Goal: Task Accomplishment & Management: Complete application form

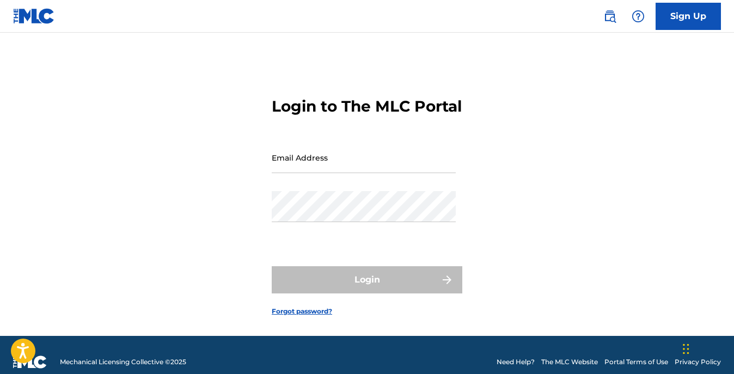
click at [384, 168] on input "Email Address" at bounding box center [364, 157] width 184 height 31
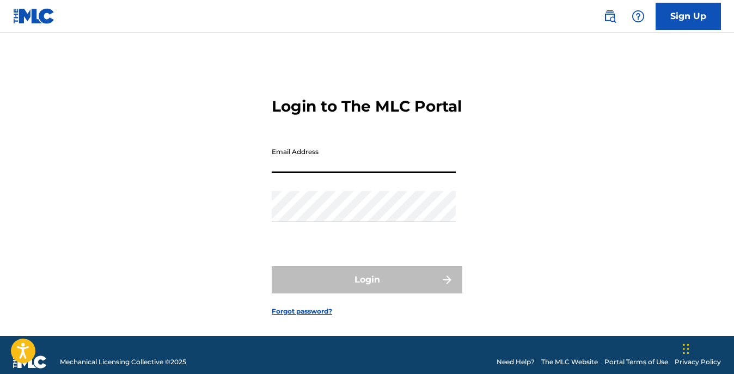
click at [378, 173] on input "Email Address" at bounding box center [364, 157] width 184 height 31
drag, startPoint x: 315, startPoint y: 178, endPoint x: 322, endPoint y: 178, distance: 7.1
click at [322, 173] on input "Email Address" at bounding box center [364, 157] width 184 height 31
type input "[PERSON_NAME][EMAIL_ADDRESS][DOMAIN_NAME]"
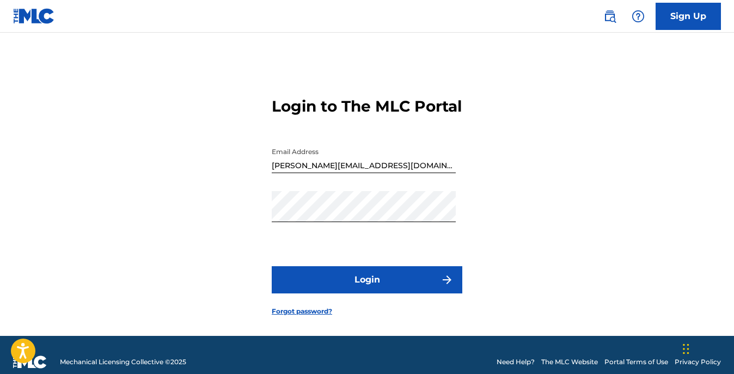
click at [376, 286] on button "Login" at bounding box center [367, 279] width 191 height 27
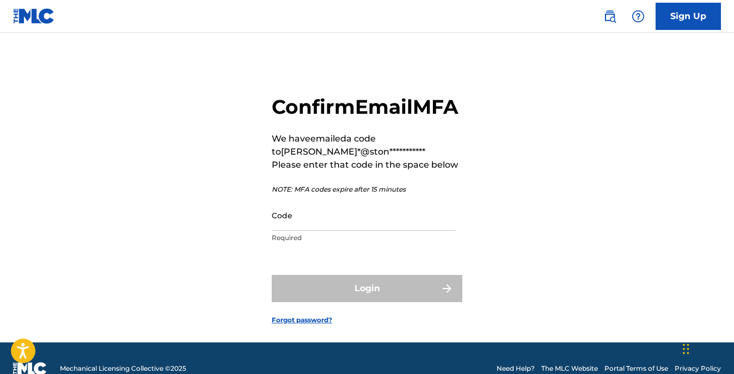
click at [334, 231] on input "Code" at bounding box center [364, 215] width 184 height 31
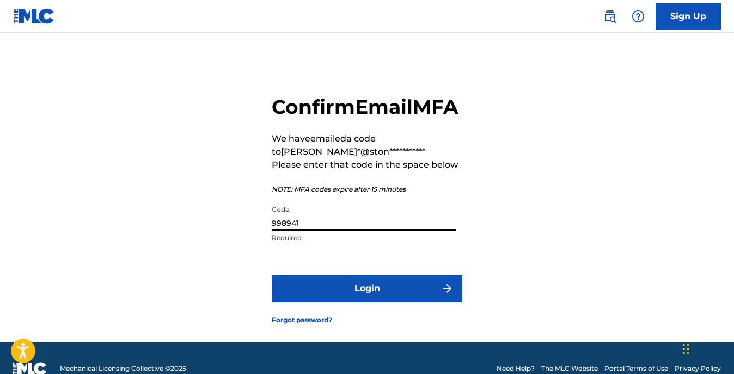
type input "998941"
click at [272, 275] on button "Login" at bounding box center [367, 288] width 191 height 27
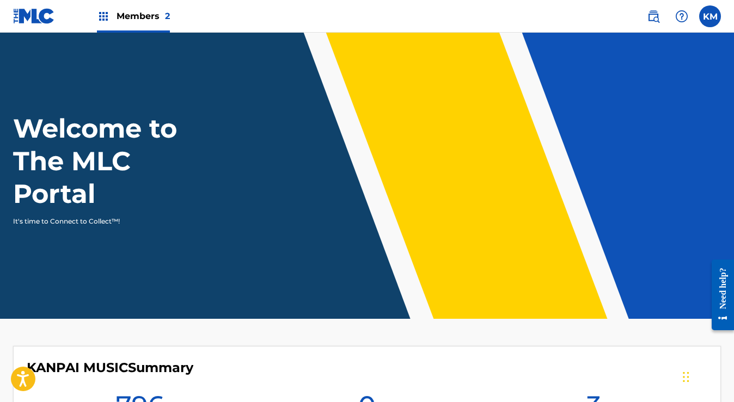
click at [139, 13] on span "Members 2" at bounding box center [143, 16] width 53 height 13
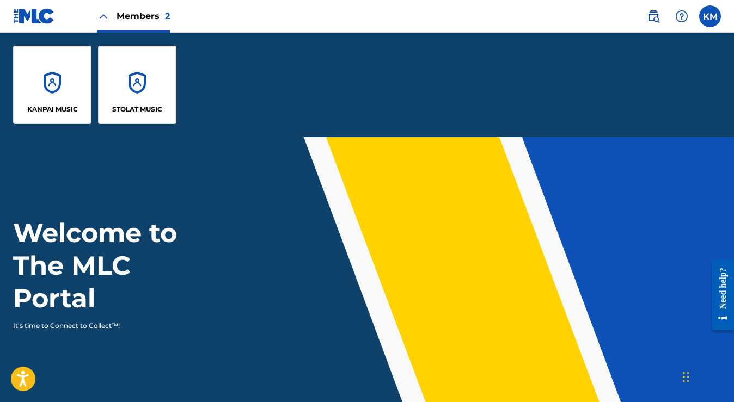
click at [70, 83] on div "KANPAI MUSIC" at bounding box center [52, 85] width 78 height 78
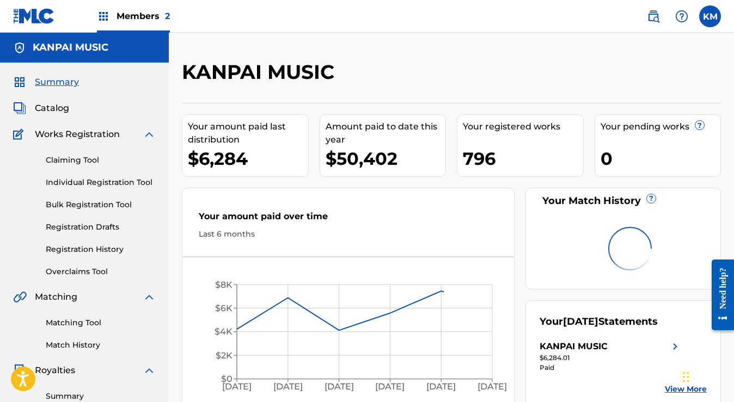
click at [56, 111] on span "Catalog" at bounding box center [52, 108] width 34 height 13
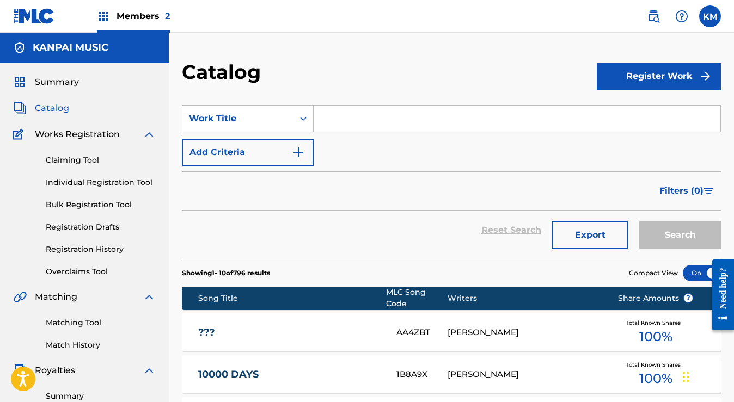
click at [325, 119] on input "Search Form" at bounding box center [517, 119] width 407 height 26
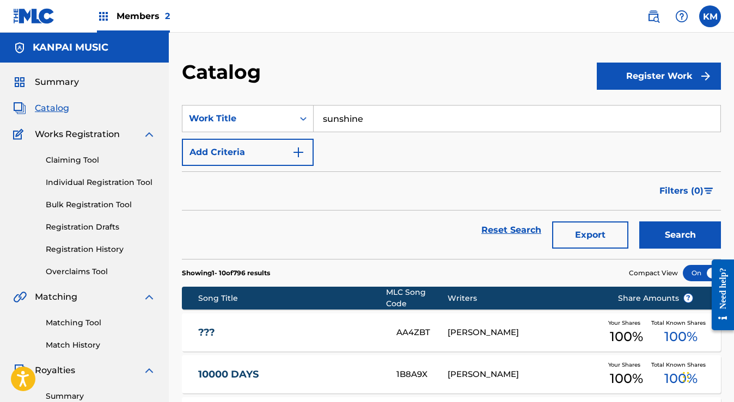
type input "sunshine"
click at [639, 222] on button "Search" at bounding box center [680, 235] width 82 height 27
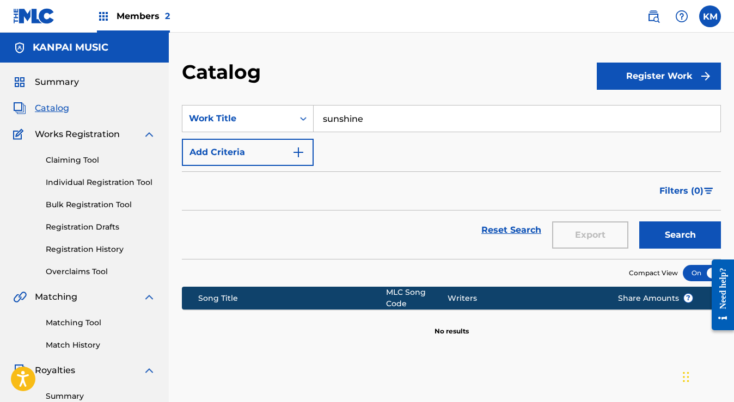
scroll to position [28, 0]
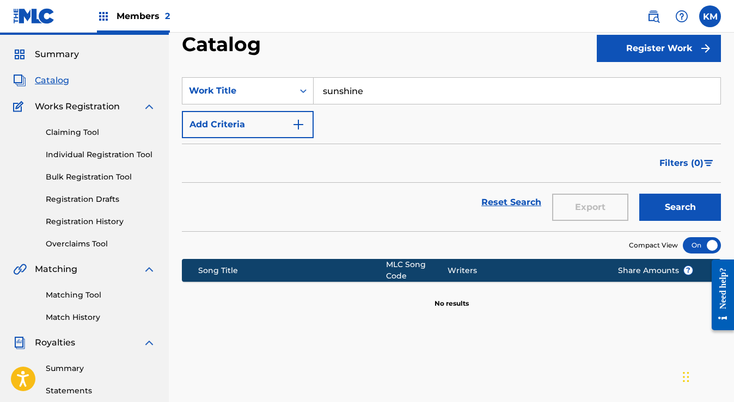
click at [82, 136] on link "Claiming Tool" at bounding box center [101, 132] width 110 height 11
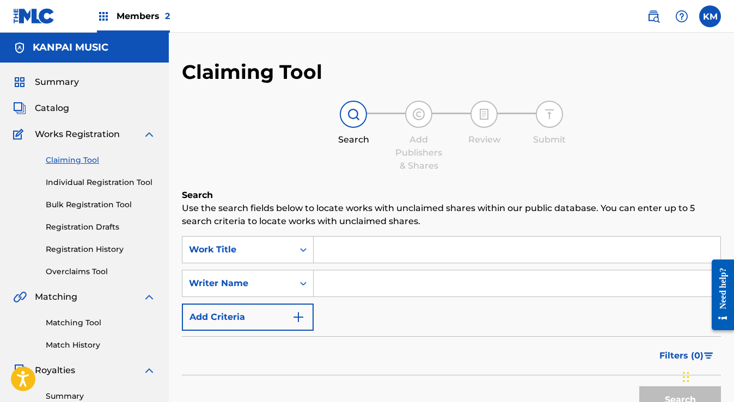
click at [365, 242] on input "Search Form" at bounding box center [517, 250] width 407 height 26
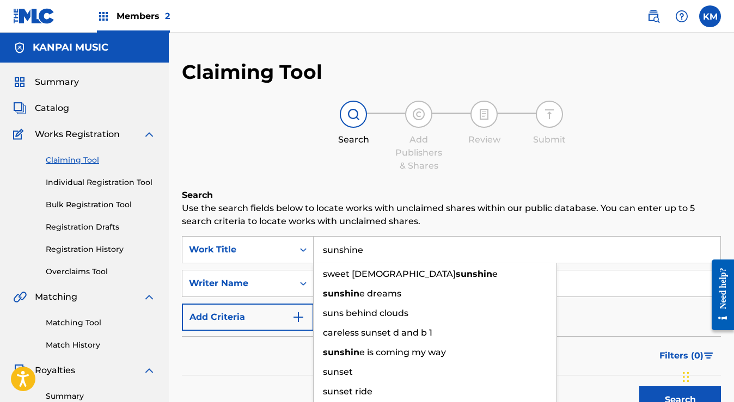
type input "sunshine"
click at [639, 374] on button "Search" at bounding box center [680, 400] width 82 height 27
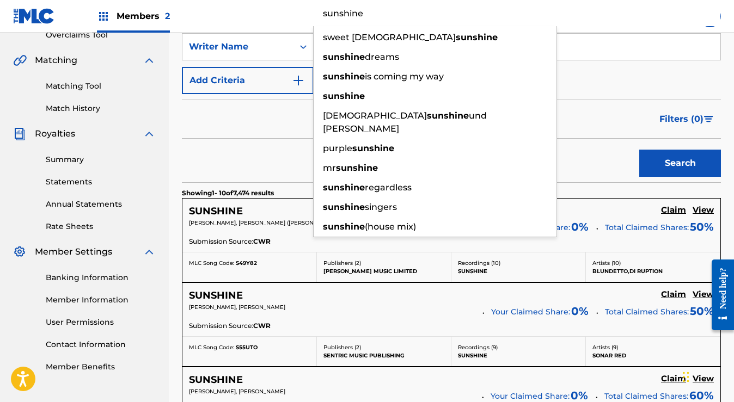
scroll to position [223, 0]
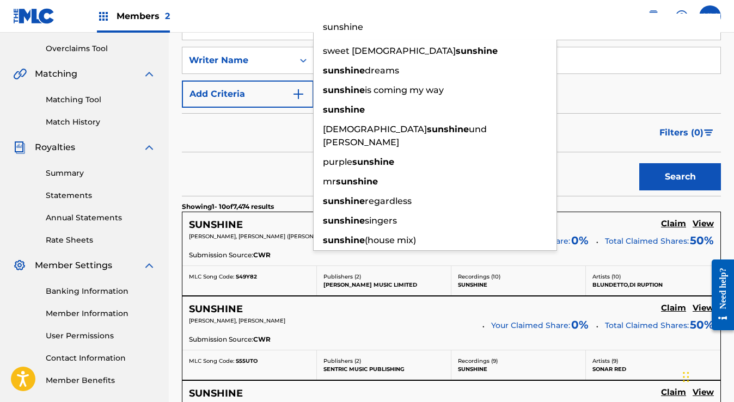
click at [260, 155] on div "Search" at bounding box center [451, 174] width 539 height 44
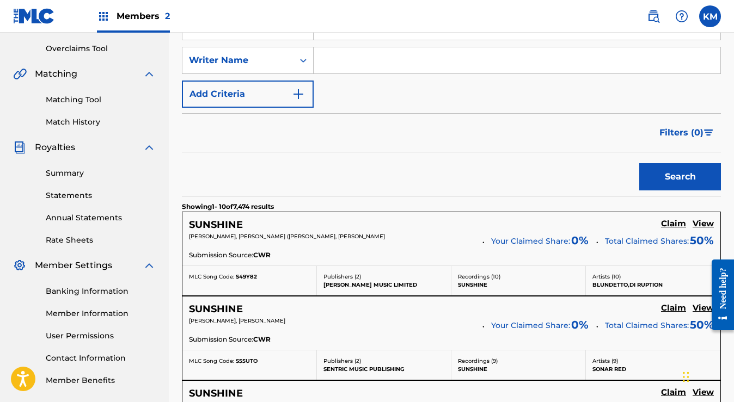
click at [350, 59] on input "Search Form" at bounding box center [517, 60] width 407 height 26
click at [639, 163] on button "Search" at bounding box center [680, 176] width 82 height 27
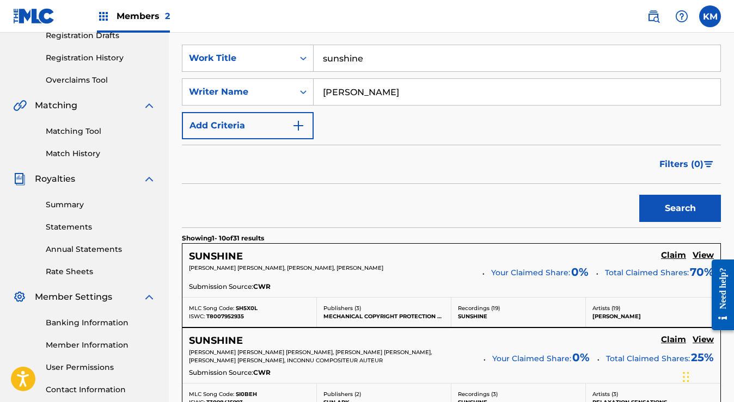
scroll to position [185, 0]
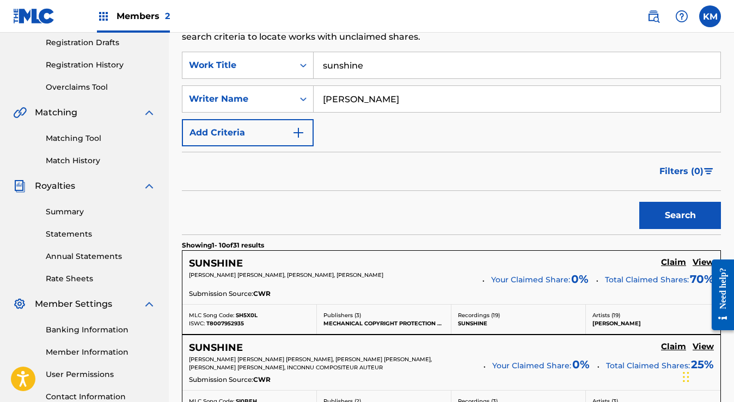
click at [421, 87] on input "[PERSON_NAME]" at bounding box center [517, 99] width 407 height 26
click at [426, 99] on input "[PERSON_NAME]" at bounding box center [517, 99] width 407 height 26
type input "[PERSON_NAME]"
click at [639, 202] on button "Search" at bounding box center [680, 215] width 82 height 27
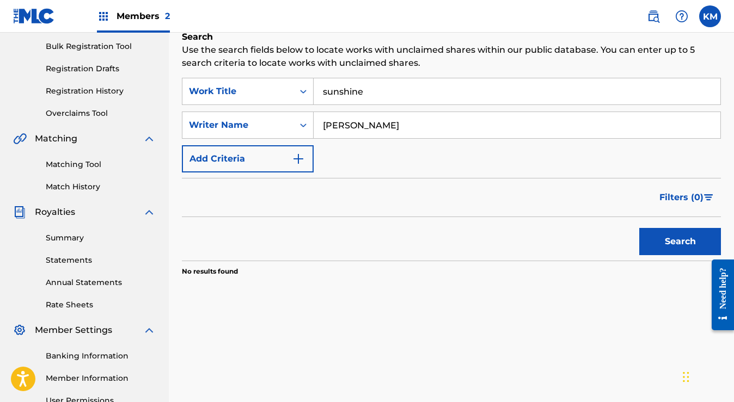
scroll to position [136, 0]
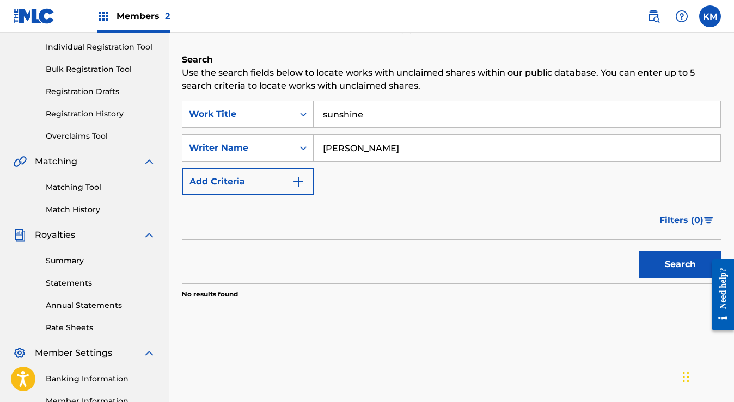
click at [402, 148] on input "[PERSON_NAME]" at bounding box center [517, 148] width 407 height 26
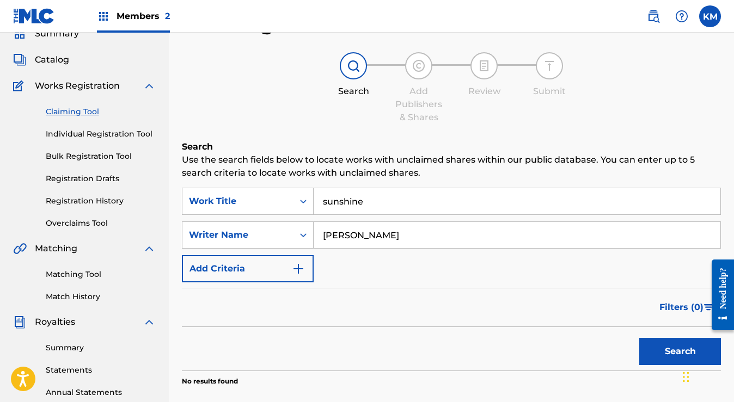
scroll to position [4, 0]
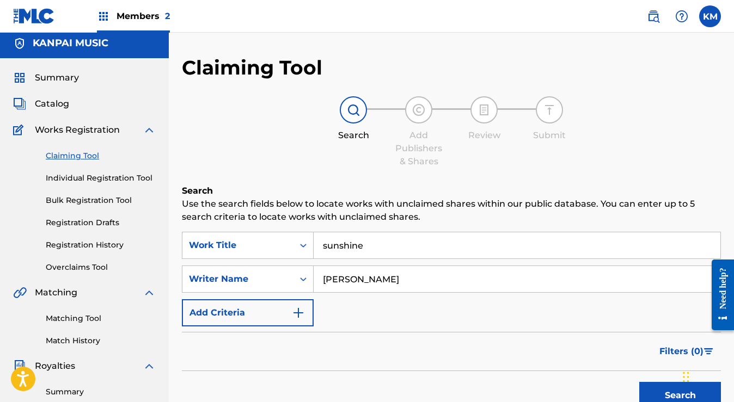
click at [76, 154] on link "Claiming Tool" at bounding box center [101, 155] width 110 height 11
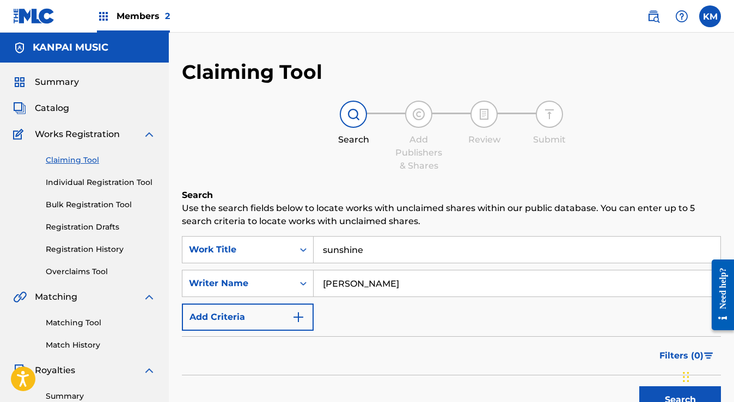
click at [77, 162] on link "Claiming Tool" at bounding box center [101, 160] width 110 height 11
click at [404, 246] on input "sunshine" at bounding box center [517, 250] width 407 height 26
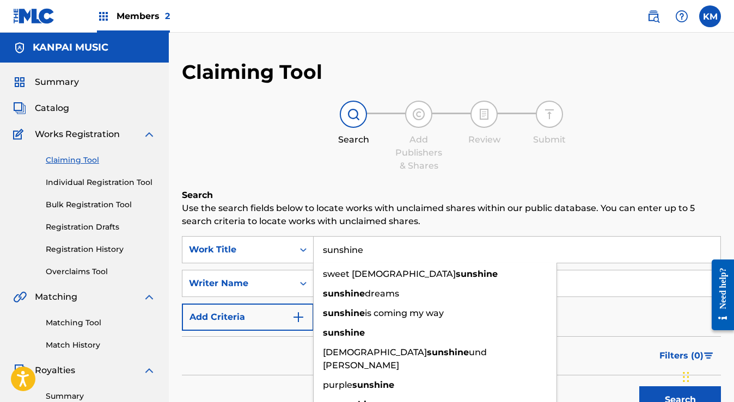
click at [499, 221] on p "Use the search fields below to locate works with unclaimed shares within our pu…" at bounding box center [451, 215] width 539 height 26
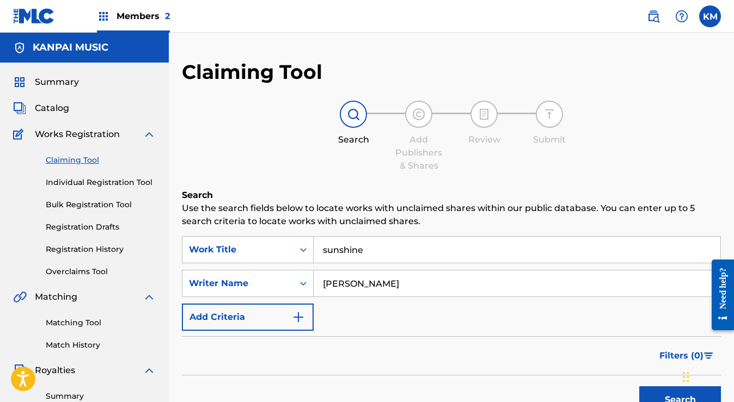
click at [528, 228] on p "Use the search fields below to locate works with unclaimed shares within our pu…" at bounding box center [451, 215] width 539 height 26
click at [454, 276] on input "[PERSON_NAME]" at bounding box center [517, 284] width 407 height 26
click at [639, 374] on button "Search" at bounding box center [680, 400] width 82 height 27
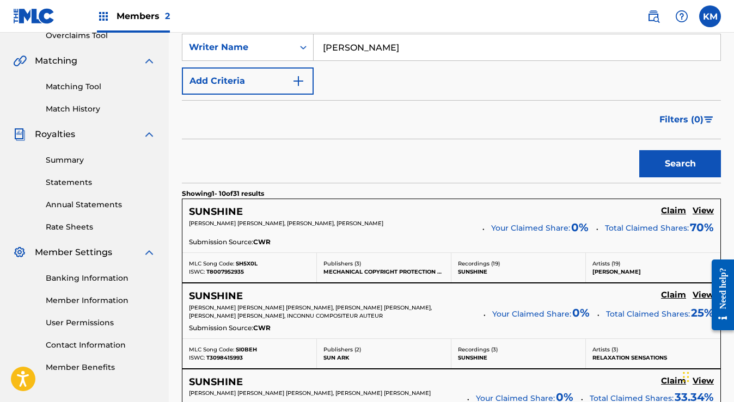
scroll to position [163, 0]
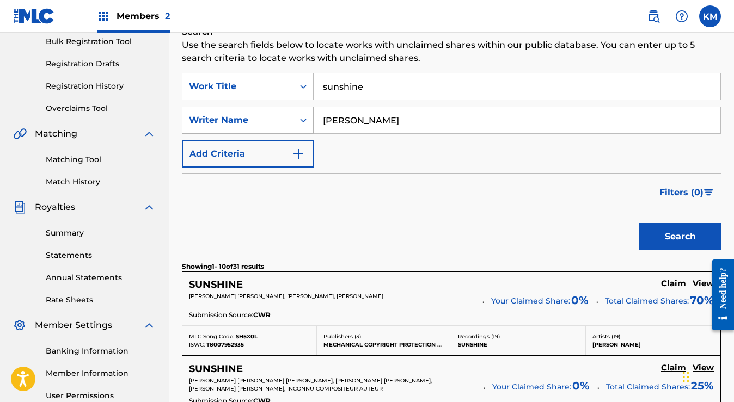
click at [267, 123] on div "Writer Name" at bounding box center [238, 120] width 98 height 13
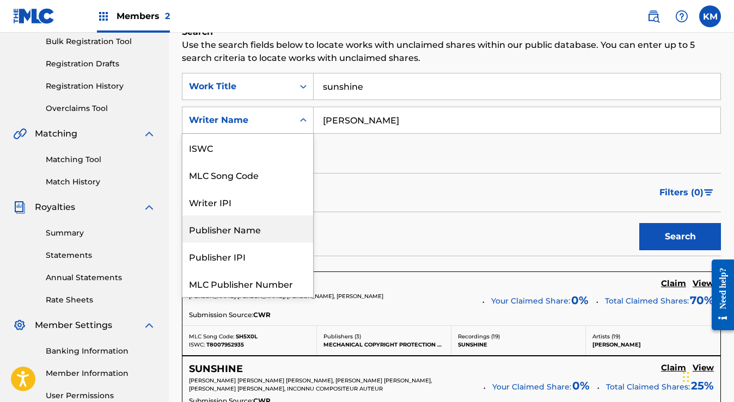
scroll to position [27, 0]
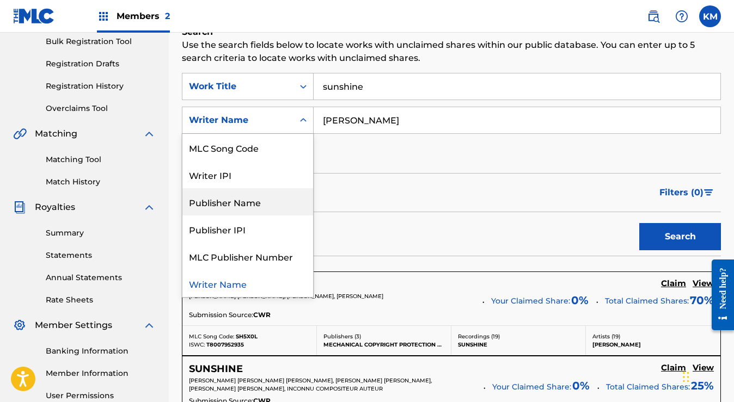
click at [435, 169] on form "SearchWithCriteria90038185-905b-45c5-aff2-cf28fea811b2 Work Title sunshine Sear…" at bounding box center [451, 164] width 539 height 183
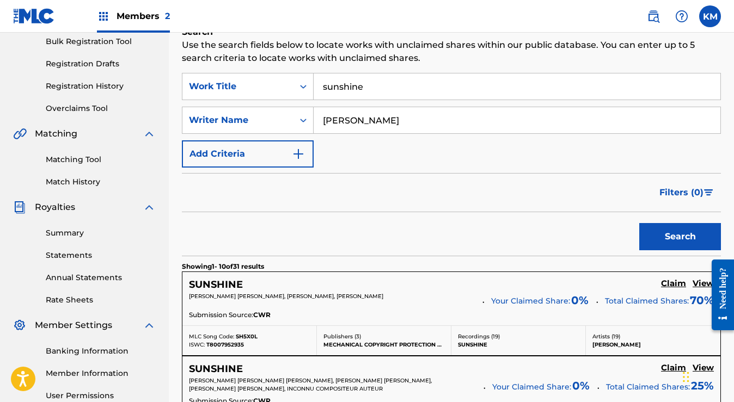
click at [416, 120] on input "[PERSON_NAME]" at bounding box center [517, 120] width 407 height 26
type input "[PERSON_NAME]"
click at [639, 223] on button "Search" at bounding box center [680, 236] width 82 height 27
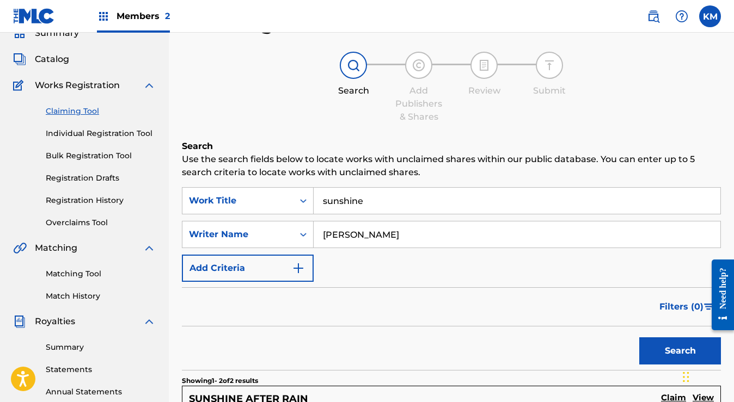
scroll to position [0, 0]
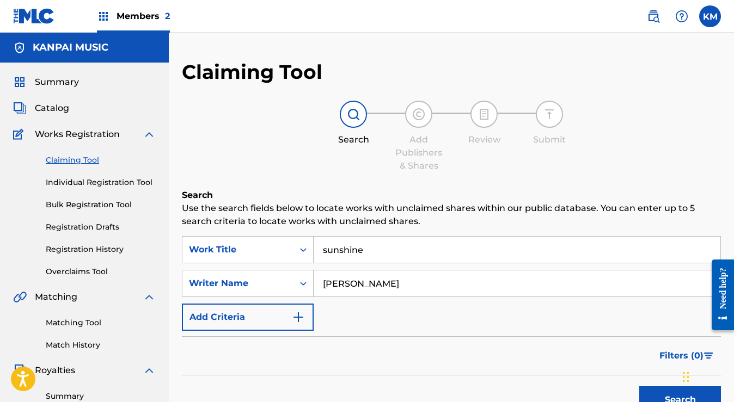
click at [91, 250] on link "Registration History" at bounding box center [101, 249] width 110 height 11
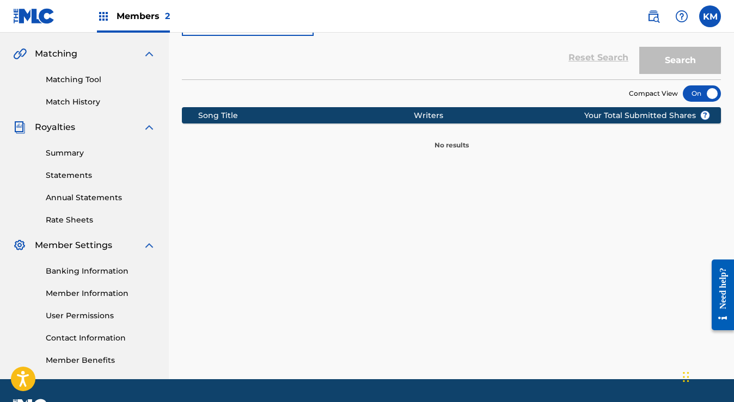
scroll to position [53, 0]
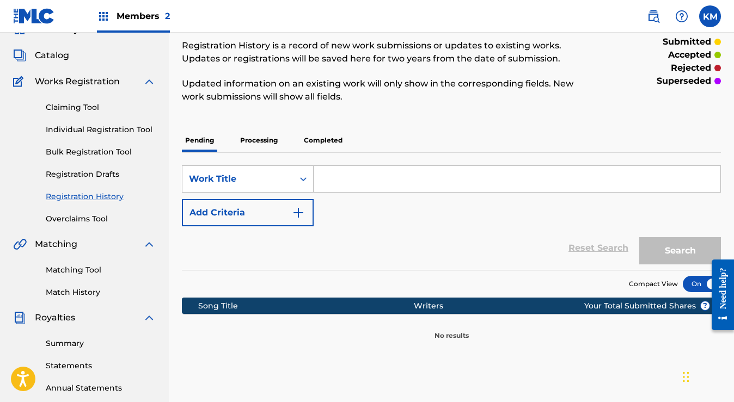
click at [402, 195] on div "SearchWithCriteriae3a4ea06-b61a-4dad-a9d9-80108cd9a44f Work Title Add Criteria" at bounding box center [451, 196] width 539 height 61
click at [401, 181] on input "Search Form" at bounding box center [517, 179] width 407 height 26
click at [343, 142] on p "Completed" at bounding box center [323, 140] width 45 height 23
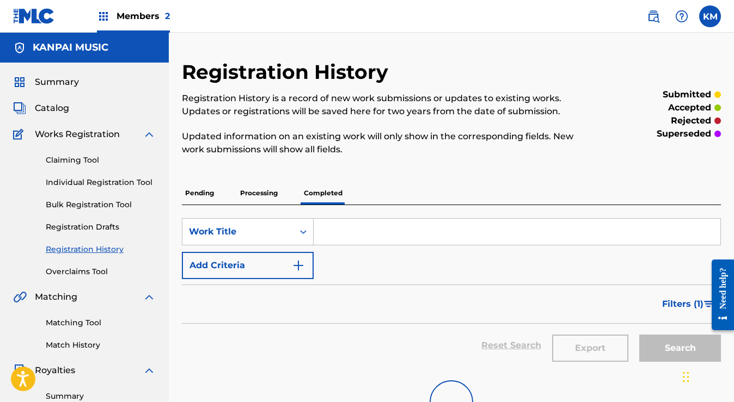
scroll to position [113, 0]
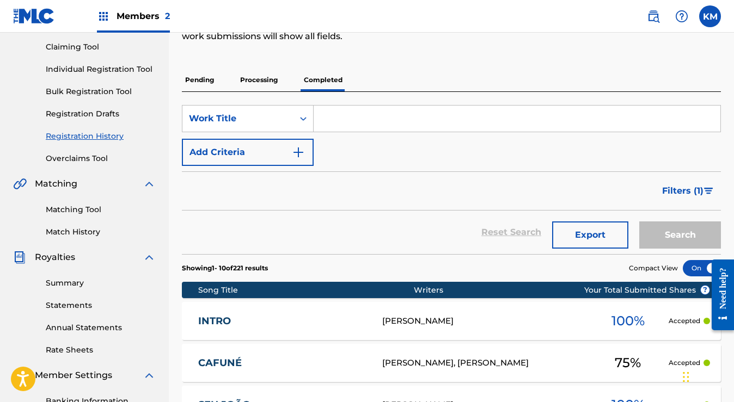
click at [271, 79] on p "Processing" at bounding box center [259, 80] width 44 height 23
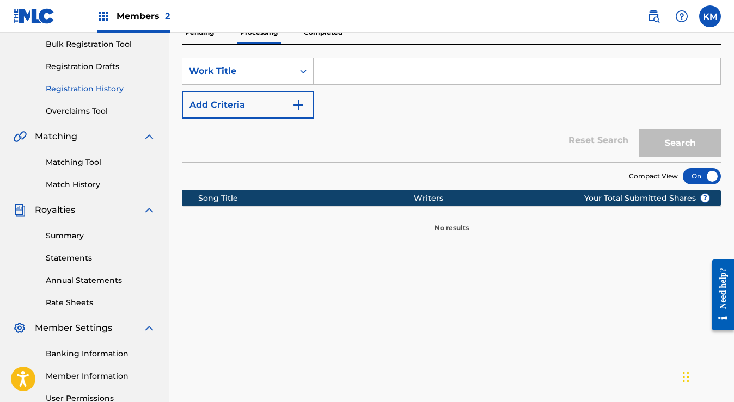
scroll to position [103, 0]
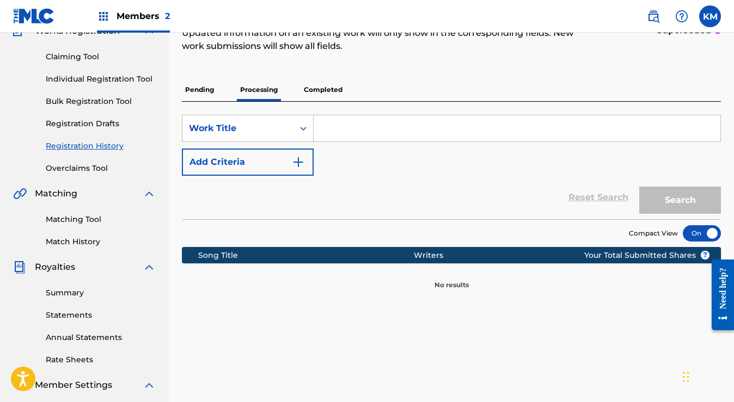
click at [317, 87] on p "Completed" at bounding box center [323, 89] width 45 height 23
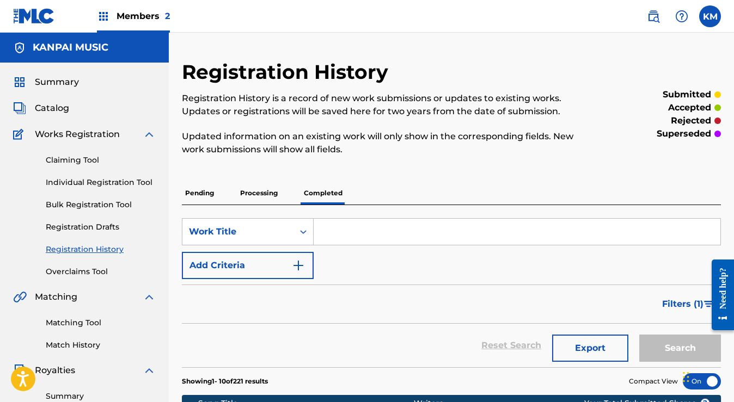
click at [371, 234] on input "Search Form" at bounding box center [517, 232] width 407 height 26
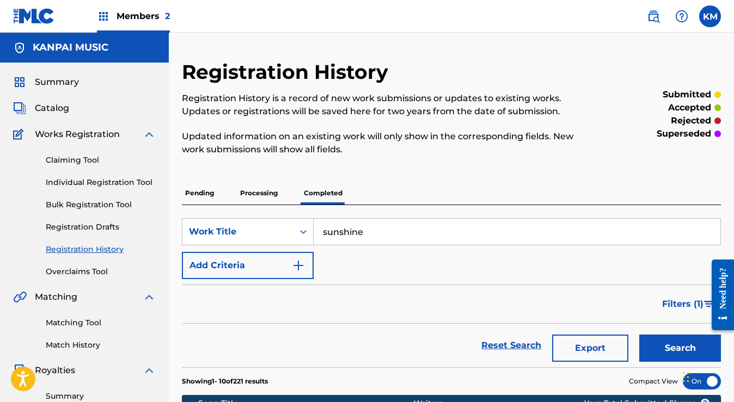
type input "sunshine"
click at [639, 335] on button "Search" at bounding box center [680, 348] width 82 height 27
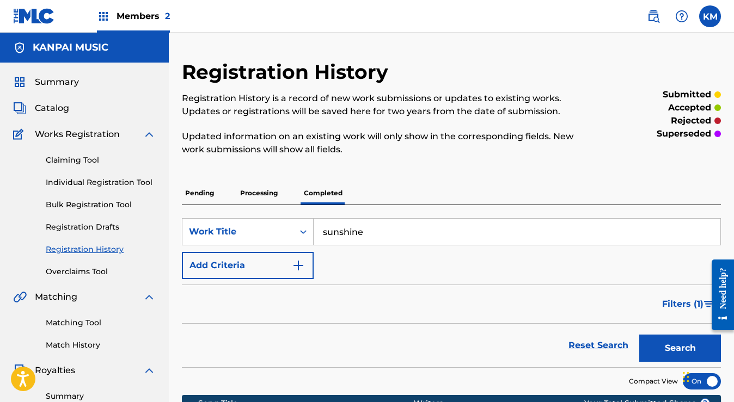
click at [109, 12] on img at bounding box center [103, 16] width 13 height 13
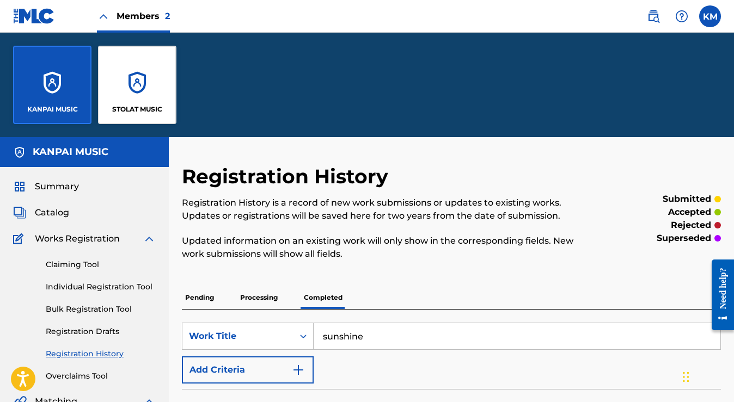
click at [133, 83] on div "STOLAT MUSIC" at bounding box center [137, 85] width 78 height 78
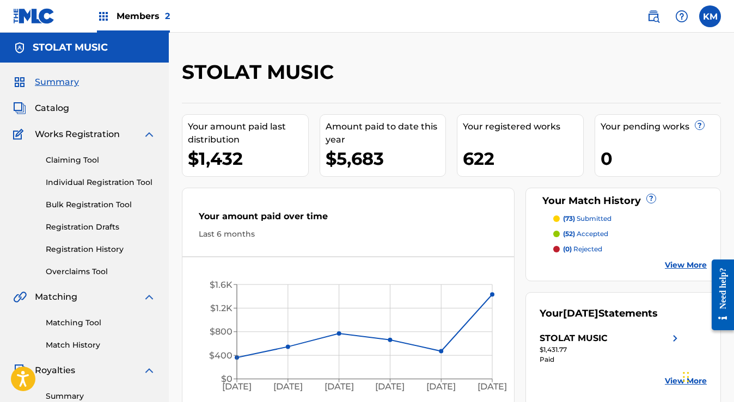
click at [98, 250] on link "Registration History" at bounding box center [101, 249] width 110 height 11
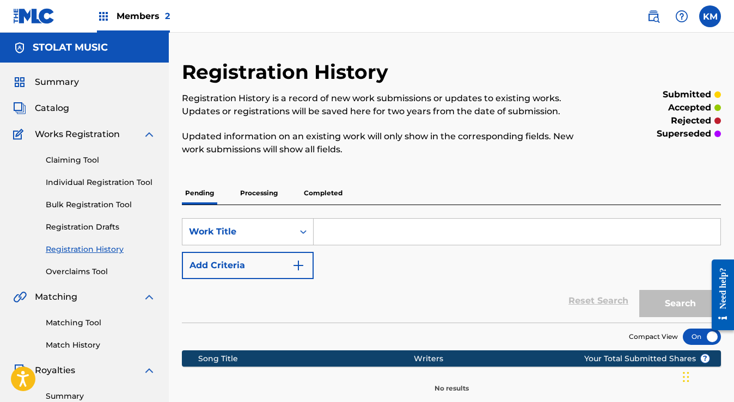
scroll to position [130, 0]
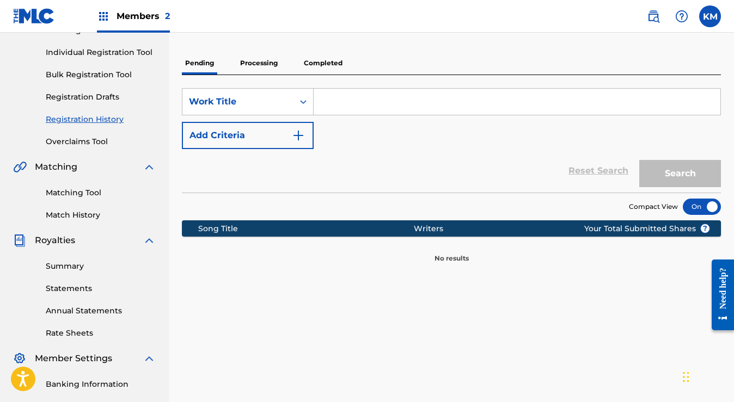
click at [263, 63] on p "Processing" at bounding box center [259, 63] width 44 height 23
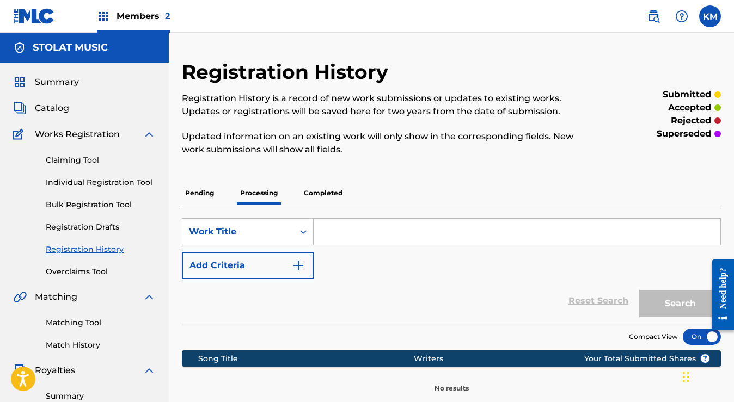
scroll to position [109, 0]
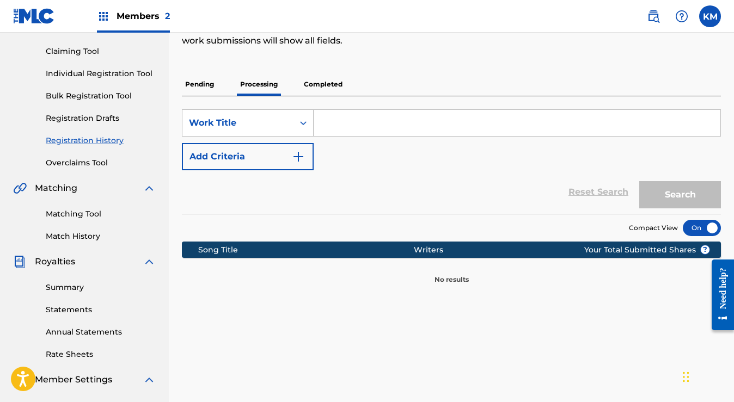
click at [319, 80] on p "Completed" at bounding box center [323, 84] width 45 height 23
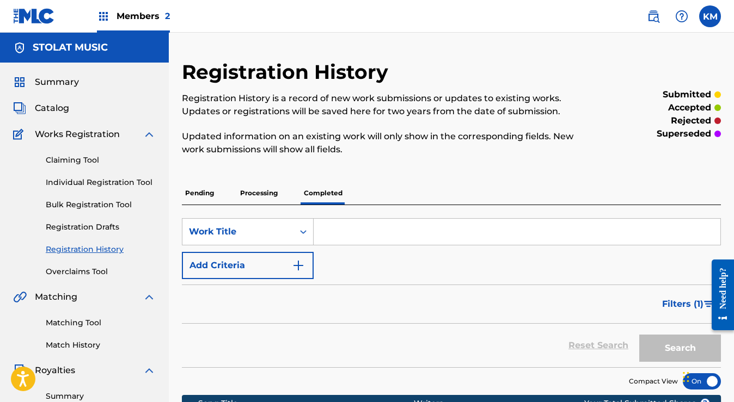
click at [363, 228] on input "Search Form" at bounding box center [517, 232] width 407 height 26
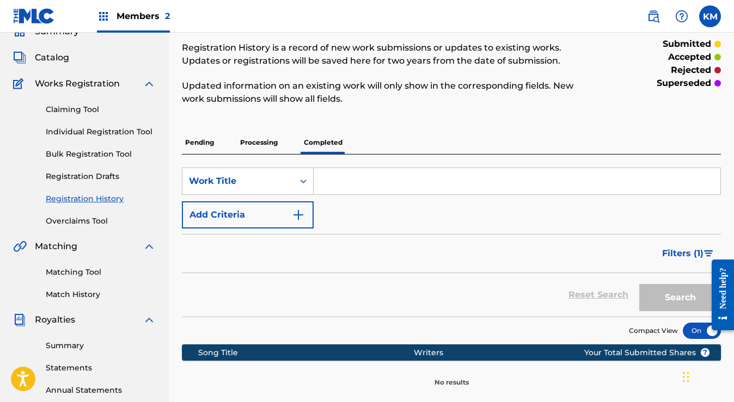
scroll to position [156, 0]
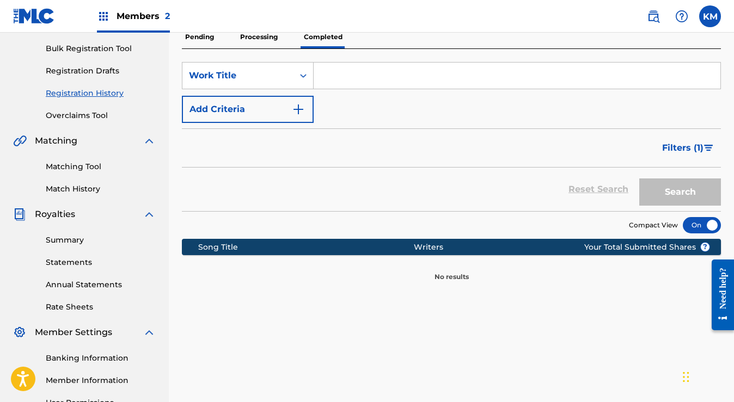
click at [328, 38] on p "Completed" at bounding box center [323, 37] width 45 height 23
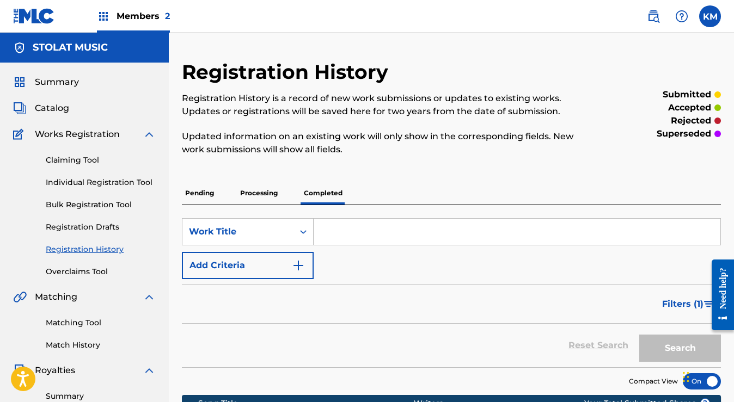
click at [355, 225] on input "Search Form" at bounding box center [517, 232] width 407 height 26
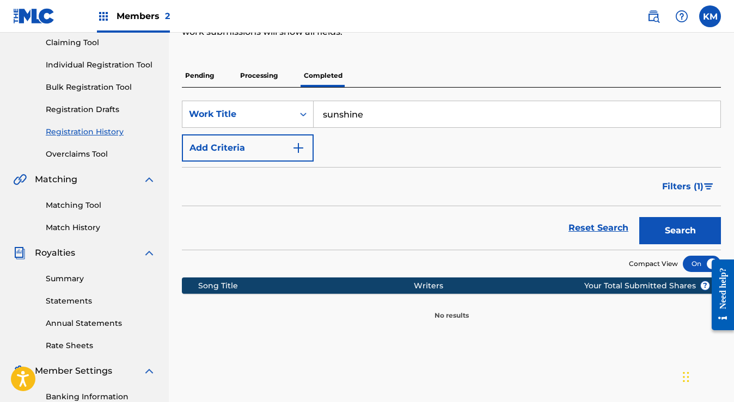
type input "sunshine"
click at [639, 217] on button "Search" at bounding box center [680, 230] width 82 height 27
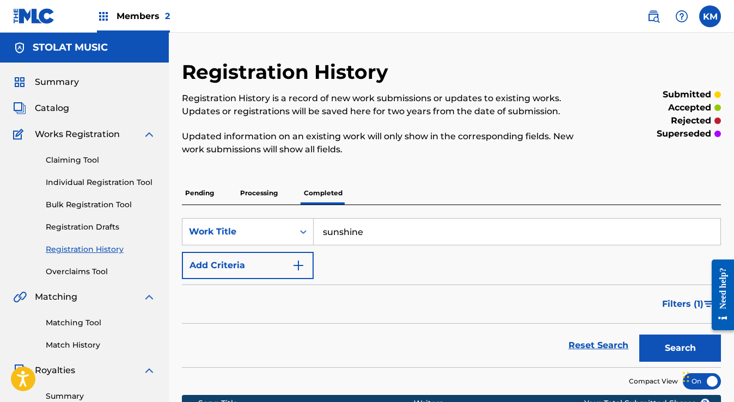
click at [68, 112] on span "Catalog" at bounding box center [52, 108] width 34 height 13
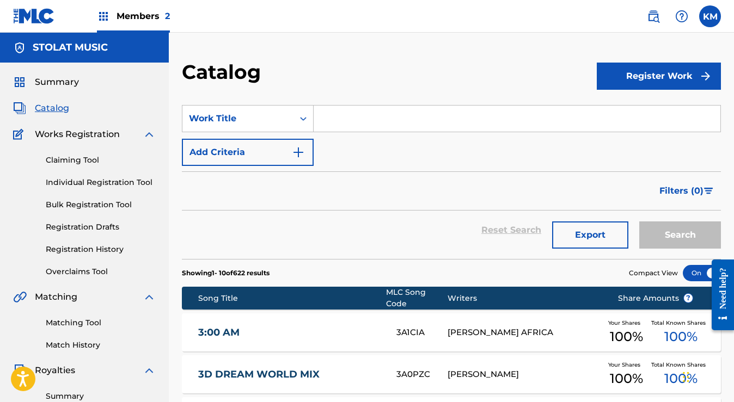
click at [394, 117] on input "Search Form" at bounding box center [517, 119] width 407 height 26
type input "sunshine"
click at [639, 222] on button "Search" at bounding box center [680, 235] width 82 height 27
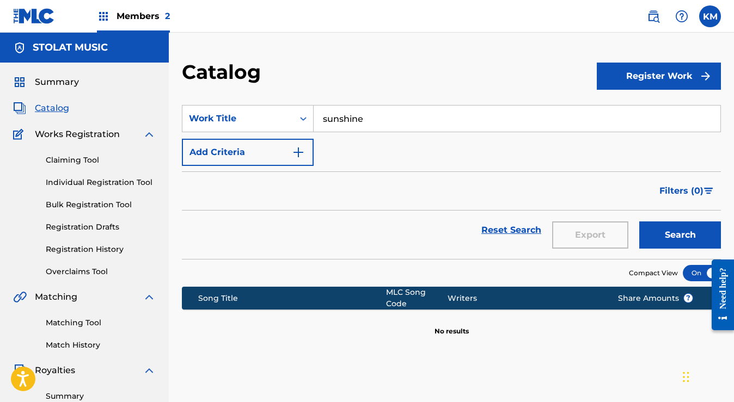
click at [436, 152] on div "SearchWithCriteriaf14944eb-8229-4b0f-be55-6ac689f05330 Work Title sunshine Add …" at bounding box center [451, 135] width 539 height 61
click at [53, 107] on span "Catalog" at bounding box center [52, 108] width 34 height 13
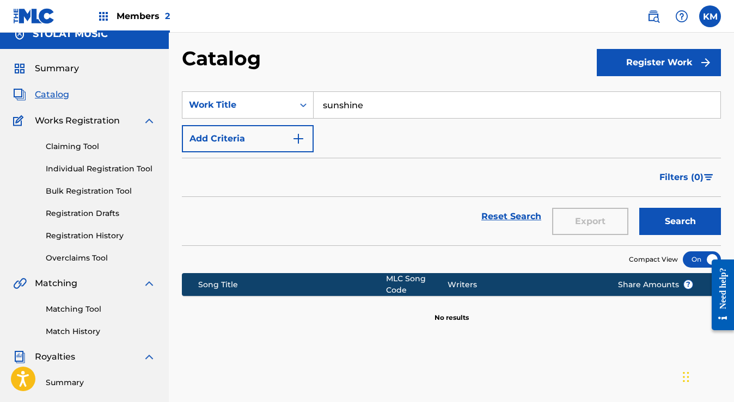
scroll to position [21, 0]
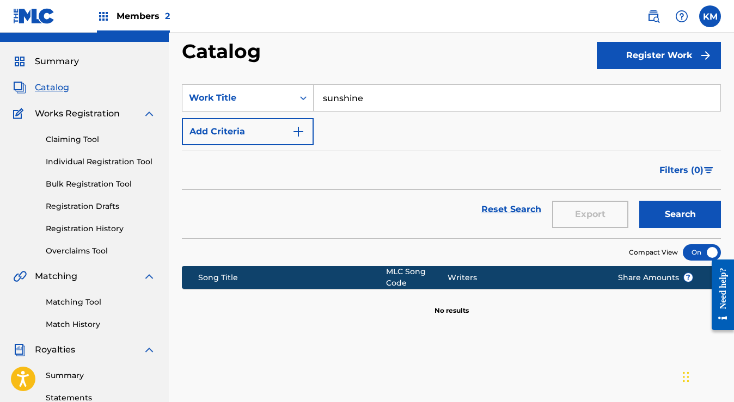
click at [107, 161] on link "Individual Registration Tool" at bounding box center [101, 161] width 110 height 11
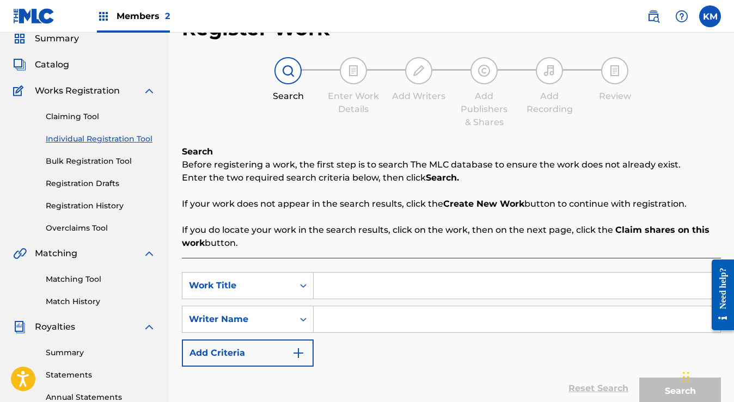
scroll to position [174, 0]
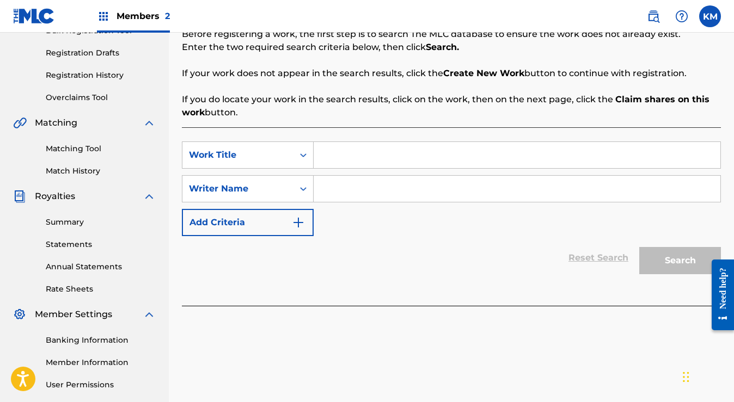
click at [381, 151] on input "Search Form" at bounding box center [517, 155] width 407 height 26
paste input "Sunshine"
type input "Sunshine"
click at [365, 190] on input "Search Form" at bounding box center [517, 189] width 407 height 26
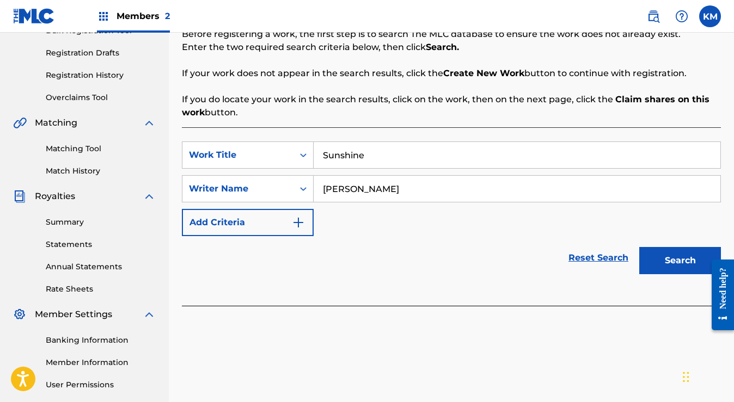
click at [639, 247] on button "Search" at bounding box center [680, 260] width 82 height 27
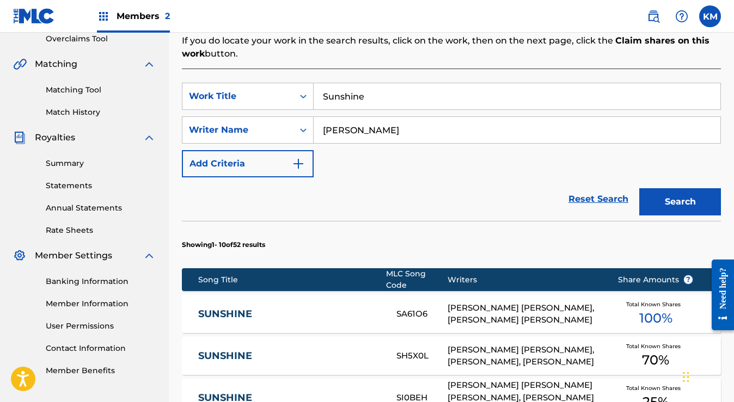
scroll to position [247, 0]
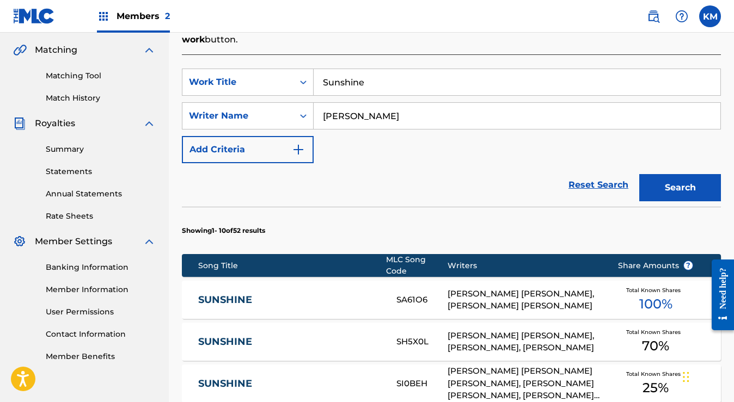
type input "[PERSON_NAME]"
click at [639, 174] on button "Search" at bounding box center [680, 187] width 82 height 27
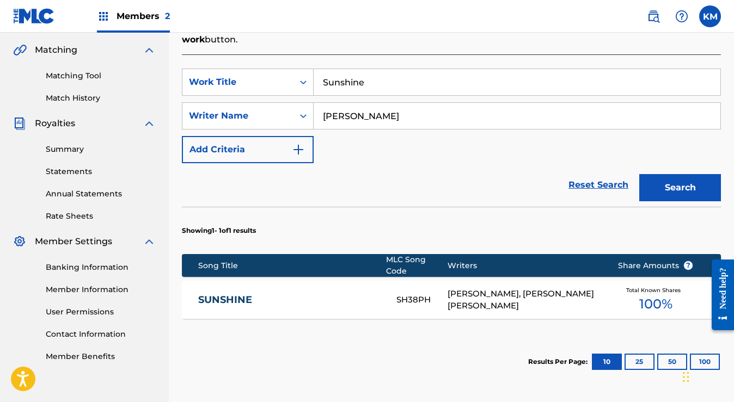
scroll to position [337, 0]
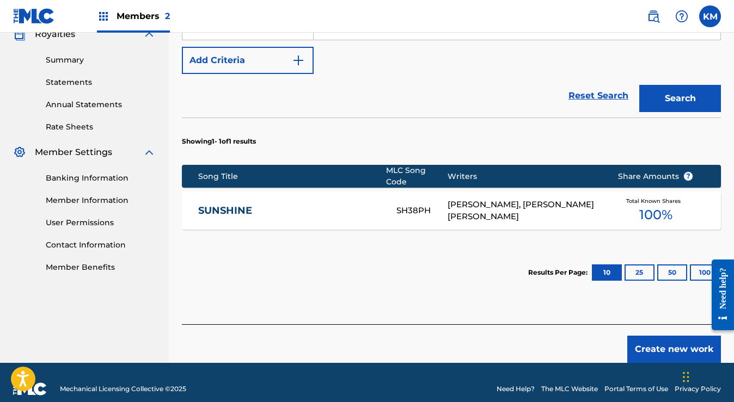
click at [545, 201] on div "[PERSON_NAME], [PERSON_NAME] [PERSON_NAME]" at bounding box center [525, 211] width 154 height 25
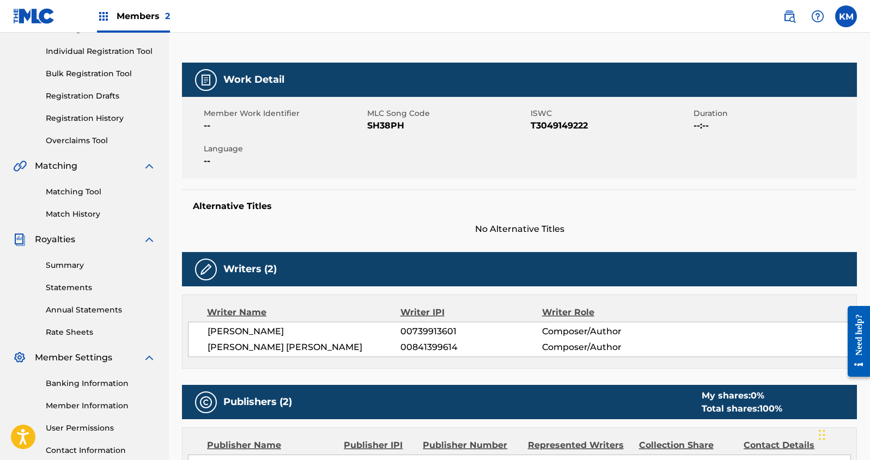
scroll to position [117, 0]
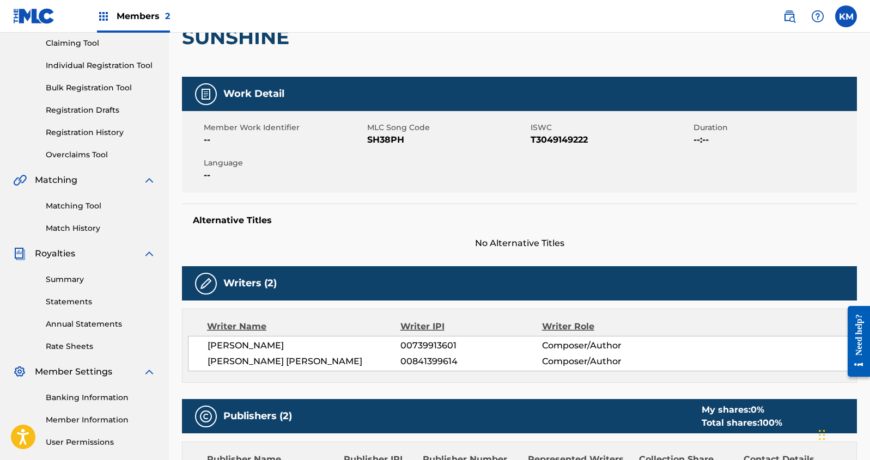
click at [370, 186] on div "Member Work Identifier -- MLC Song Code SH38PH ISWC T3049149222 Duration --:-- …" at bounding box center [519, 152] width 675 height 82
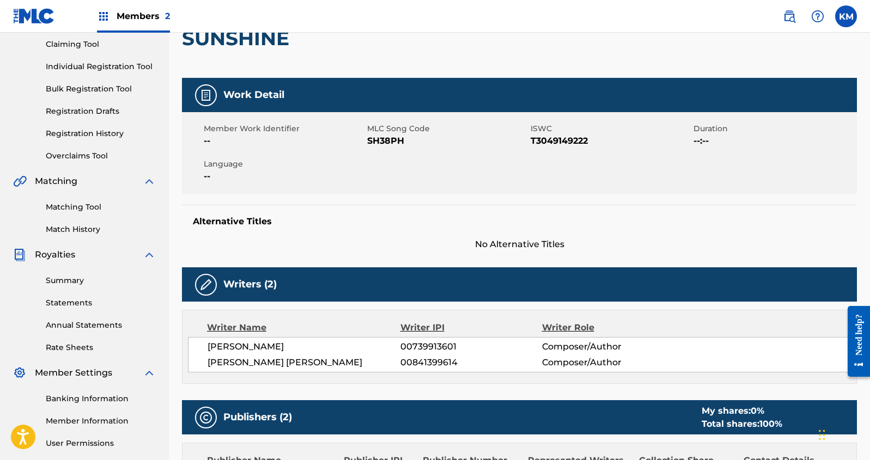
scroll to position [0, 0]
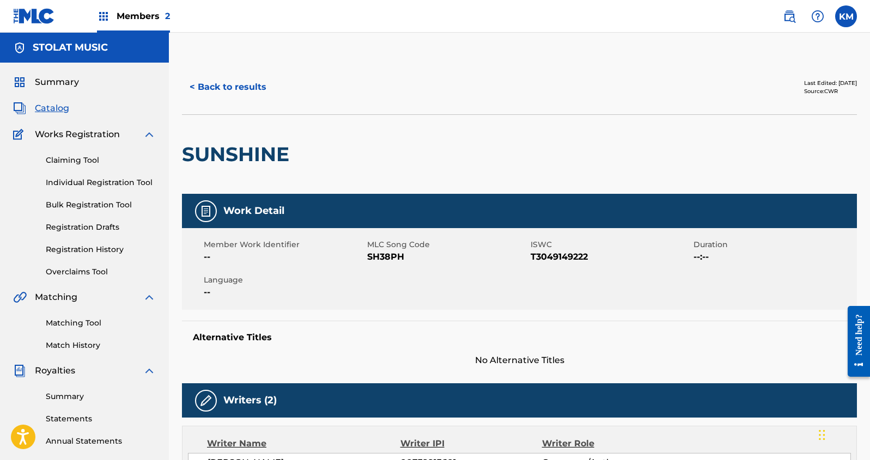
click at [249, 90] on button "< Back to results" at bounding box center [228, 87] width 92 height 27
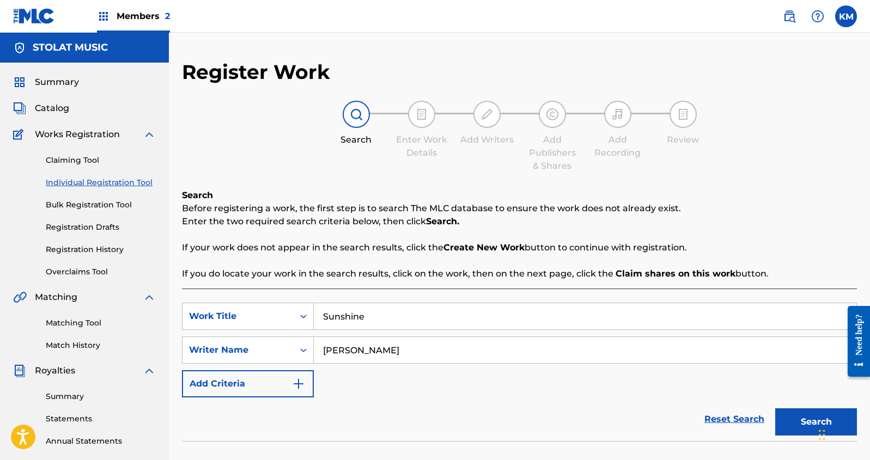
scroll to position [215, 0]
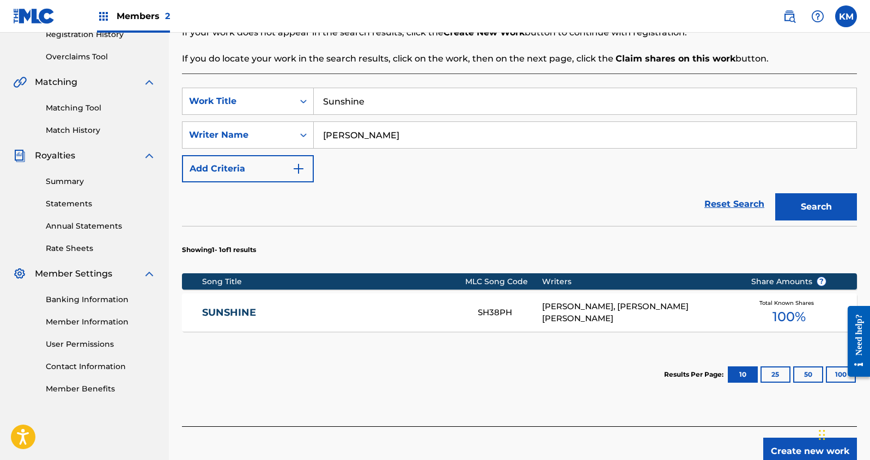
click at [734, 305] on div "Total Known Shares 100 %" at bounding box center [788, 312] width 109 height 33
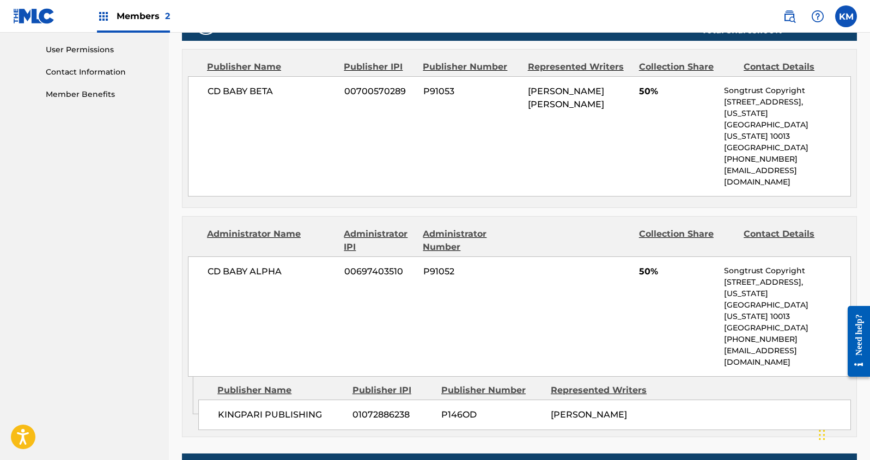
scroll to position [433, 0]
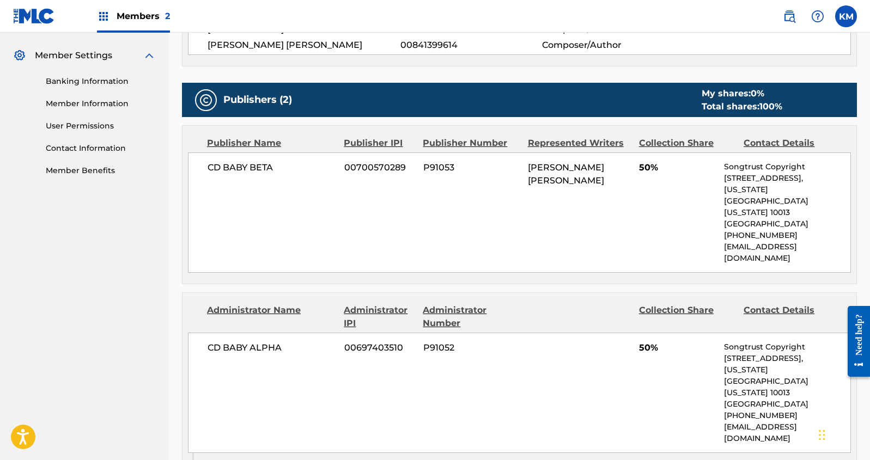
click at [323, 200] on div "CD BABY BETA 00700570289 P91053 [PERSON_NAME] [PERSON_NAME] 50% Songtrust Copyr…" at bounding box center [519, 212] width 663 height 120
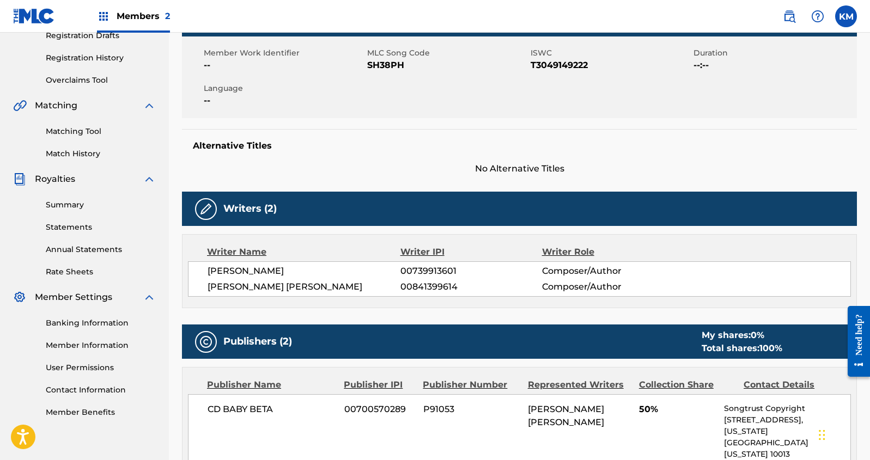
scroll to position [16, 0]
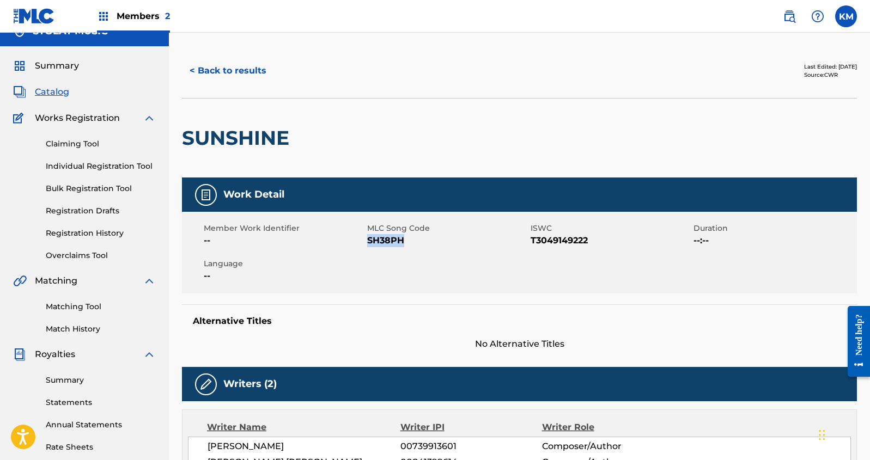
drag, startPoint x: 406, startPoint y: 241, endPoint x: 369, endPoint y: 241, distance: 37.0
click at [369, 241] on span "SH38PH" at bounding box center [447, 240] width 161 height 13
copy span "SH38PH"
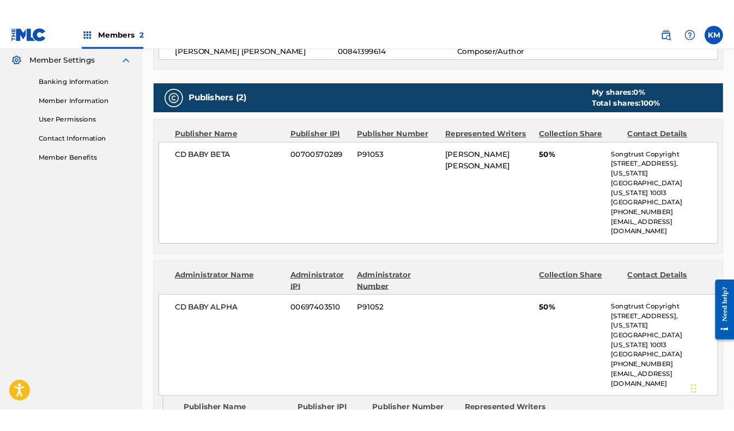
scroll to position [449, 0]
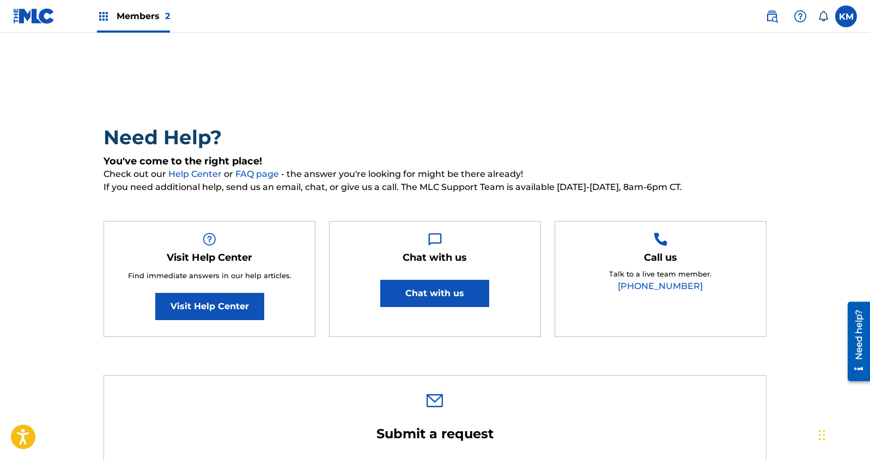
type input "[PERSON_NAME]"
type input "[PERSON_NAME][EMAIL_ADDRESS][DOMAIN_NAME]"
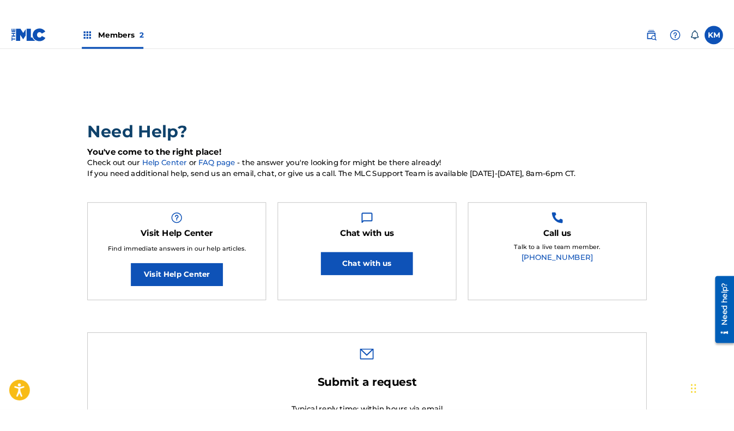
scroll to position [21, 0]
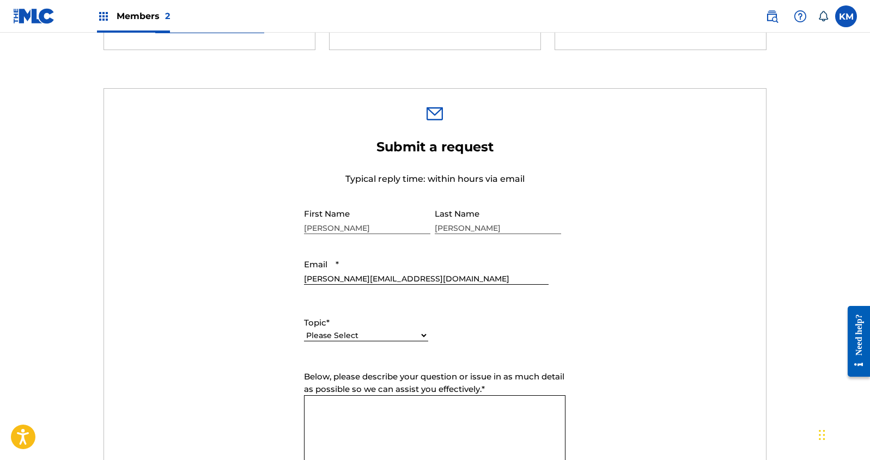
scroll to position [294, 0]
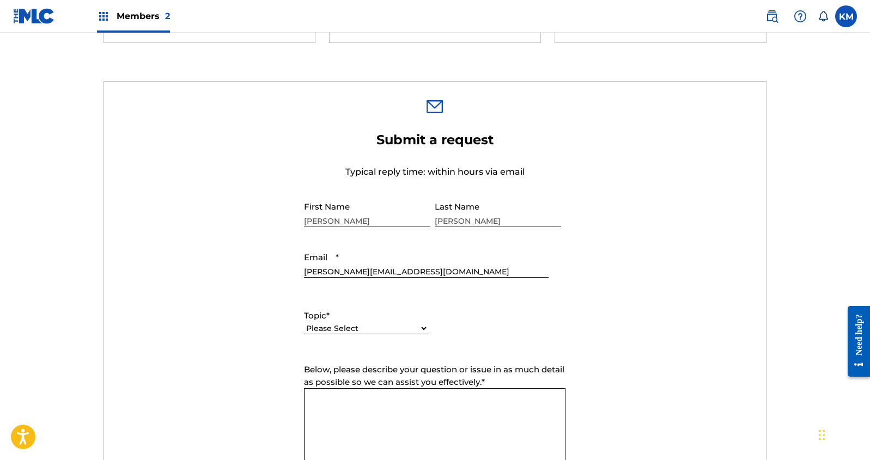
click at [371, 323] on div "Please Select I need help with my account I need help with managing my catalog …" at bounding box center [366, 334] width 124 height 25
click at [374, 332] on select "Please Select I need help with my account I need help with managing my catalog …" at bounding box center [366, 328] width 124 height 11
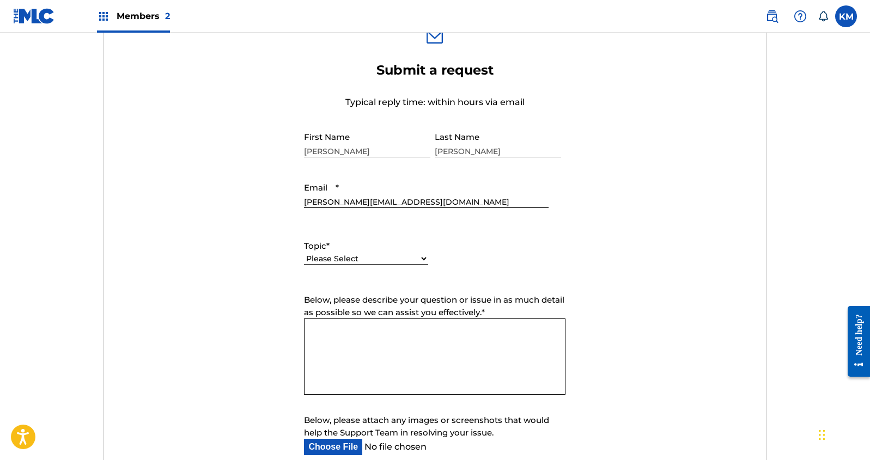
scroll to position [350, 0]
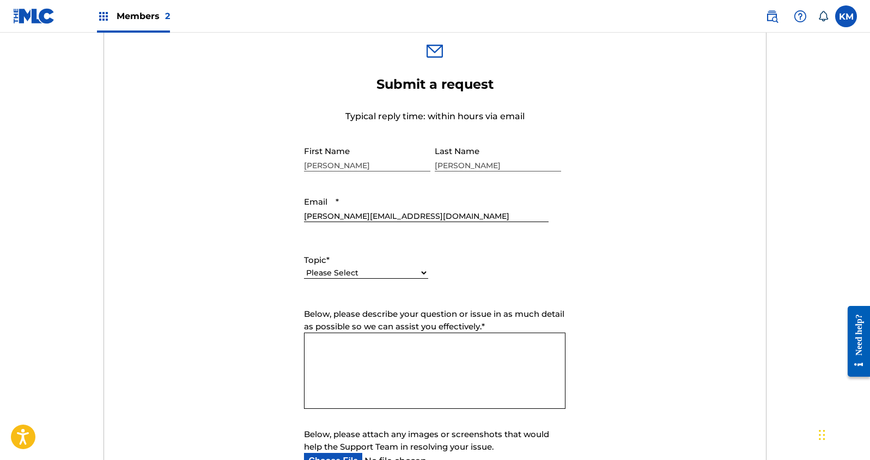
click at [388, 273] on select "Please Select I need help with my account I need help with managing my catalog …" at bounding box center [366, 272] width 124 height 11
select select "I need help with managing my catalog"
click at [304, 268] on select "Please Select I need help with my account I need help with managing my catalog …" at bounding box center [366, 272] width 124 height 11
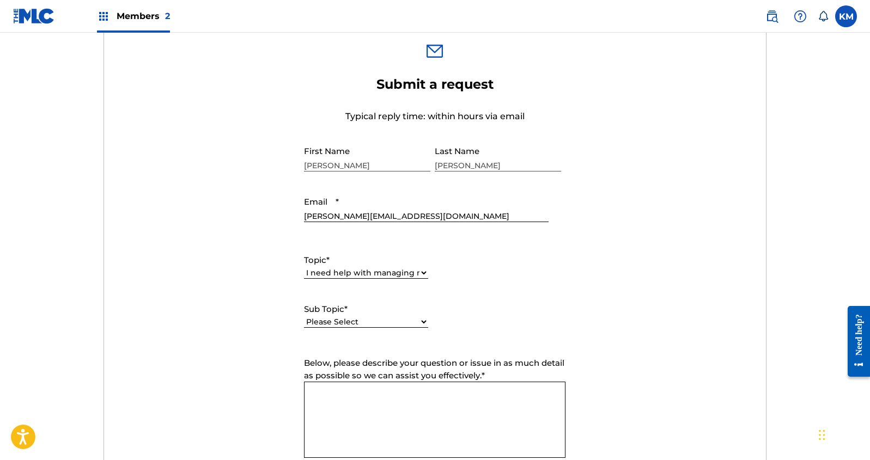
scroll to position [369, 0]
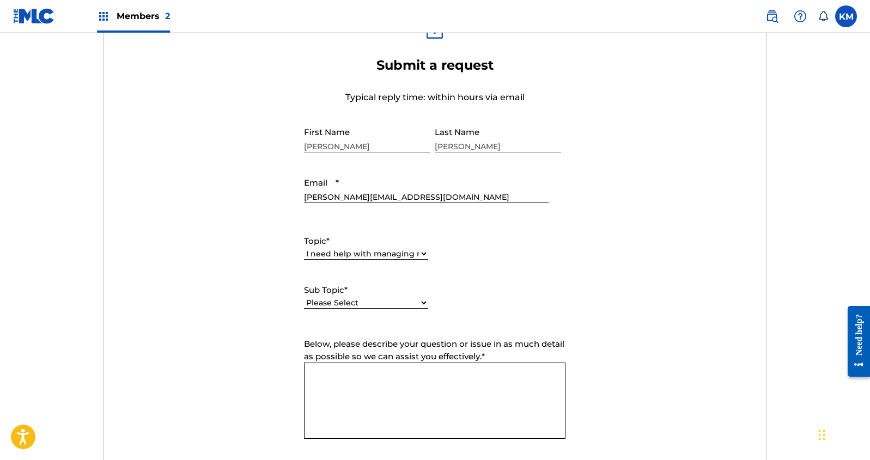
click at [362, 297] on div "Please Select I need help with CWR I need help registering my work(s) in The ML…" at bounding box center [366, 308] width 124 height 25
click at [362, 298] on select "Please Select I need help with CWR I need help registering my work(s) in The ML…" at bounding box center [366, 302] width 124 height 11
select select "I need help registering my work(s) in The MLC Portal"
click at [304, 298] on select "Please Select I need help with CWR I need help registering my work(s) in The ML…" at bounding box center [366, 302] width 124 height 11
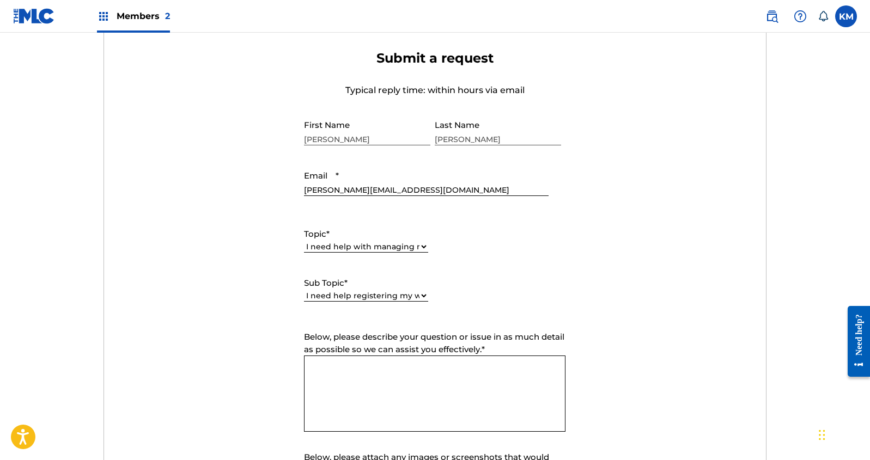
scroll to position [468, 0]
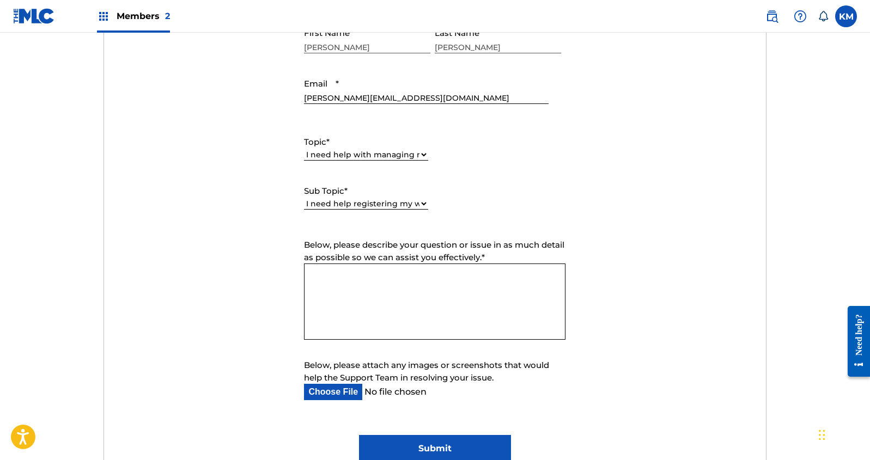
click at [396, 304] on textarea "Below, please describe your question or issue in as much detail as possible so …" at bounding box center [434, 302] width 261 height 76
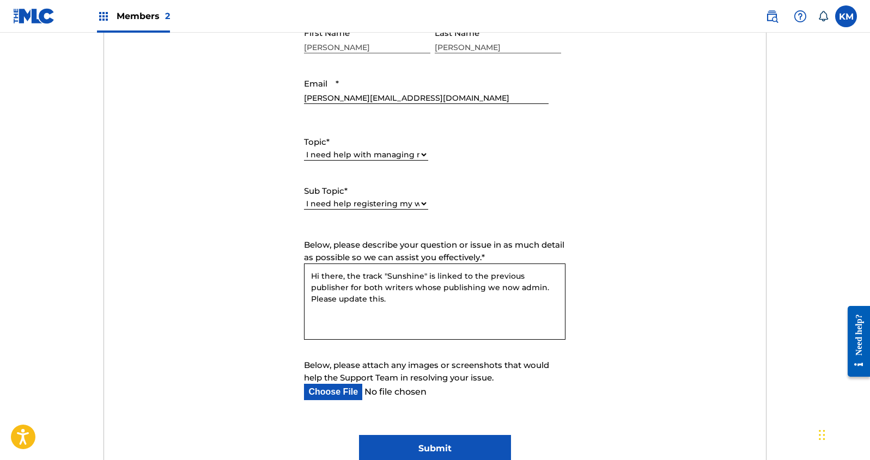
click at [358, 295] on textarea "Hi there, the track "Sunshine" is linked to the previous publisher for both wri…" at bounding box center [434, 302] width 261 height 76
click at [422, 272] on textarea "Hi there, the track "Sunshine" is linked to the previous publisher for both wri…" at bounding box center [434, 302] width 261 height 76
click at [346, 280] on textarea "Hi there, the track "Sunshine" is linked to the previous publisher for both wri…" at bounding box center [434, 302] width 261 height 76
click at [387, 276] on textarea "Hi there, the track "Sunshine" is linked to the previous publisher for both wri…" at bounding box center [434, 302] width 261 height 76
click at [420, 280] on textarea "Hi there, the track "Sunshine" is linked to the previous publisher for both wri…" at bounding box center [434, 302] width 261 height 76
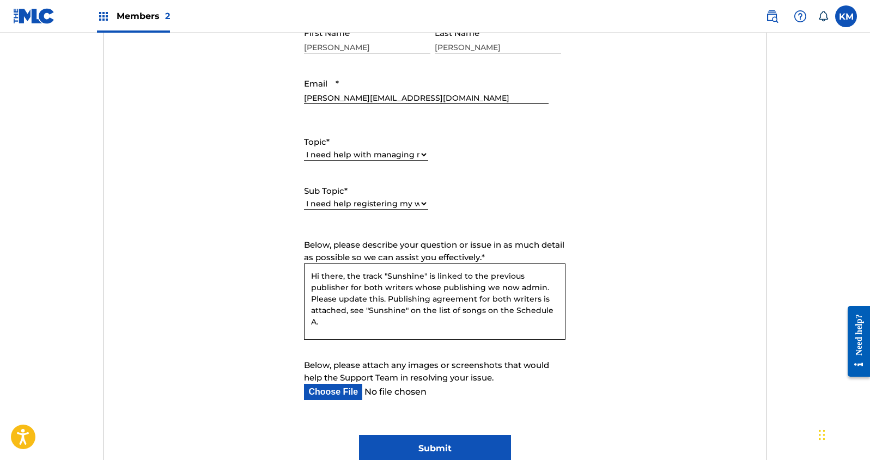
click at [478, 278] on textarea "Hi there, the track "Sunshine" is linked to the previous publisher for both wri…" at bounding box center [434, 302] width 261 height 76
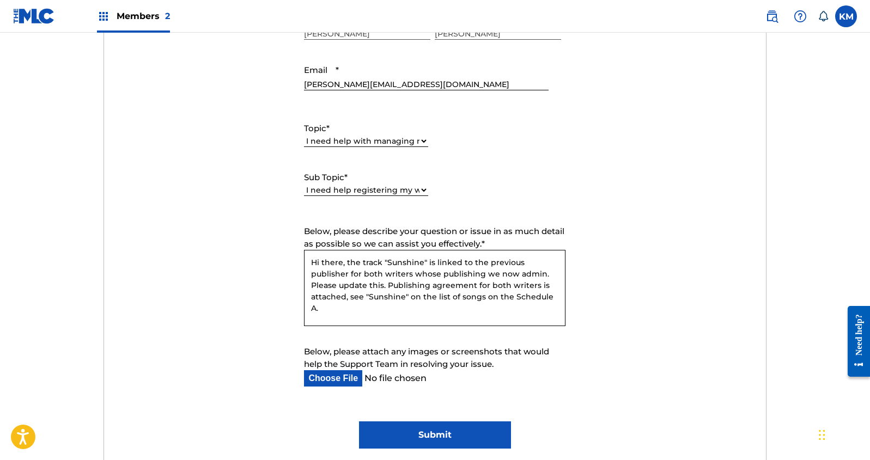
click at [438, 284] on textarea "Hi there, the track "Sunshine" is linked to the previous publisher for both wri…" at bounding box center [434, 288] width 261 height 76
click at [448, 269] on textarea "Hi there, the track "Sunshine" is linked to the previous publisher for both wri…" at bounding box center [434, 288] width 261 height 76
drag, startPoint x: 380, startPoint y: 262, endPoint x: 361, endPoint y: 262, distance: 19.1
click at [361, 262] on textarea "Hi there, the track "Sunshine" is linked to the previous publisher for both wri…" at bounding box center [434, 288] width 261 height 76
click at [424, 262] on textarea "Hi there, the song "Sunshine" is linked to the previous publisher for both writ…" at bounding box center [434, 288] width 261 height 76
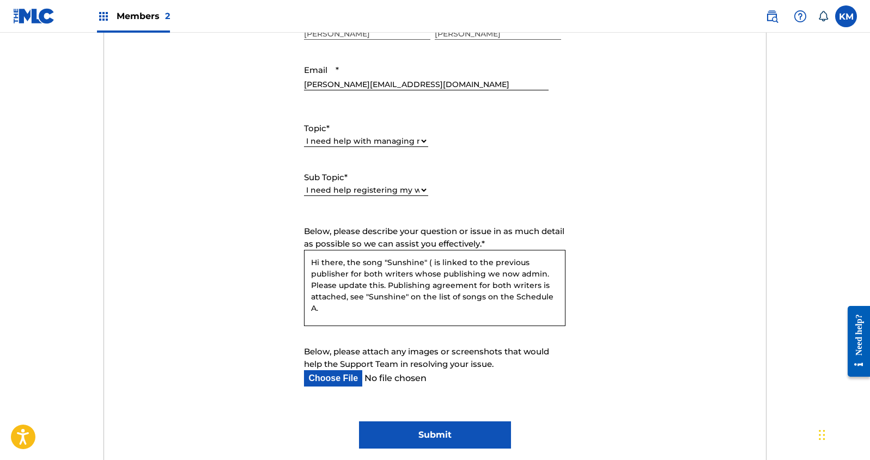
paste textarea "SH38PH"
click at [430, 265] on textarea "Hi there, the song "Sunshine" (SH38PH) is linked to the previous publisher for …" at bounding box center [434, 288] width 261 height 76
click at [393, 275] on textarea "Hi there, the song "Sunshine" (MLC song code SH38PH) is linked to the previous …" at bounding box center [434, 288] width 261 height 76
click at [433, 273] on textarea "Hi there, the song "Sunshine" (MLC song code SH38PH) is linked to the previous …" at bounding box center [434, 288] width 261 height 76
click at [470, 277] on textarea "Hi there, the song "Sunshine" (MLC song code SH38PH) is linked to the previous …" at bounding box center [434, 288] width 261 height 76
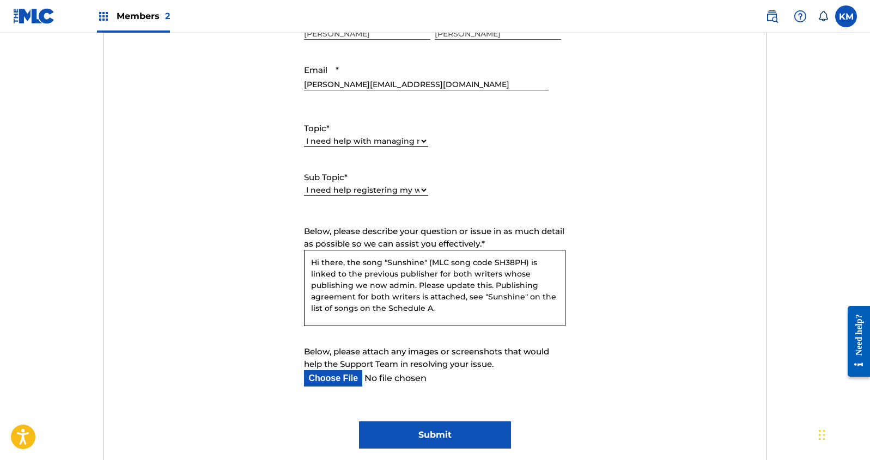
drag, startPoint x: 410, startPoint y: 274, endPoint x: 320, endPoint y: 274, distance: 89.3
click at [320, 274] on textarea "Hi there, the song "Sunshine" (MLC song code SH38PH) is linked to the previous …" at bounding box center [434, 288] width 261 height 76
click at [468, 275] on textarea "Hi there, the song "Sunshine" (MLC song code SH38PH) is linked to an outdated p…" at bounding box center [434, 288] width 261 height 76
drag, startPoint x: 443, startPoint y: 285, endPoint x: 309, endPoint y: 285, distance: 133.4
click at [309, 285] on textarea "Hi there, the song "Sunshine" (MLC song code SH38PH) is linked to an outdated p…" at bounding box center [434, 288] width 261 height 76
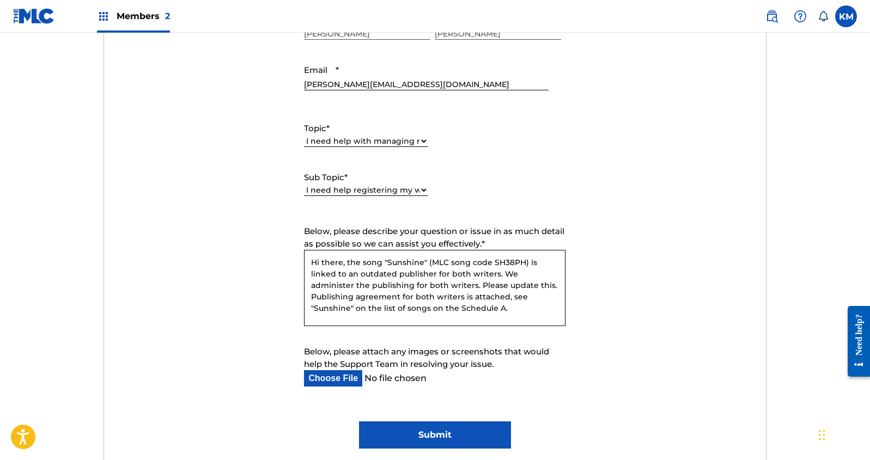
drag, startPoint x: 492, startPoint y: 287, endPoint x: 474, endPoint y: 288, distance: 17.4
click at [474, 288] on textarea "Hi there, the song "Sunshine" (MLC song code SH38PH) is linked to an outdated p…" at bounding box center [434, 288] width 261 height 76
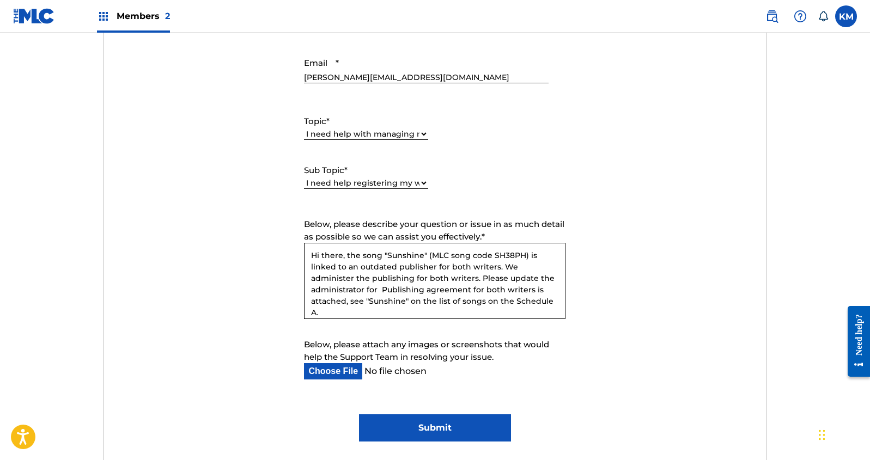
click at [480, 280] on textarea "Hi there, the song "Sunshine" (MLC song code SH38PH) is linked to an outdated p…" at bounding box center [434, 281] width 261 height 76
click at [504, 271] on textarea "Hi there, the song "Sunshine" (MLC song code SH38PH) is linked to an outdated p…" at bounding box center [434, 281] width 261 height 76
drag, startPoint x: 388, startPoint y: 279, endPoint x: 361, endPoint y: 283, distance: 27.0
click at [387, 279] on textarea "Hi there, the song "Sunshine" (MLC song code SH38PH) is linked to an outdated p…" at bounding box center [434, 281] width 261 height 76
click at [345, 284] on textarea "Hi there, the song "Sunshine" (MLC song code SH38PH) is linked to an outdated p…" at bounding box center [434, 281] width 261 height 76
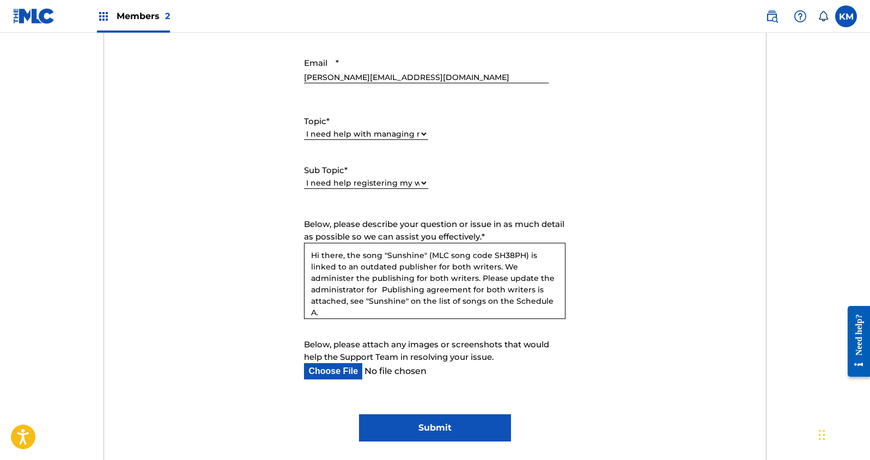
click at [419, 274] on textarea "Hi there, the song "Sunshine" (MLC song code SH38PH) is linked to an outdated p…" at bounding box center [434, 281] width 261 height 76
click at [414, 278] on textarea "Hi there, the song "Sunshine" (MLC song code SH38PH) is linked to an outdated p…" at bounding box center [434, 281] width 261 height 76
click at [416, 279] on textarea "Hi there, the song "Sunshine" (MLC song code SH38PH) is linked to an outdated p…" at bounding box center [434, 281] width 261 height 76
click at [387, 290] on textarea "Hi there, the song "Sunshine" (MLC song code SH38PH) is linked to an outdated p…" at bounding box center [434, 281] width 261 height 76
click at [359, 294] on textarea "Hi there, the song "Sunshine" (MLC song code SH38PH) is linked to an outdated p…" at bounding box center [434, 281] width 261 height 76
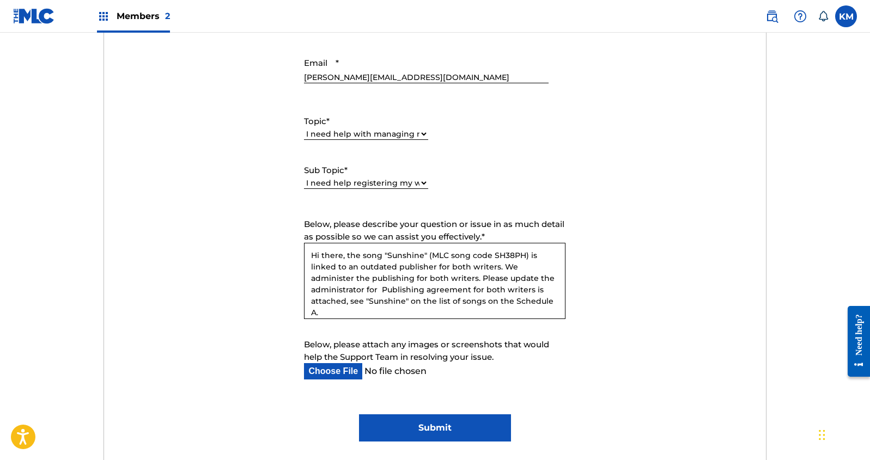
click at [557, 278] on textarea "Hi there, the song "Sunshine" (MLC song code SH38PH) is linked to an outdated p…" at bounding box center [434, 281] width 261 height 76
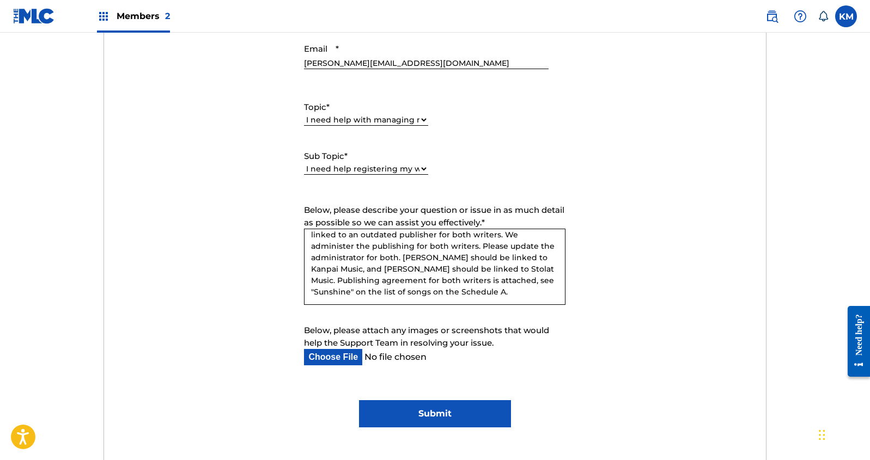
scroll to position [510, 0]
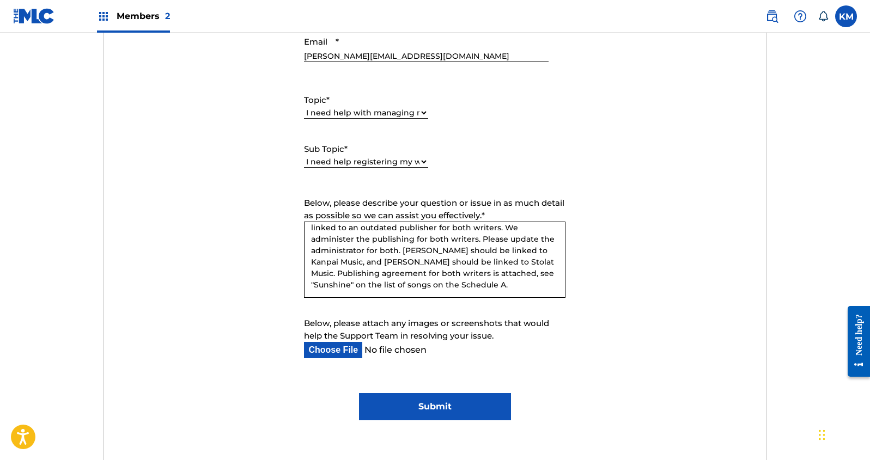
click at [545, 288] on textarea "Hi there, the song "Sunshine" (MLC song code SH38PH) is linked to an outdated p…" at bounding box center [434, 260] width 261 height 76
type textarea "Hi there, the song "Sunshine" (MLC song code SH38PH) is linked to an outdated p…"
click at [327, 365] on form "Submit a request Typical reply time: within hours via email First Name Kelly La…" at bounding box center [435, 168] width 662 height 504
click at [333, 352] on input "Below, please attach any images or screenshots that would help the Support Team…" at bounding box center [426, 350] width 244 height 16
type input "C:\fakepath\Publishing Admin Agreement_King Pari SIGNED.pdf"
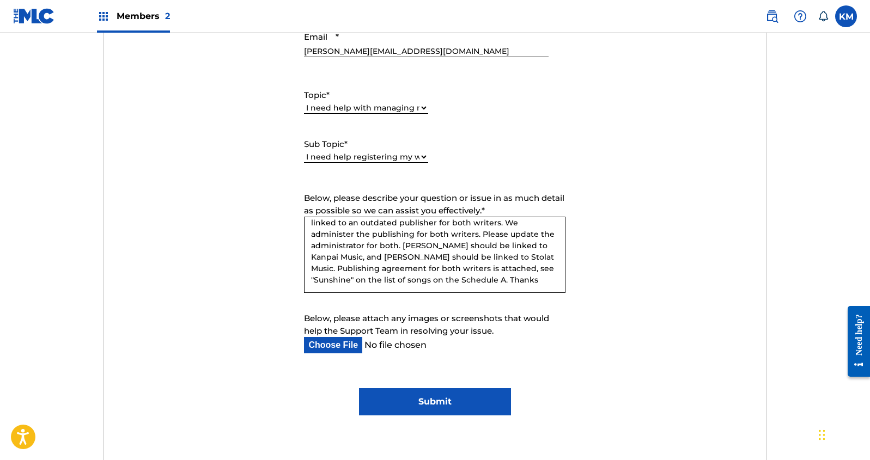
scroll to position [571, 0]
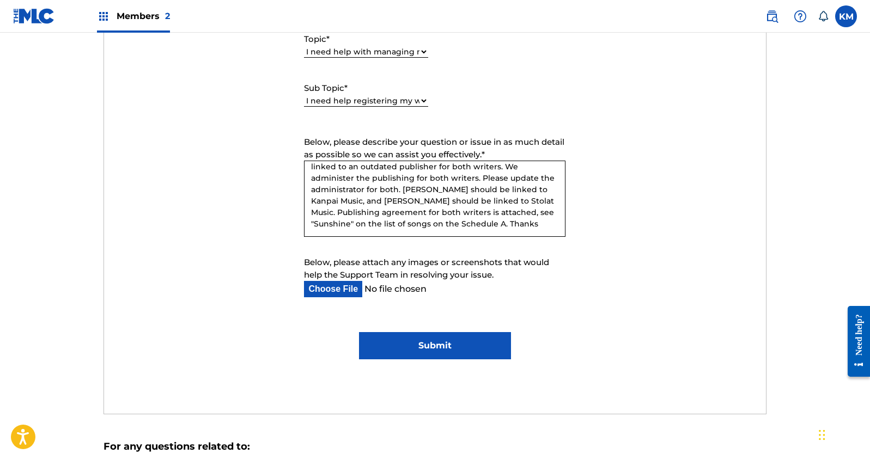
click at [459, 359] on div "Submit a request Typical reply time: within hours via email First Name Kelly La…" at bounding box center [435, 125] width 662 height 577
click at [459, 347] on input "Submit" at bounding box center [435, 345] width 152 height 27
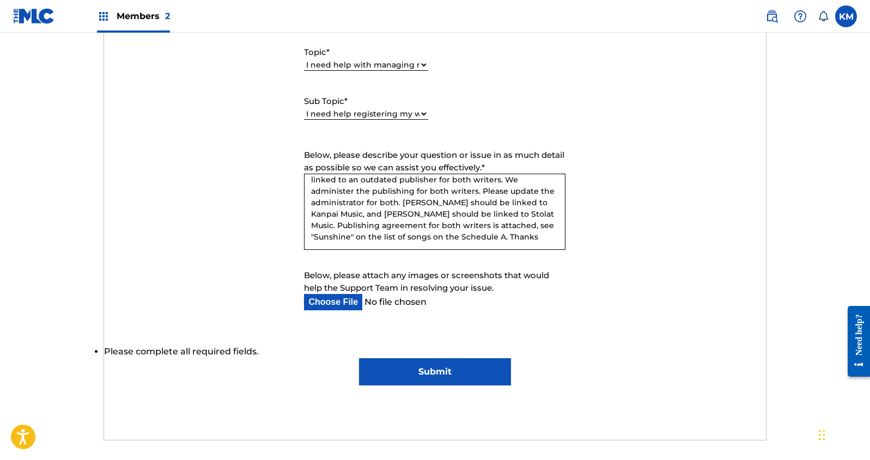
click at [447, 366] on input "Submit" at bounding box center [435, 371] width 152 height 27
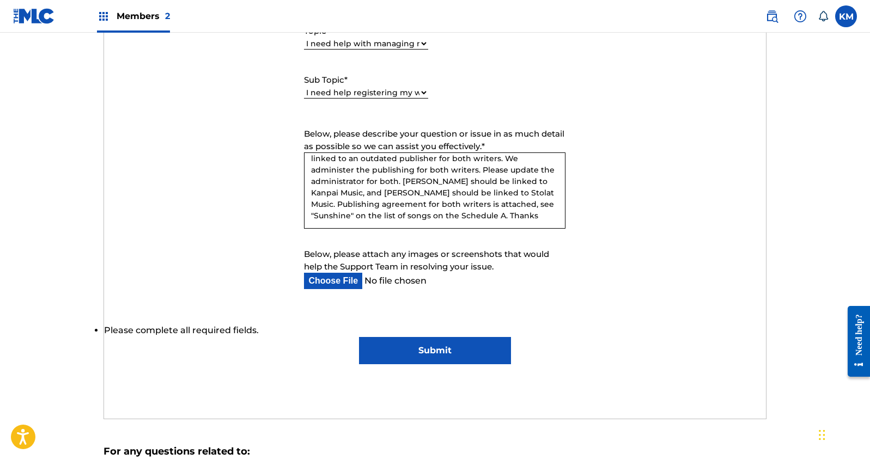
scroll to position [351, 0]
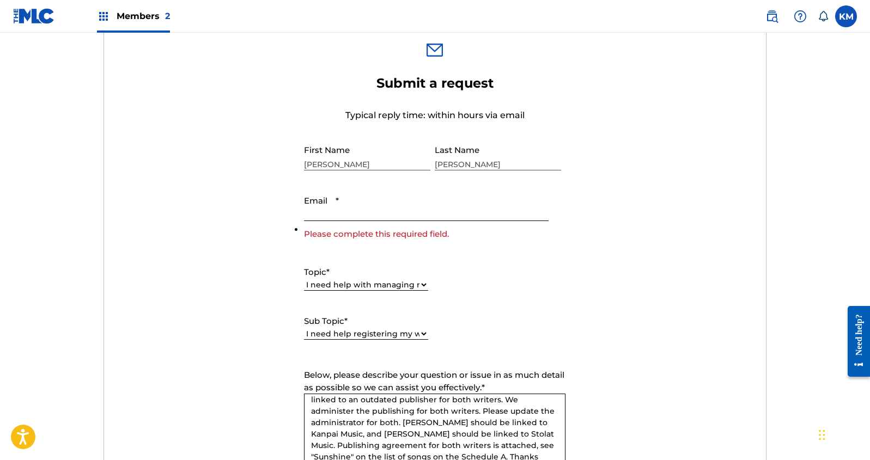
click at [398, 210] on input "Email *" at bounding box center [426, 205] width 244 height 31
type input "[PERSON_NAME][EMAIL_ADDRESS][DOMAIN_NAME]"
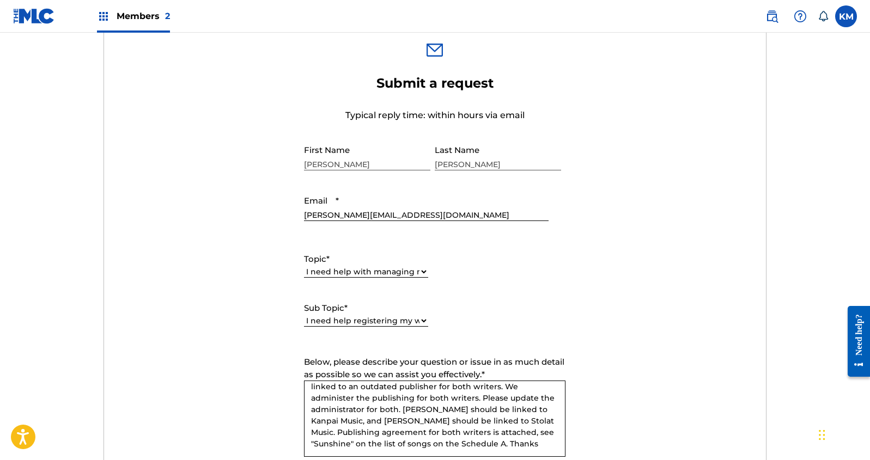
click at [660, 282] on form "Submit a request Typical reply time: within hours via email First Name Kelly La…" at bounding box center [435, 327] width 662 height 504
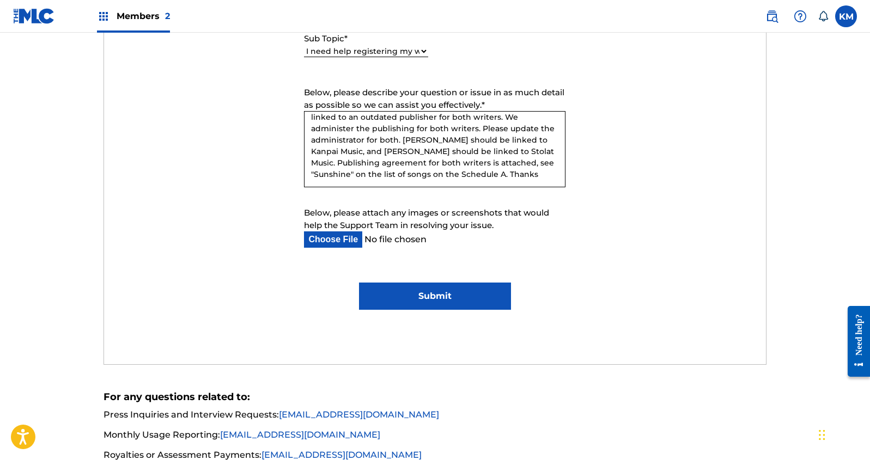
click at [467, 297] on input "Submit" at bounding box center [435, 296] width 152 height 27
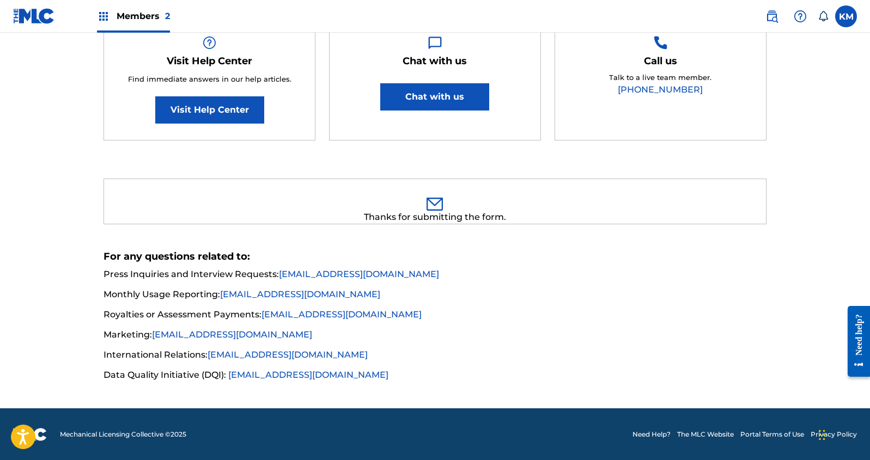
scroll to position [0, 0]
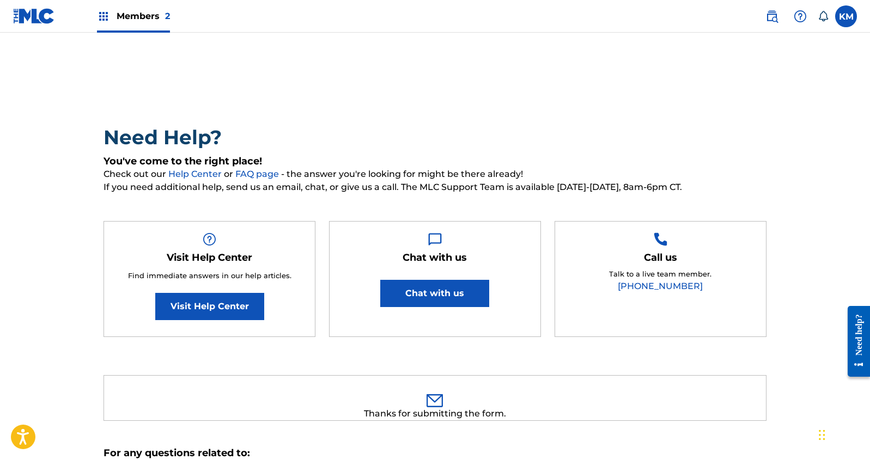
click at [103, 7] on div "Members 2" at bounding box center [133, 16] width 73 height 32
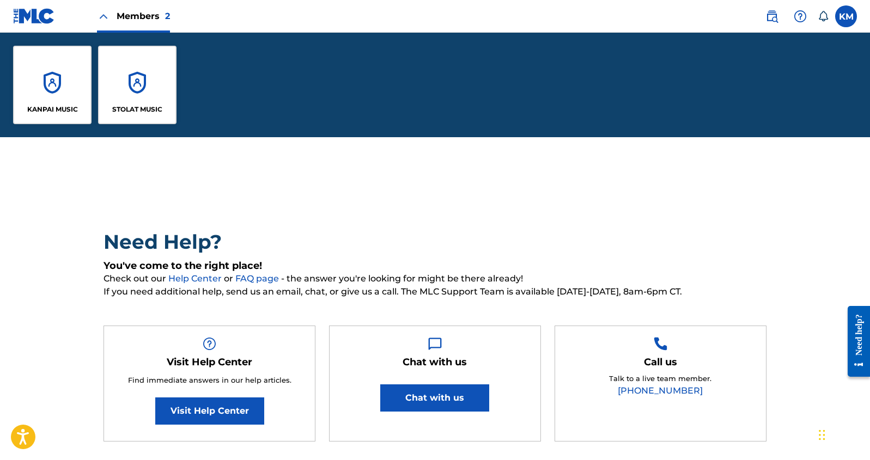
click at [63, 89] on div "KANPAI MUSIC" at bounding box center [52, 85] width 78 height 78
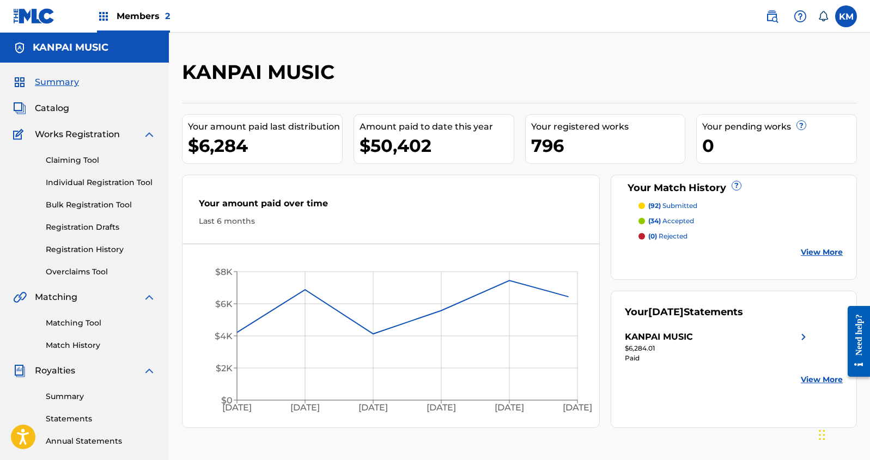
click at [61, 114] on span "Catalog" at bounding box center [52, 108] width 34 height 13
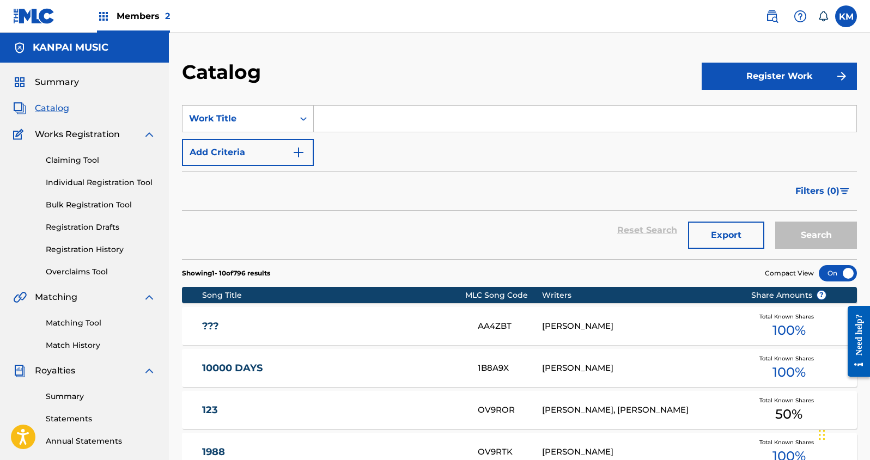
click at [372, 117] on input "Search Form" at bounding box center [585, 119] width 542 height 26
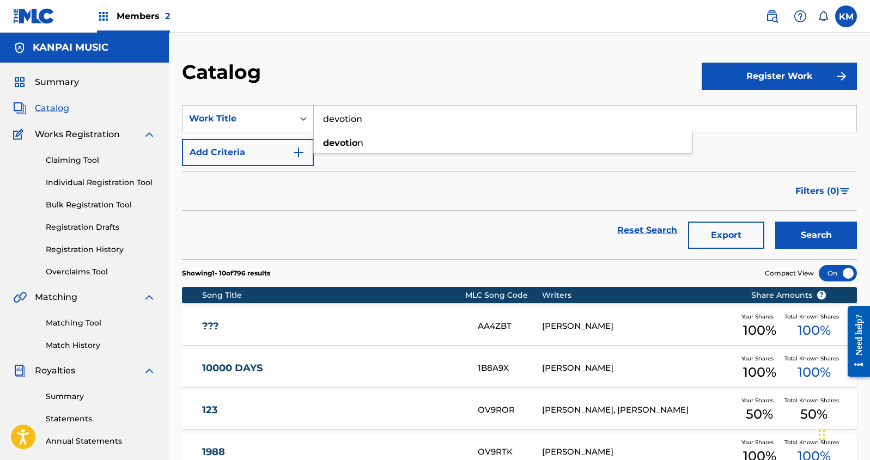
click at [775, 222] on button "Search" at bounding box center [816, 235] width 82 height 27
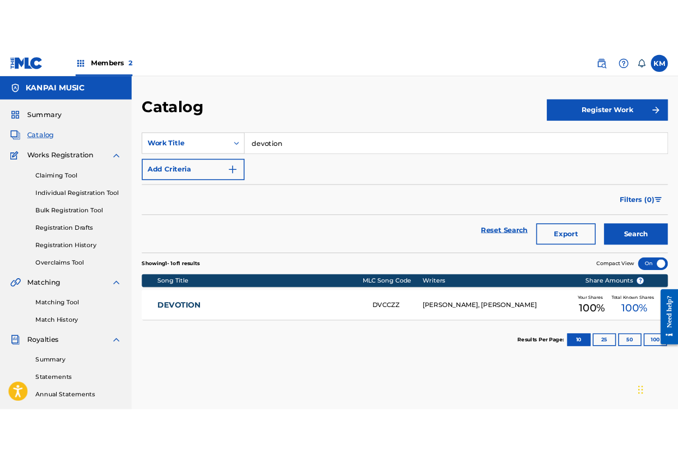
scroll to position [14, 0]
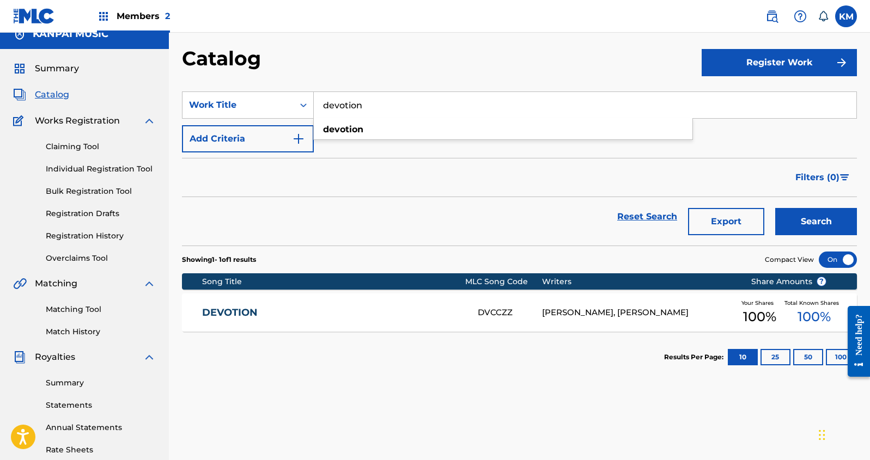
click at [367, 105] on input "devotion" at bounding box center [585, 105] width 542 height 26
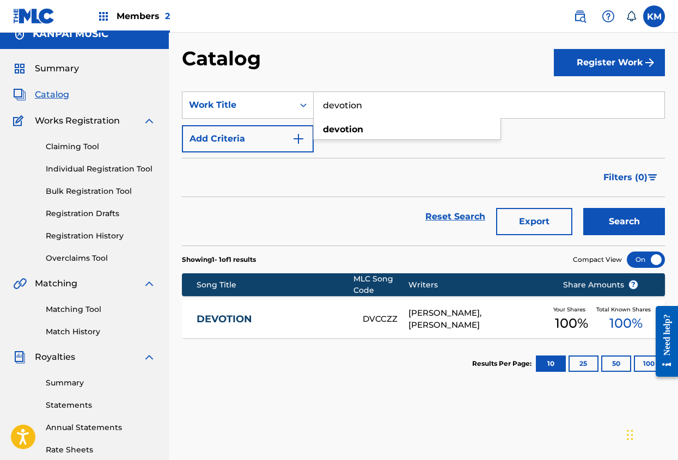
click at [411, 102] on input "devotion" at bounding box center [489, 105] width 351 height 26
type input "breaks em down"
click at [583, 208] on button "Search" at bounding box center [624, 221] width 82 height 27
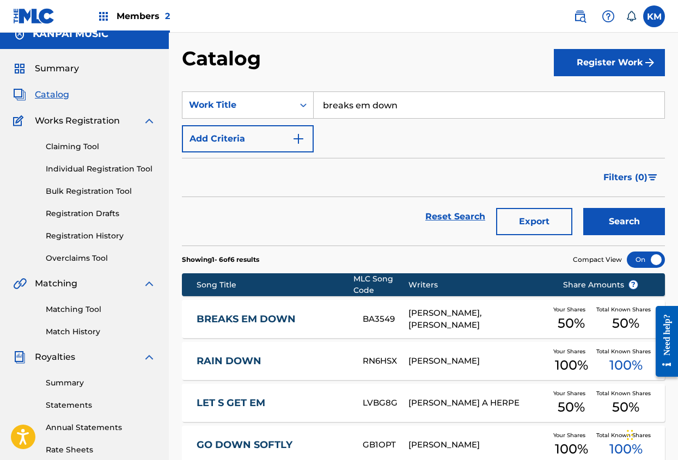
click at [469, 320] on div "CHRIS MANAK, ROSE KAZI" at bounding box center [477, 319] width 138 height 25
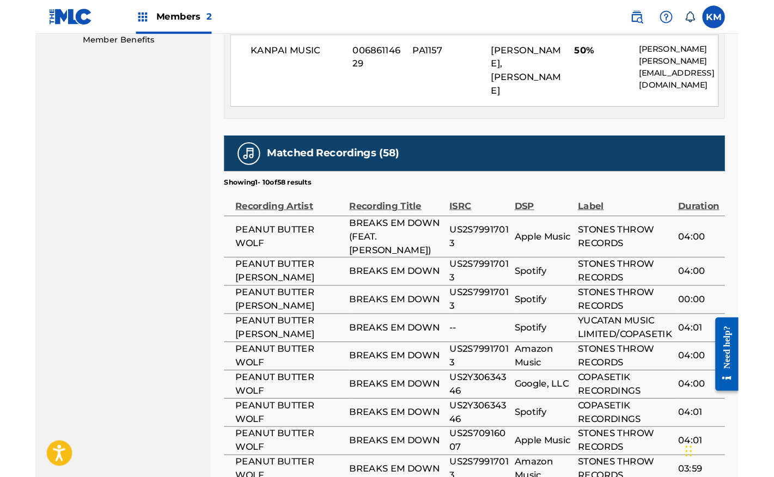
scroll to position [622, 0]
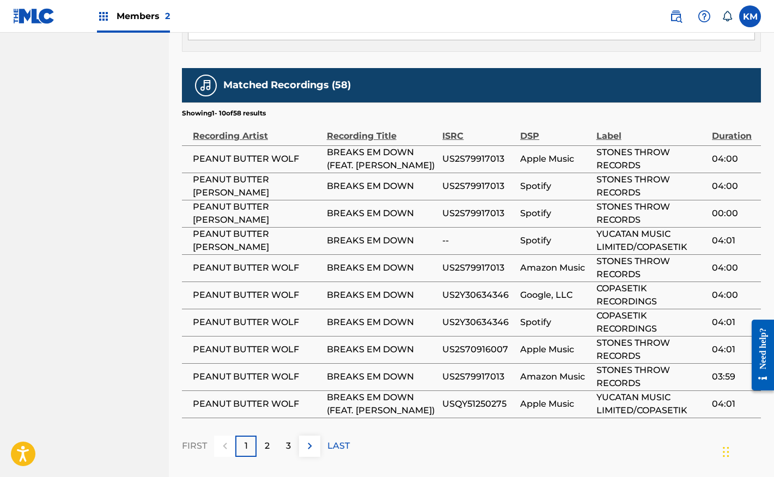
click at [634, 309] on span "COPASETIK RECORDINGS" at bounding box center [651, 322] width 111 height 26
click at [686, 255] on span "STONES THROW RECORDS" at bounding box center [651, 268] width 111 height 26
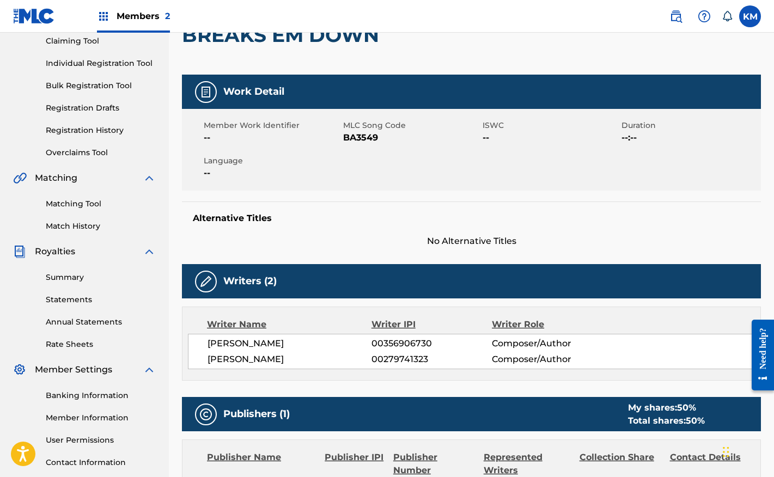
scroll to position [0, 0]
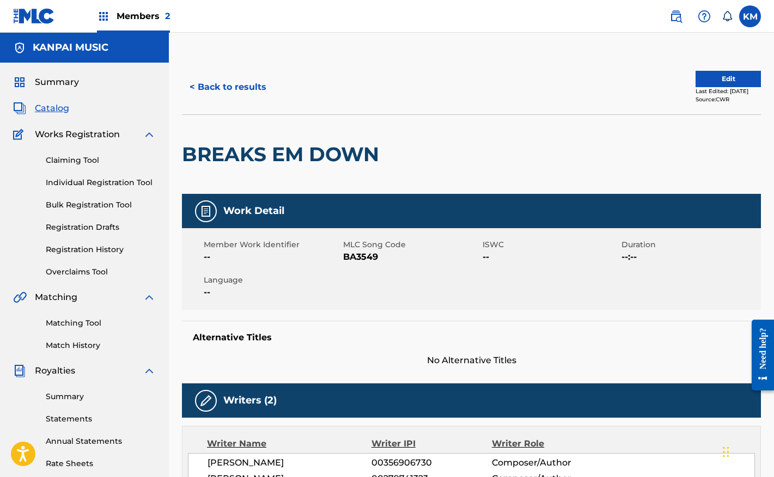
click at [138, 1] on div "Members 2" at bounding box center [133, 16] width 73 height 32
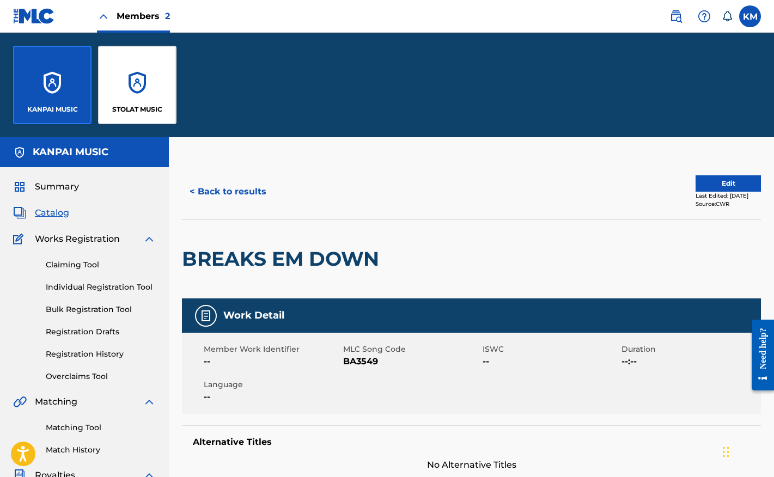
click at [138, 60] on div "STOLAT MUSIC" at bounding box center [137, 85] width 78 height 78
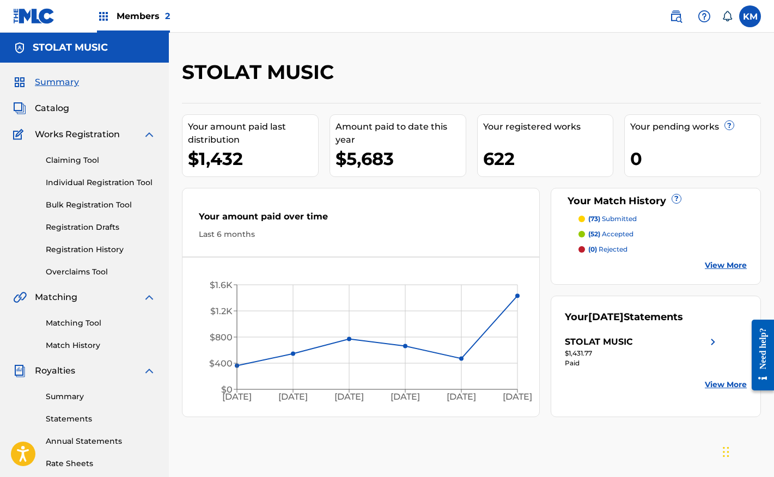
click at [54, 112] on span "Catalog" at bounding box center [52, 108] width 34 height 13
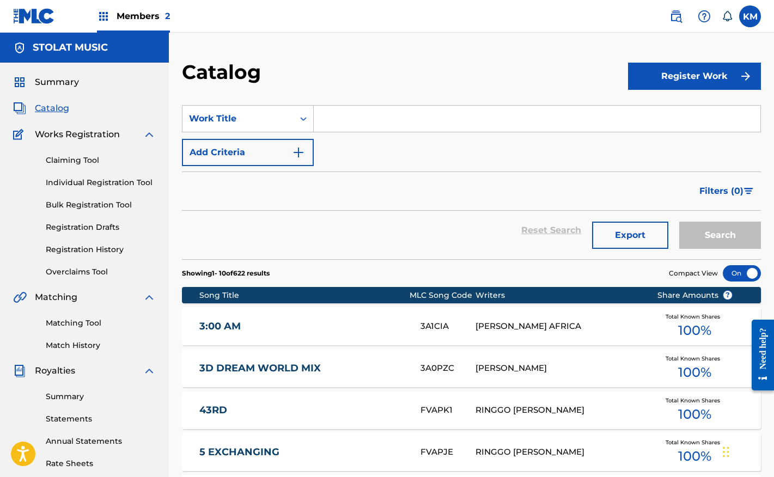
click at [367, 126] on input "Search Form" at bounding box center [537, 119] width 447 height 26
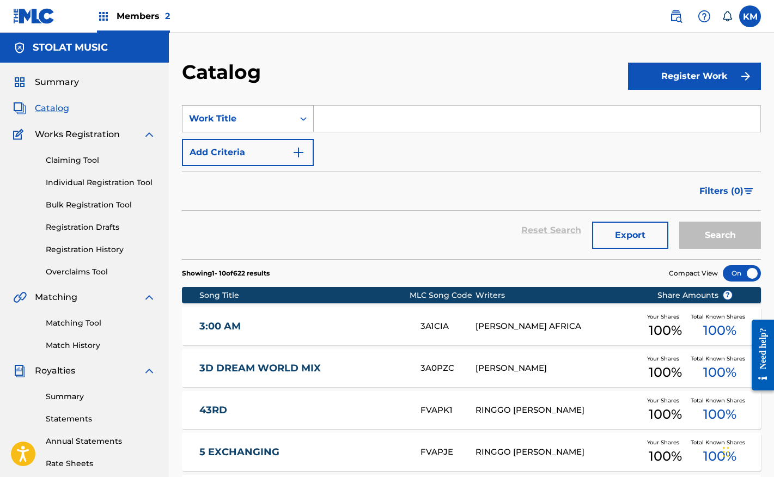
click at [253, 116] on div "Work Title" at bounding box center [238, 118] width 98 height 13
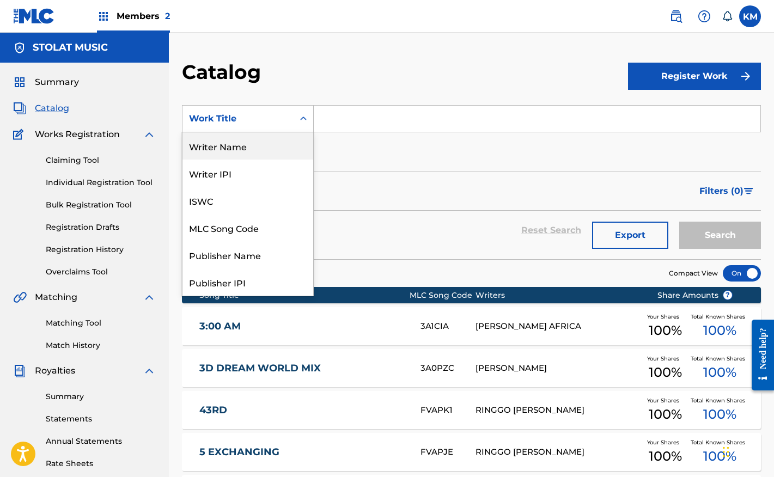
click at [250, 146] on div "Writer Name" at bounding box center [247, 145] width 131 height 27
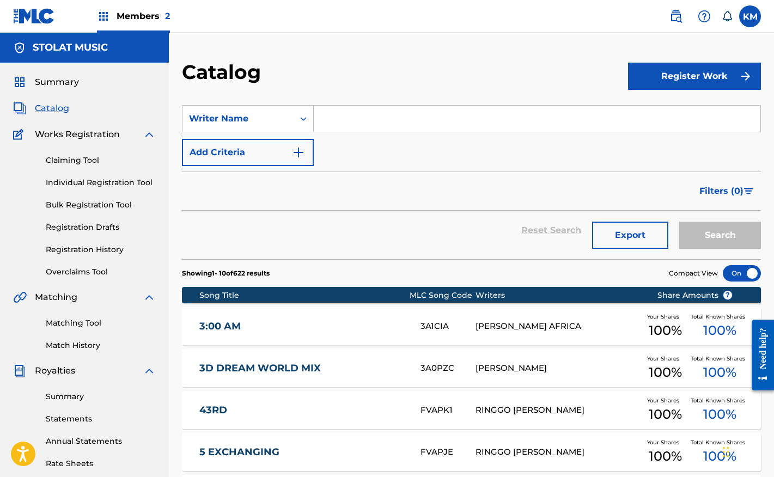
click at [356, 121] on input "Search Form" at bounding box center [537, 119] width 447 height 26
type input "f"
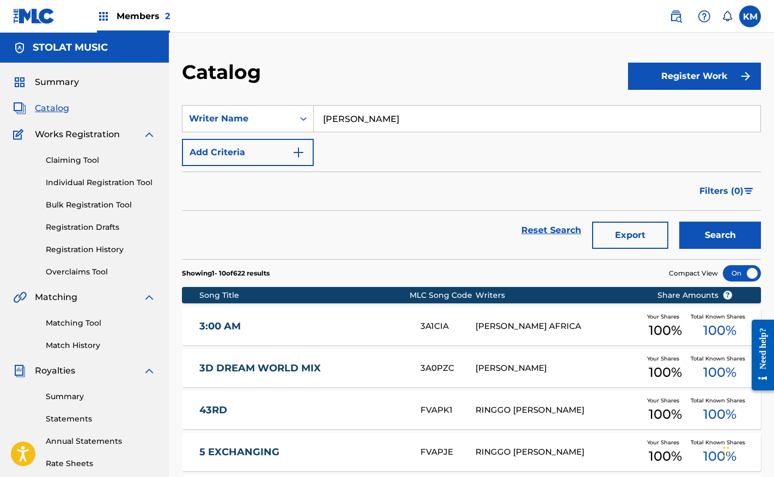
click at [679, 222] on button "Search" at bounding box center [720, 235] width 82 height 27
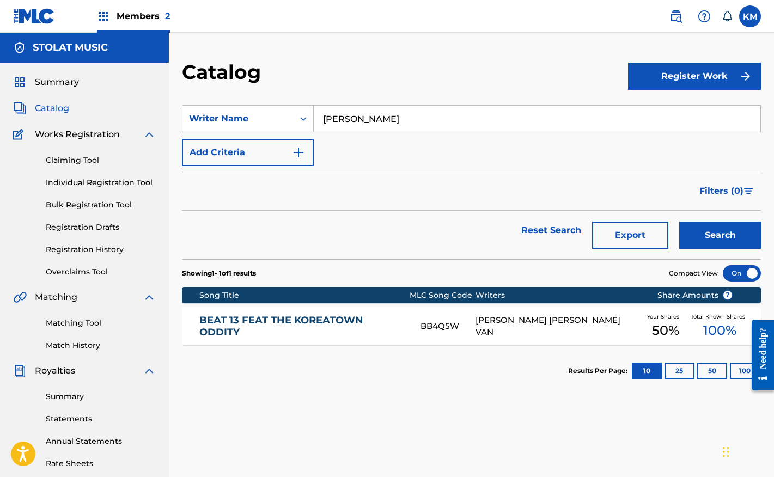
drag, startPoint x: 413, startPoint y: 120, endPoint x: 375, endPoint y: 120, distance: 38.1
click at [375, 120] on input "dominique purdy" at bounding box center [537, 119] width 447 height 26
type input "dominique smith"
click at [679, 222] on button "Search" at bounding box center [720, 235] width 82 height 27
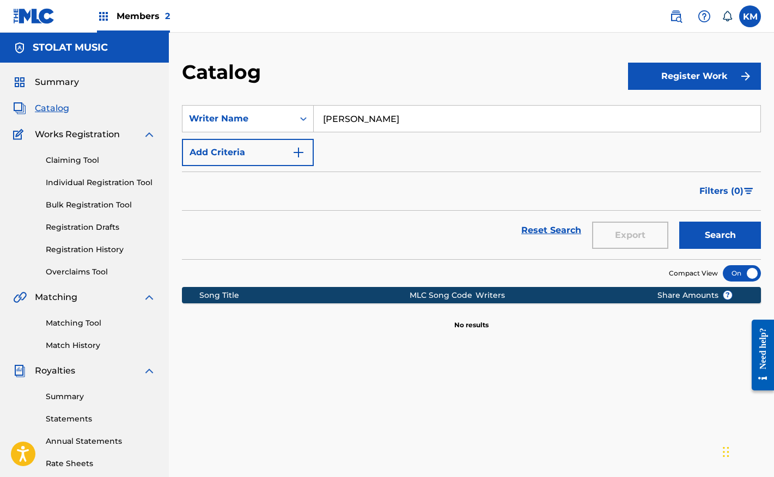
click at [431, 118] on input "dominique smith" at bounding box center [537, 119] width 447 height 26
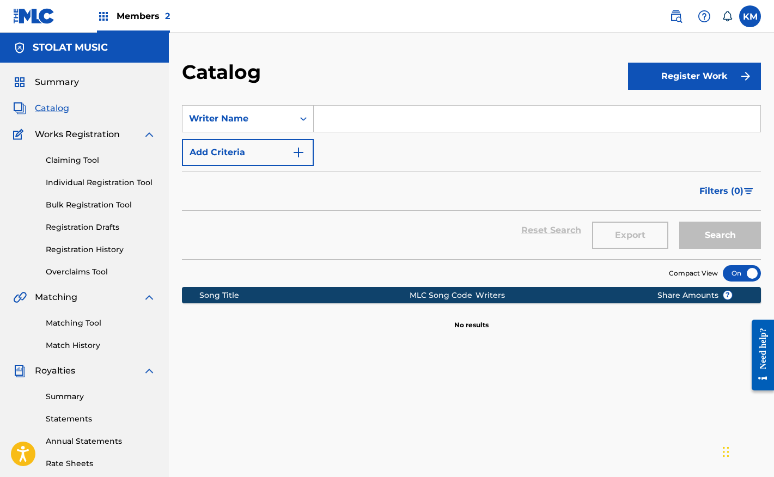
click at [419, 149] on div "SearchWithCriteria9a1491fa-b261-4b5f-a0fd-55534a1b8bcc Writer Name Add Criteria" at bounding box center [471, 135] width 579 height 61
click at [428, 121] on input "Search Form" at bounding box center [537, 119] width 447 height 26
paste input "ATOMOSPHERE MOODS"
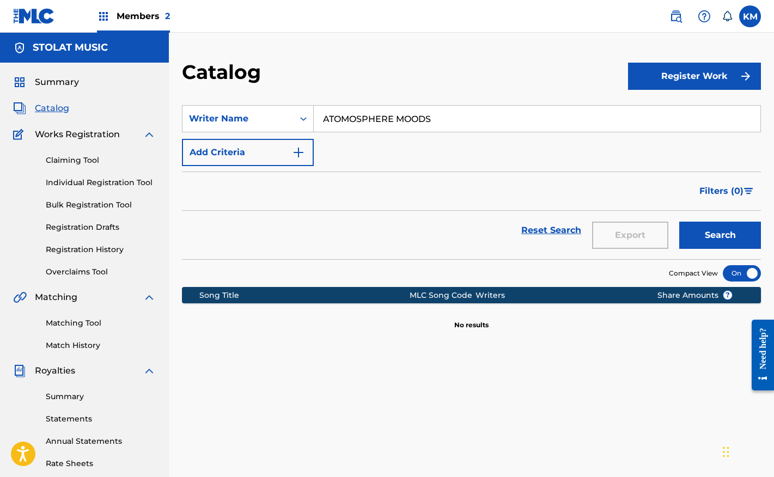
type input "ATOMOSPHERE MOODS"
click at [707, 229] on button "Search" at bounding box center [720, 235] width 82 height 27
click at [375, 53] on div "Catalog Register Work SearchWithCriteria9a1491fa-b261-4b5f-a0fd-55534a1b8bcc Wr…" at bounding box center [471, 328] width 605 height 590
click at [207, 121] on div "Writer Name" at bounding box center [238, 118] width 98 height 13
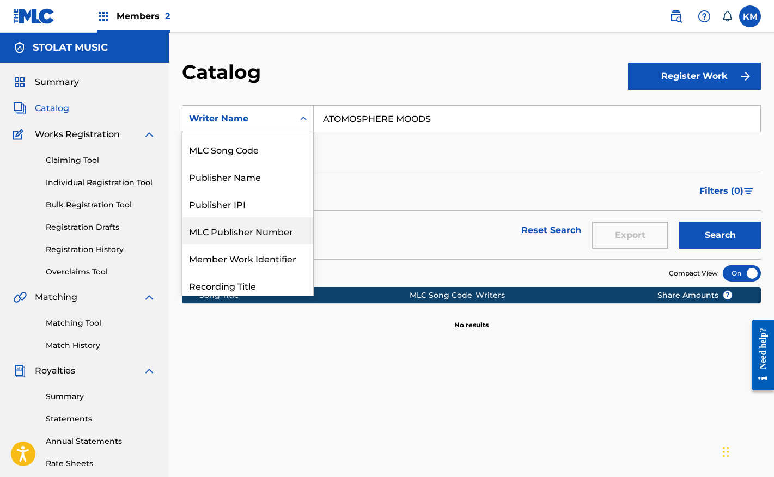
scroll to position [96, 0]
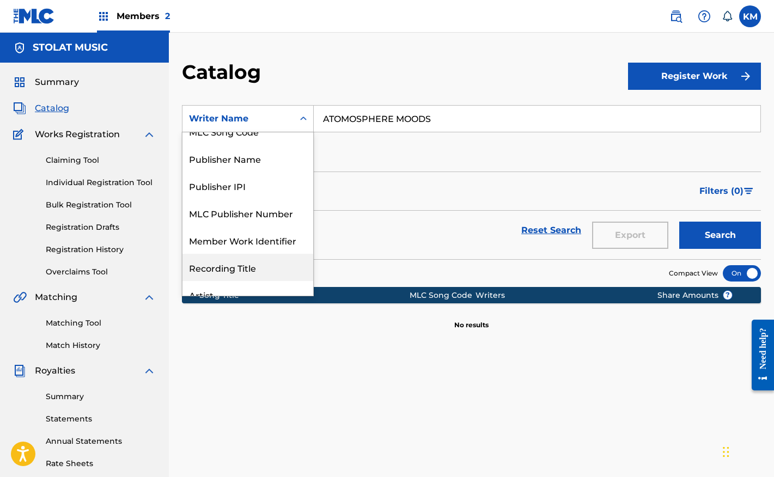
click at [245, 266] on div "Recording Title" at bounding box center [247, 267] width 131 height 27
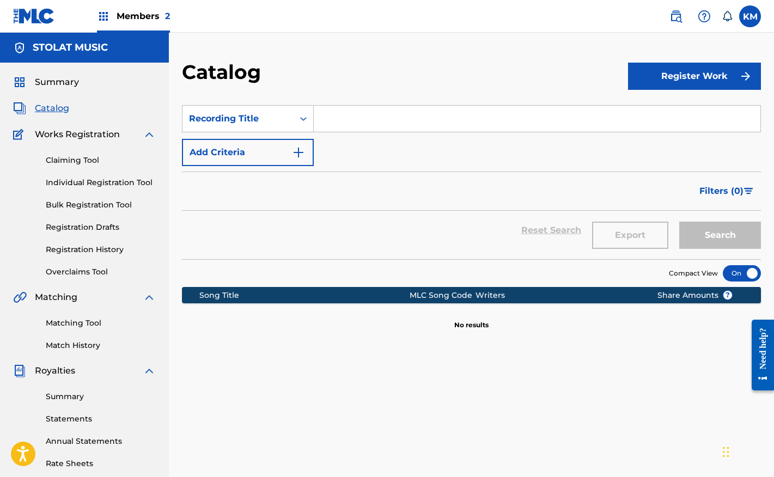
click at [379, 121] on input "Search Form" at bounding box center [537, 119] width 447 height 26
paste input "ATOMOSPHERE MOODS"
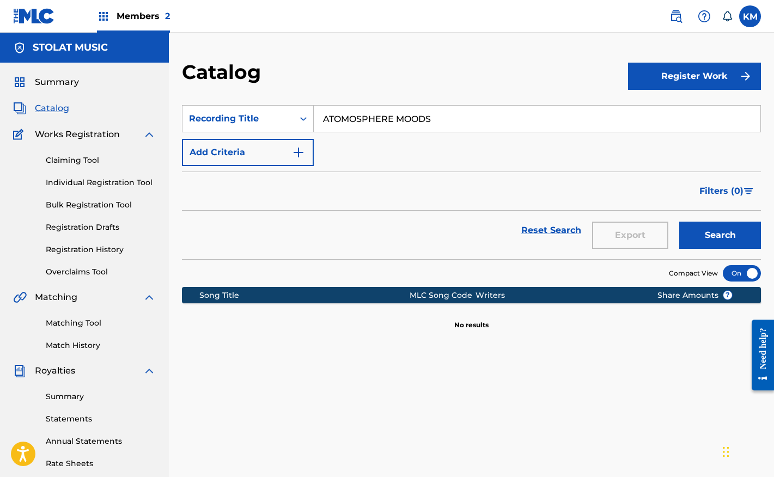
type input "ATOMOSPHERE MOODS"
click at [728, 231] on button "Search" at bounding box center [720, 235] width 82 height 27
drag, startPoint x: 457, startPoint y: 86, endPoint x: 441, endPoint y: 89, distance: 16.7
click at [457, 85] on div "Catalog" at bounding box center [405, 76] width 446 height 32
click at [75, 166] on link "Claiming Tool" at bounding box center [101, 160] width 110 height 11
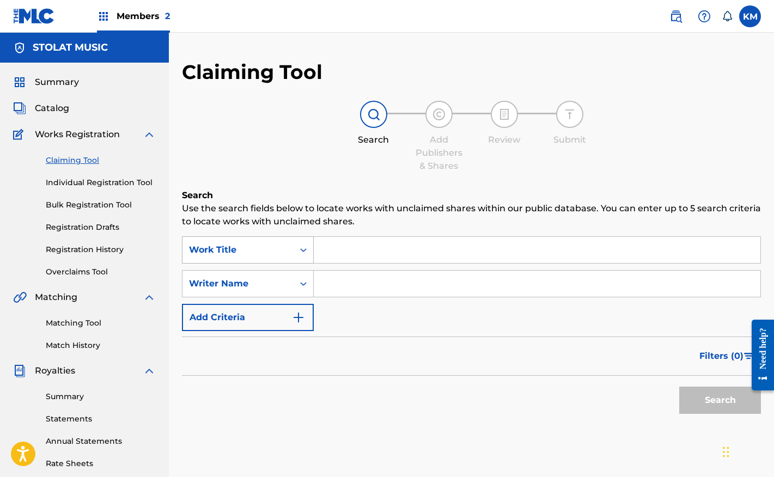
click at [241, 255] on div "Work Title" at bounding box center [238, 249] width 98 height 13
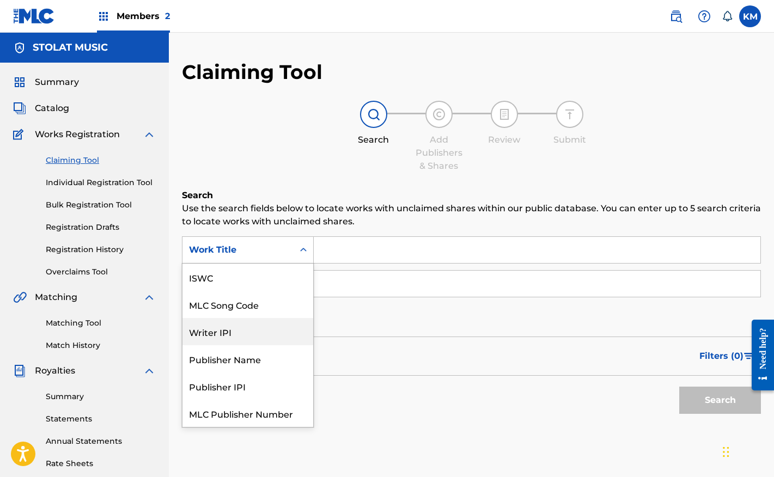
scroll to position [27, 0]
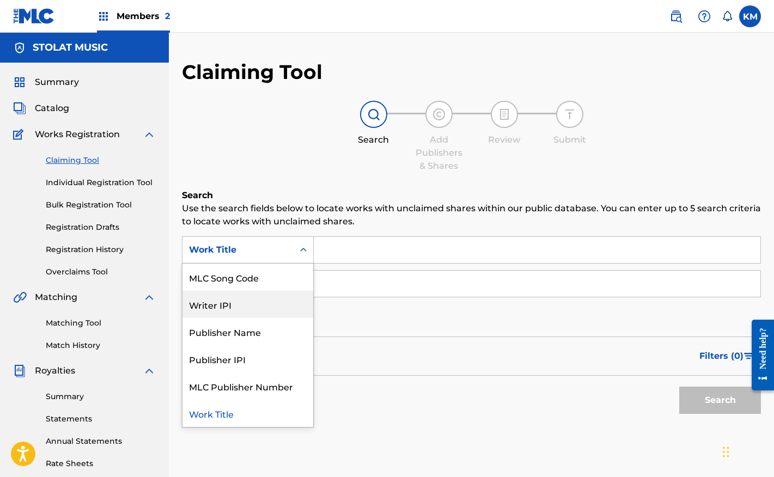
click at [392, 279] on input "Search Form" at bounding box center [537, 284] width 447 height 26
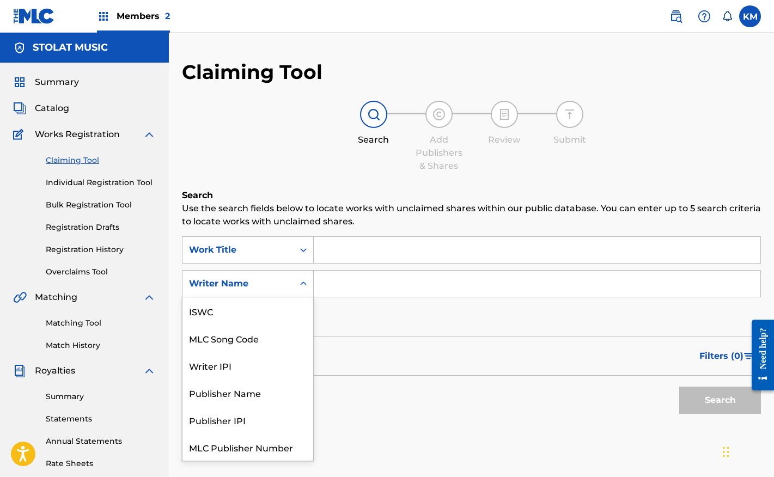
click at [276, 289] on div "Writer Name" at bounding box center [238, 283] width 98 height 13
click at [366, 286] on input "Search Form" at bounding box center [537, 284] width 447 height 26
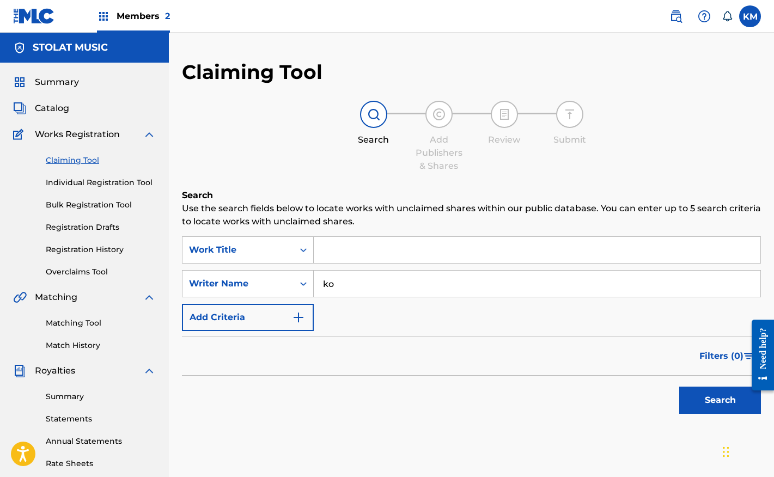
type input "k"
type input "dominique purdy"
click at [679, 387] on button "Search" at bounding box center [720, 400] width 82 height 27
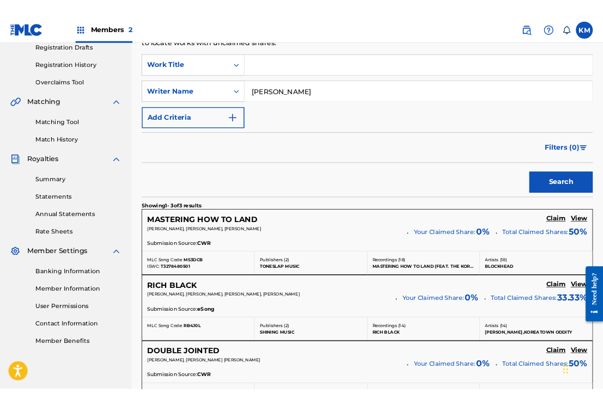
scroll to position [0, 0]
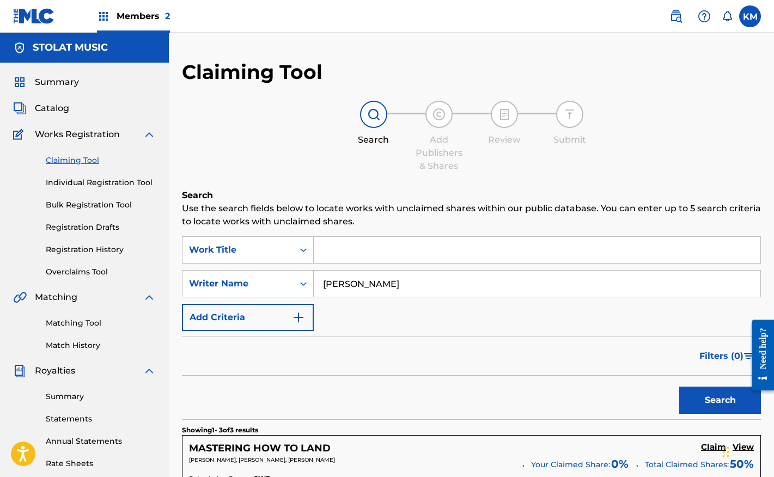
click at [79, 184] on link "Individual Registration Tool" at bounding box center [101, 182] width 110 height 11
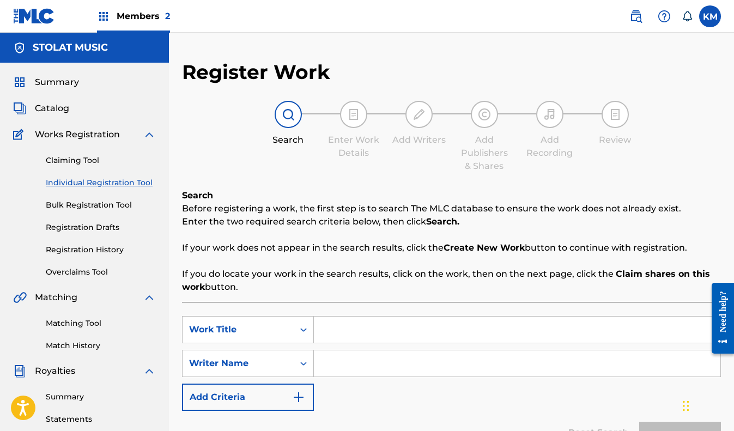
click at [353, 327] on input "Search Form" at bounding box center [517, 329] width 406 height 26
click at [354, 341] on input "Search Form" at bounding box center [517, 329] width 406 height 26
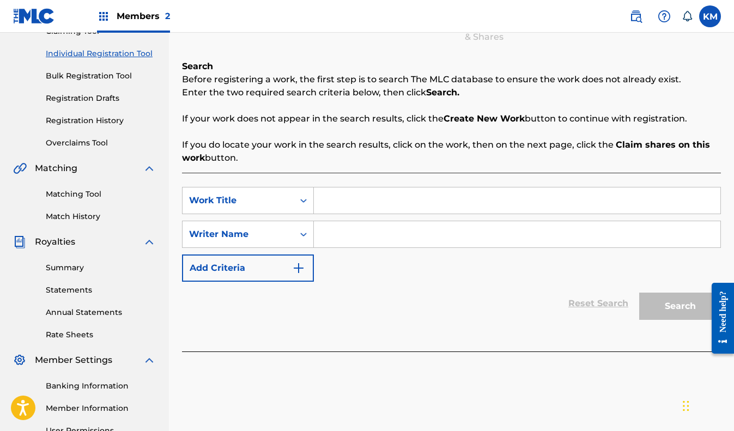
paste input "BLACK ANTIQUE FLOSSIN'"
type input "BLACK ANTIQUE FLOSSIN'"
click at [390, 233] on input "Search Form" at bounding box center [517, 234] width 406 height 26
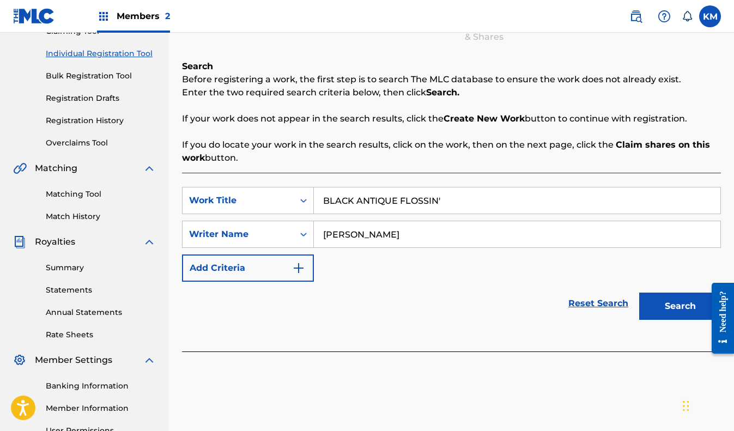
click at [639, 292] on button "Search" at bounding box center [680, 305] width 82 height 27
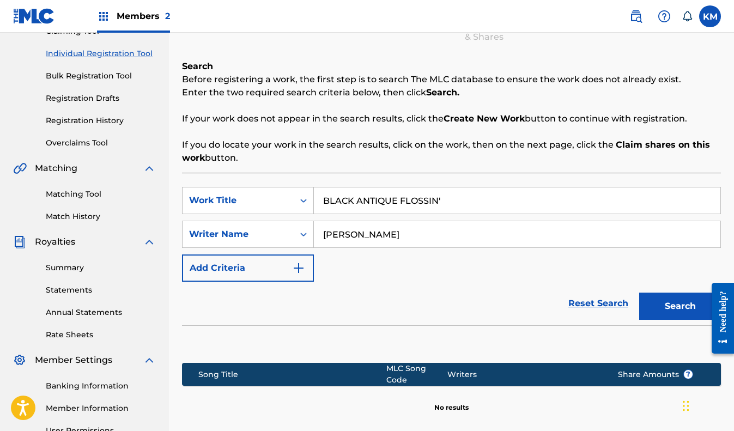
click at [380, 237] on input "Dominique Sith" at bounding box center [517, 234] width 406 height 26
click at [639, 292] on button "Search" at bounding box center [680, 305] width 82 height 27
drag, startPoint x: 410, startPoint y: 236, endPoint x: 372, endPoint y: 236, distance: 37.0
click at [372, 236] on input "Dominique Smith" at bounding box center [517, 234] width 406 height 26
type input "Dominique Purdy"
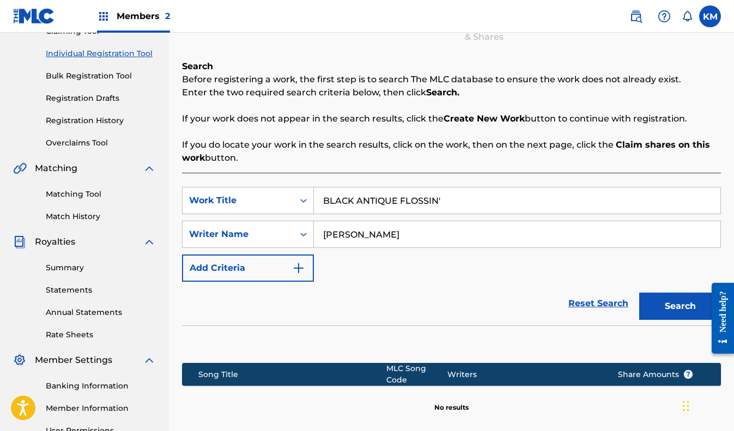
click at [639, 292] on button "Search" at bounding box center [680, 305] width 82 height 27
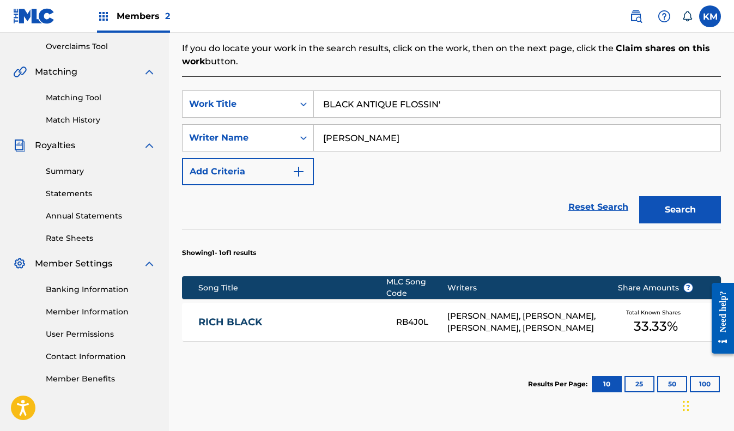
scroll to position [315, 0]
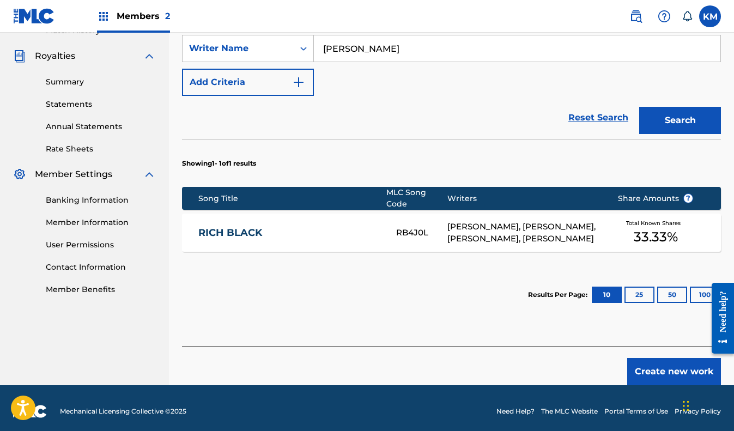
click at [650, 359] on button "Create new work" at bounding box center [674, 371] width 94 height 27
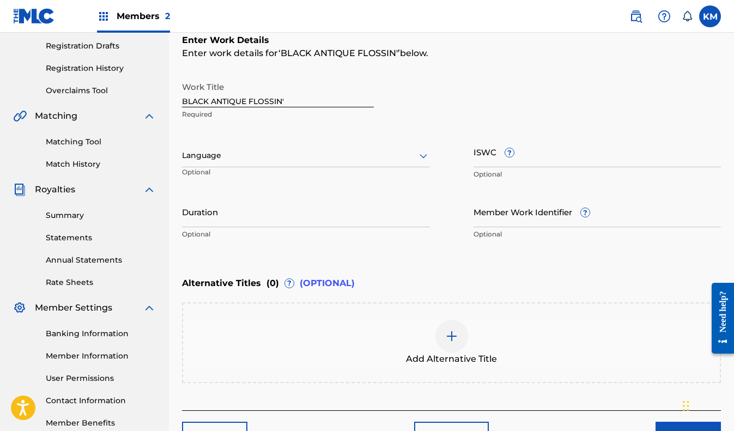
scroll to position [119, 0]
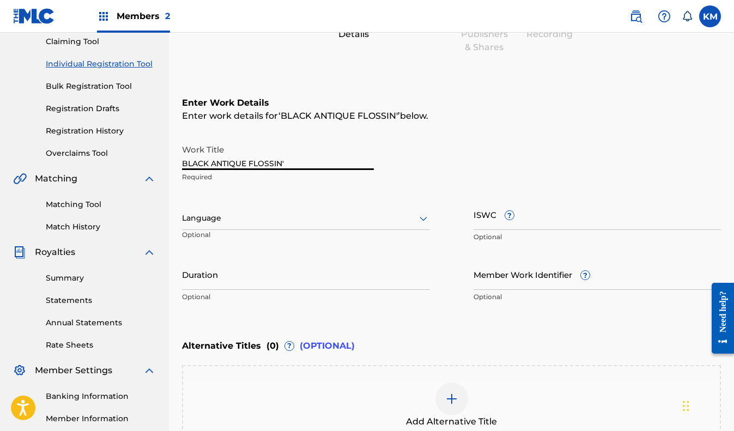
drag, startPoint x: 318, startPoint y: 164, endPoint x: 211, endPoint y: 162, distance: 106.8
click at [211, 162] on input "BLACK ANTIQUE FLOSSIN'" at bounding box center [278, 154] width 192 height 31
drag, startPoint x: 294, startPoint y: 163, endPoint x: 161, endPoint y: 158, distance: 133.0
click at [161, 158] on main "STOLAT MUSIC Summary Catalog Works Registration Claiming Tool Individual Regist…" at bounding box center [367, 212] width 734 height 597
type input "Black Antique Flossin'"
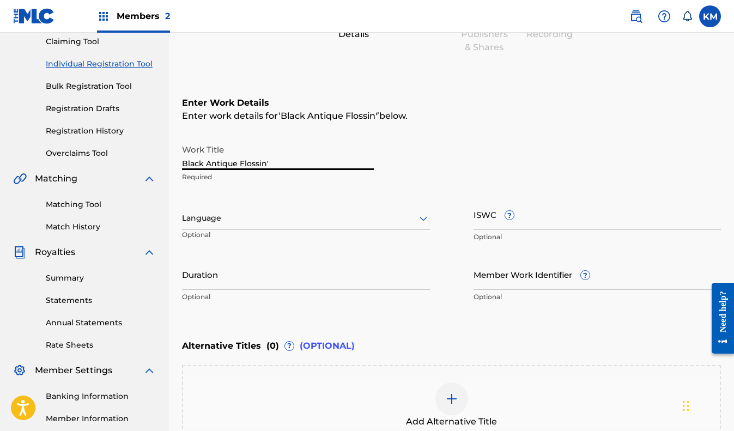
click at [377, 267] on input "Duration" at bounding box center [306, 274] width 248 height 31
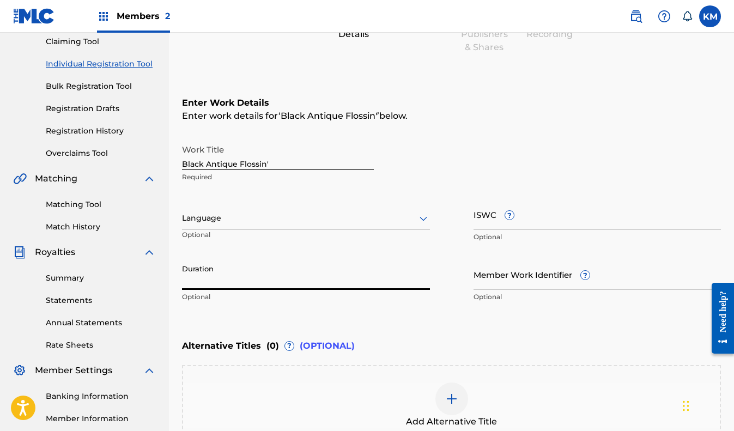
click at [573, 213] on input "ISWC ?" at bounding box center [597, 214] width 248 height 31
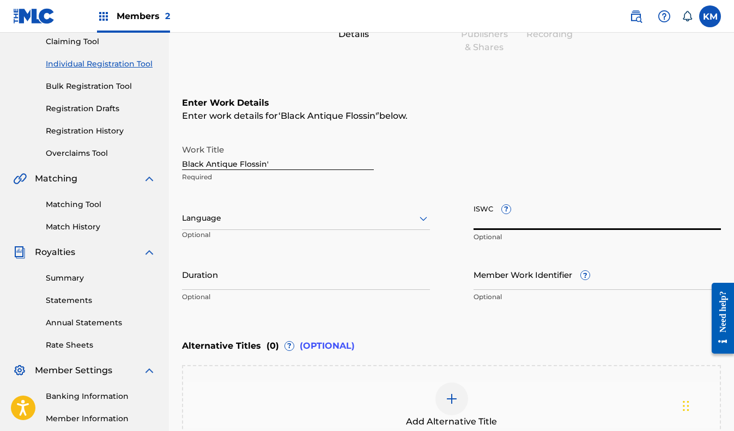
click at [548, 211] on input "ISWC ?" at bounding box center [597, 214] width 248 height 31
paste input "T3238204741"
type input "T3238204741"
click at [289, 279] on input "Duration" at bounding box center [306, 274] width 248 height 31
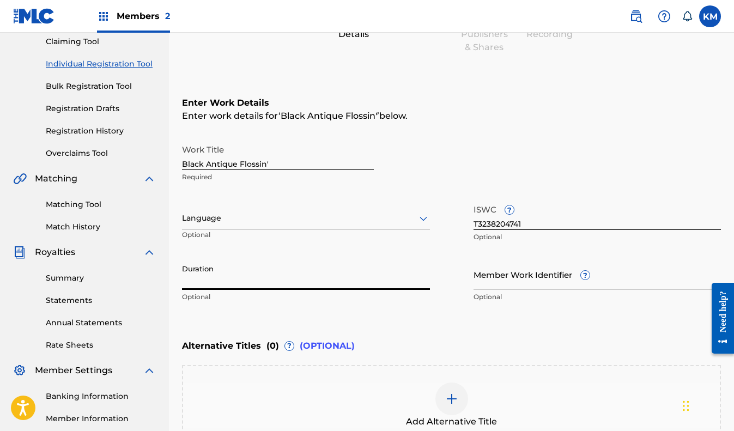
click at [534, 314] on div "Enter Work Details Enter work details for ‘ Black Antique Flossin' ’ below. Wor…" at bounding box center [451, 202] width 539 height 264
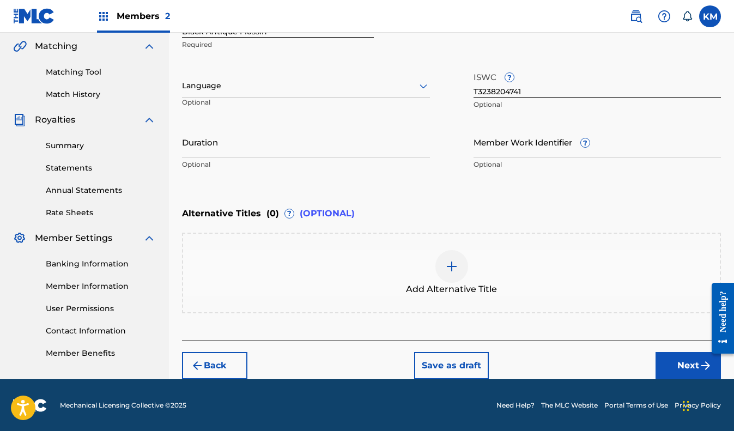
click at [680, 360] on button "Next" at bounding box center [687, 365] width 65 height 27
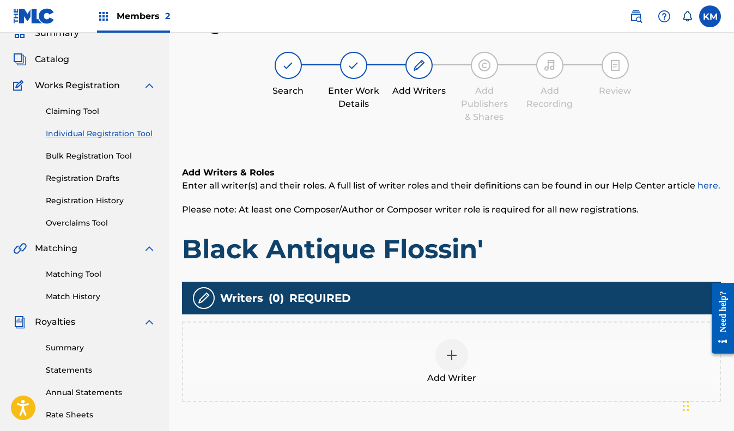
scroll to position [237, 0]
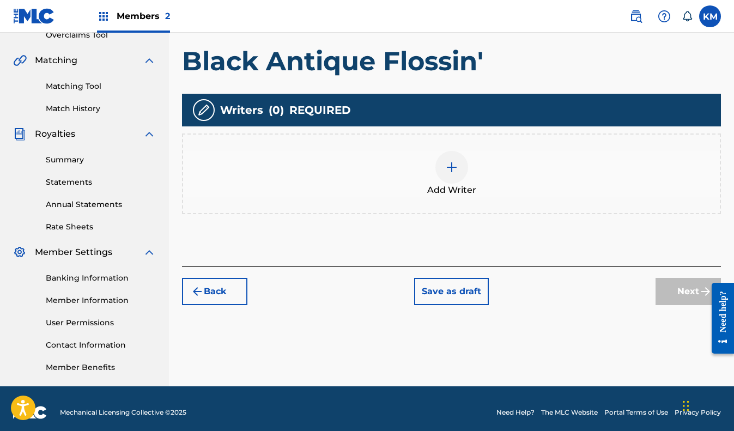
click at [453, 163] on img at bounding box center [451, 167] width 13 height 13
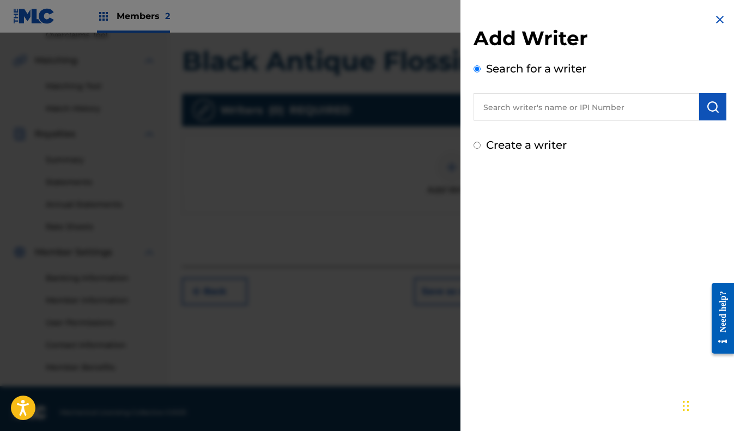
click at [530, 122] on div "Add Writer Search for a writer Create a writer" at bounding box center [599, 89] width 253 height 127
click at [534, 112] on input "text" at bounding box center [585, 106] width 225 height 27
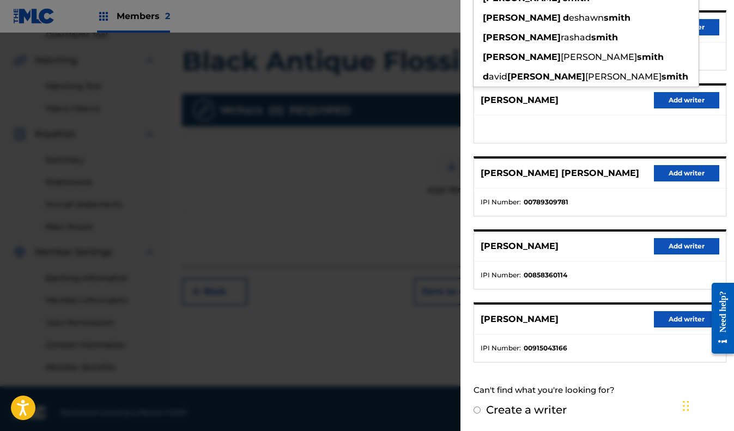
scroll to position [0, 0]
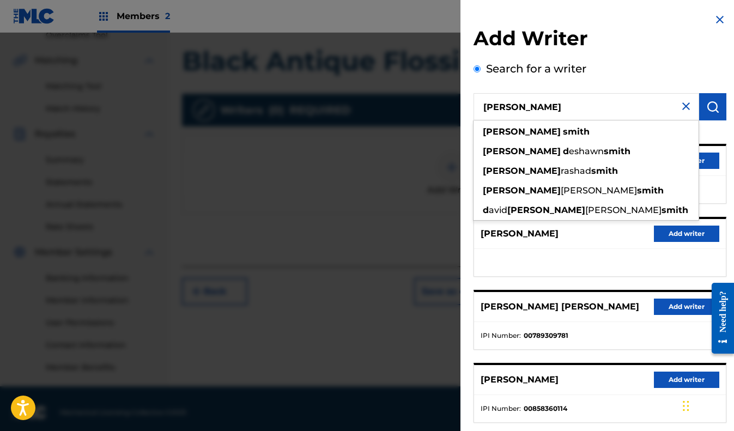
drag, startPoint x: 587, startPoint y: 111, endPoint x: 535, endPoint y: 110, distance: 52.3
click at [535, 110] on input "dominique d smith" at bounding box center [585, 106] width 225 height 27
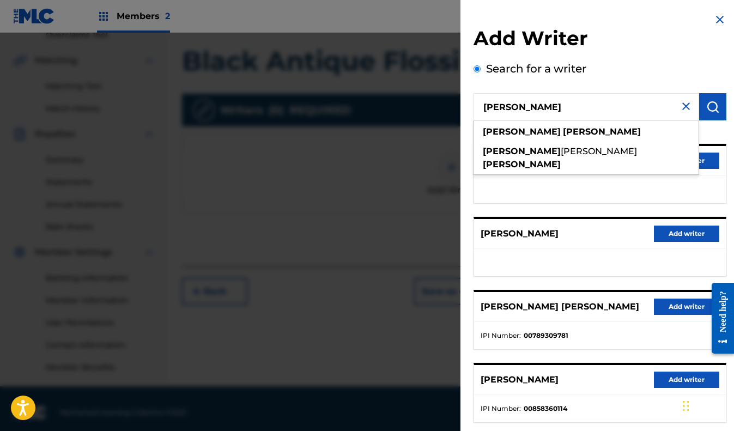
type input "dominique purdy"
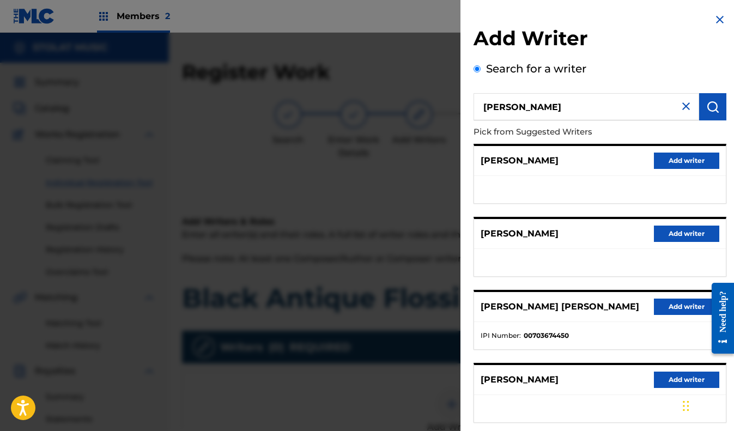
click at [585, 73] on label "Search for a writer" at bounding box center [536, 68] width 100 height 13
click at [480, 72] on input "Search for a writer" at bounding box center [476, 68] width 7 height 7
click at [586, 78] on div "Search for a writer dominique purdy Pick from Suggested Writers PURDY DAN Add w…" at bounding box center [599, 297] width 253 height 474
click at [576, 74] on label "Search for a writer" at bounding box center [536, 68] width 100 height 13
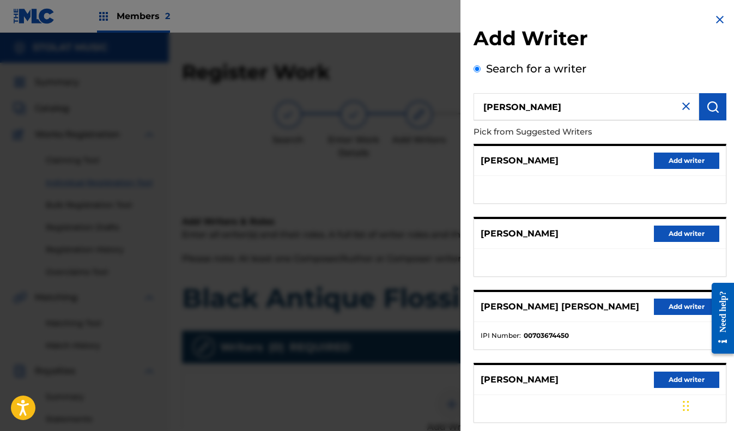
click at [480, 72] on input "Search for a writer" at bounding box center [476, 68] width 7 height 7
click at [576, 74] on label "Search for a writer" at bounding box center [536, 68] width 100 height 13
click at [480, 72] on input "Search for a writer" at bounding box center [476, 68] width 7 height 7
click at [576, 74] on label "Search for a writer" at bounding box center [536, 68] width 100 height 13
click at [480, 72] on input "Search for a writer" at bounding box center [476, 68] width 7 height 7
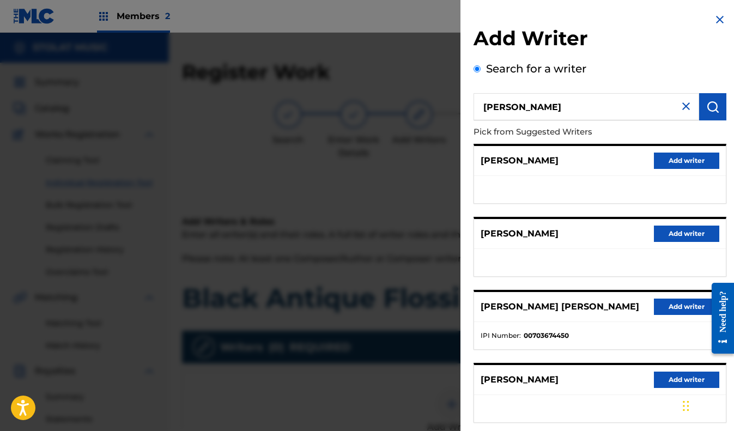
click at [575, 78] on div "Search for a writer dominique purdy Pick from Suggested Writers PURDY DAN Add w…" at bounding box center [599, 297] width 253 height 474
click at [575, 79] on div "Search for a writer dominique purdy Pick from Suggested Writers PURDY DAN Add w…" at bounding box center [599, 297] width 253 height 474
click at [585, 79] on div "Search for a writer dominique purdy Pick from Suggested Writers PURDY DAN Add w…" at bounding box center [599, 297] width 253 height 474
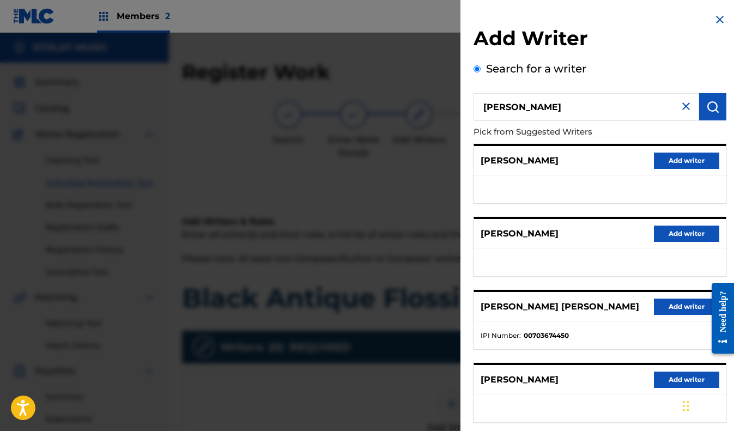
click at [594, 79] on div "Search for a writer dominique purdy Pick from Suggested Writers PURDY DAN Add w…" at bounding box center [599, 297] width 253 height 474
click at [612, 76] on div "Search for a writer dominique purdy Pick from Suggested Writers PURDY DAN Add w…" at bounding box center [599, 297] width 253 height 474
drag, startPoint x: 630, startPoint y: 46, endPoint x: 634, endPoint y: 39, distance: 8.2
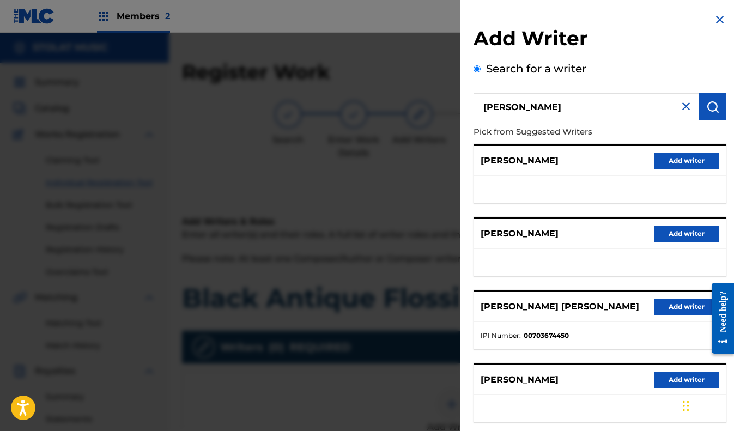
click at [630, 46] on h2 "Add Writer" at bounding box center [599, 40] width 253 height 28
click at [720, 0] on html "Accessibility Screen-Reader Guide, Feedback, and Issue Reporting | New window M…" at bounding box center [367, 215] width 734 height 431
drag, startPoint x: 705, startPoint y: 1, endPoint x: 714, endPoint y: -9, distance: 13.9
click at [714, 0] on html "Accessibility Screen-Reader Guide, Feedback, and Issue Reporting | New window M…" at bounding box center [367, 215] width 734 height 431
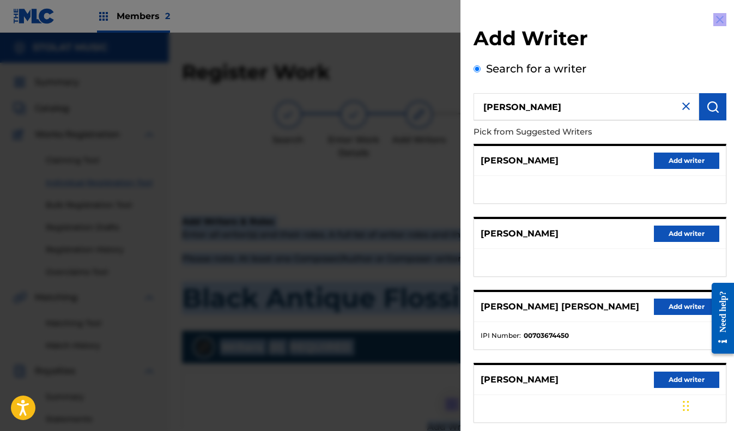
drag, startPoint x: 714, startPoint y: -9, endPoint x: 713, endPoint y: 0, distance: 9.3
click at [717, 23] on html "Accessibility Screen-Reader Guide, Feedback, and Issue Reporting | New window M…" at bounding box center [367, 215] width 734 height 431
click at [713, 0] on html "Accessibility Screen-Reader Guide, Feedback, and Issue Reporting | New window M…" at bounding box center [367, 215] width 734 height 431
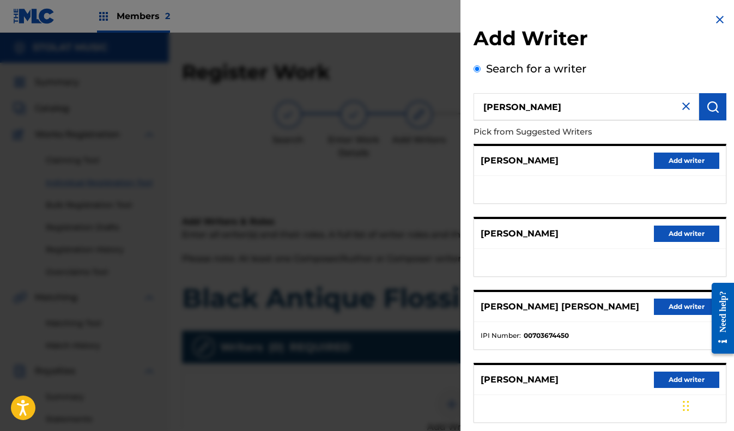
click at [713, 0] on html "Accessibility Screen-Reader Guide, Feedback, and Issue Reporting | New window M…" at bounding box center [367, 215] width 734 height 431
drag, startPoint x: 584, startPoint y: 47, endPoint x: 650, endPoint y: 27, distance: 68.9
click at [584, 47] on h2 "Add Writer" at bounding box center [599, 40] width 253 height 28
click at [718, 0] on html "Accessibility Screen-Reader Guide, Feedback, and Issue Reporting | New window M…" at bounding box center [367, 215] width 734 height 431
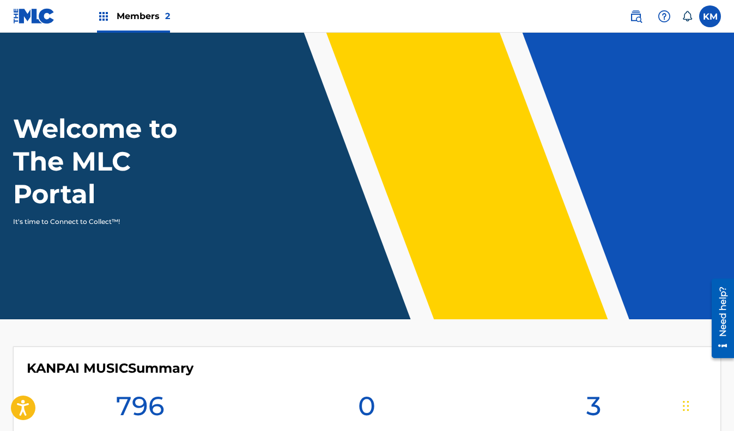
click at [130, 0] on html "Press Option+1 for screen-reader mode, Option+0 to cancel Accessibility Screen-…" at bounding box center [367, 215] width 734 height 431
click at [55, 0] on html "Press Option+1 for screen-reader mode, Option+0 to cancel Accessibility Screen-…" at bounding box center [367, 215] width 734 height 431
click at [102, 0] on html "Press Option+1 for screen-reader mode, Option+0 to cancel Accessibility Screen-…" at bounding box center [367, 215] width 734 height 431
drag, startPoint x: 225, startPoint y: 1, endPoint x: 103, endPoint y: -14, distance: 122.8
click at [103, 0] on html "Press Option+1 for screen-reader mode, Option+0 to cancel Accessibility Screen-…" at bounding box center [367, 215] width 734 height 431
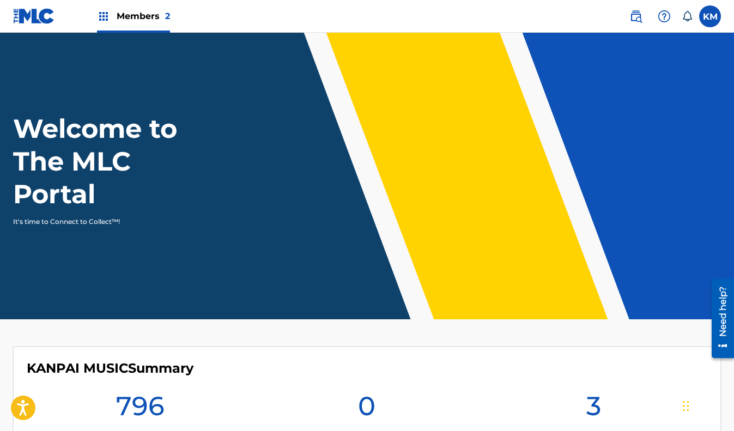
click at [109, 9] on div "Members 2" at bounding box center [133, 16] width 73 height 32
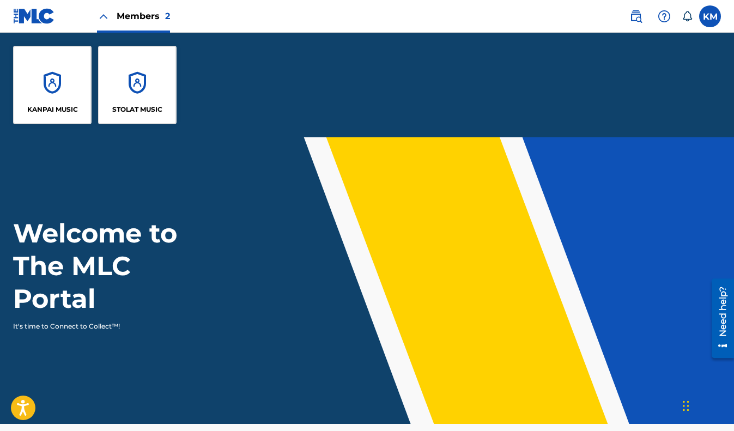
click at [52, 65] on div "KANPAI MUSIC" at bounding box center [52, 85] width 78 height 78
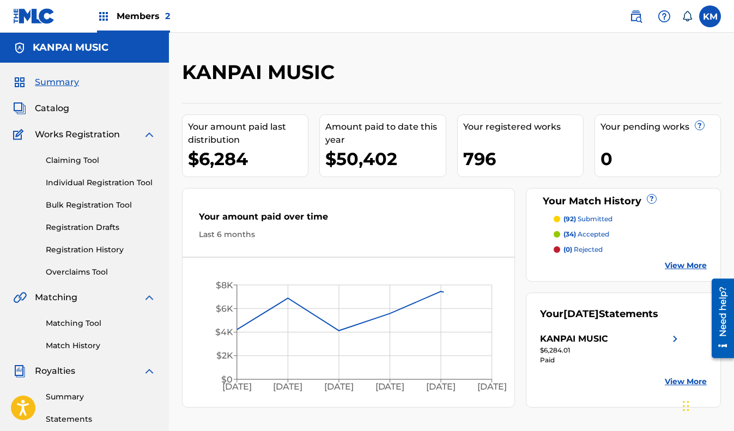
click at [54, 112] on span "Catalog" at bounding box center [52, 108] width 34 height 13
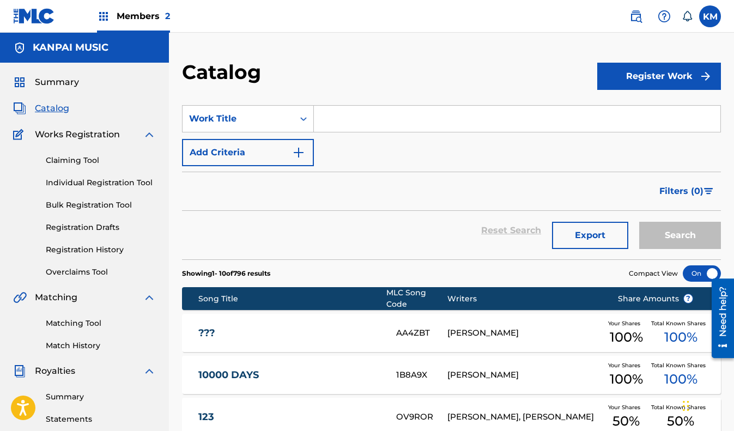
click at [142, 2] on div "Members 2" at bounding box center [133, 16] width 73 height 32
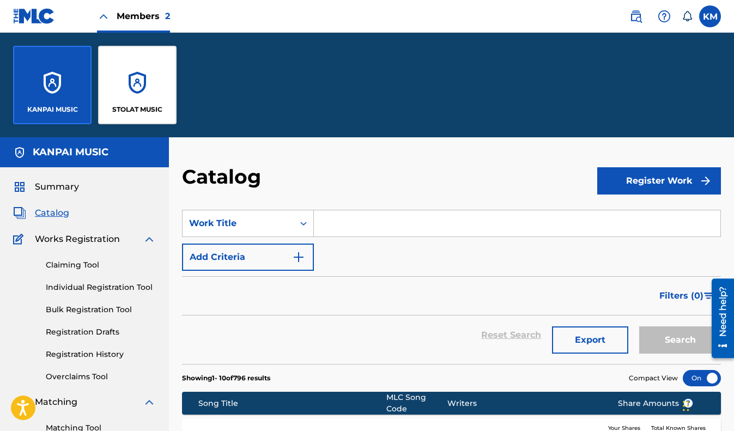
click at [125, 65] on div "STOLAT MUSIC" at bounding box center [137, 85] width 78 height 78
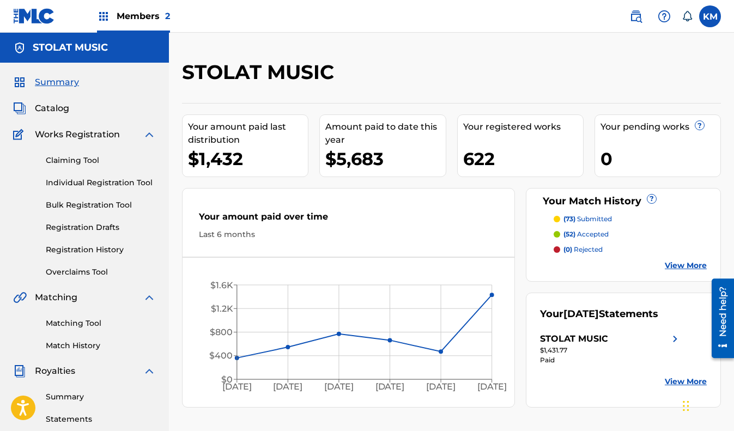
click at [57, 109] on span "Catalog" at bounding box center [52, 108] width 34 height 13
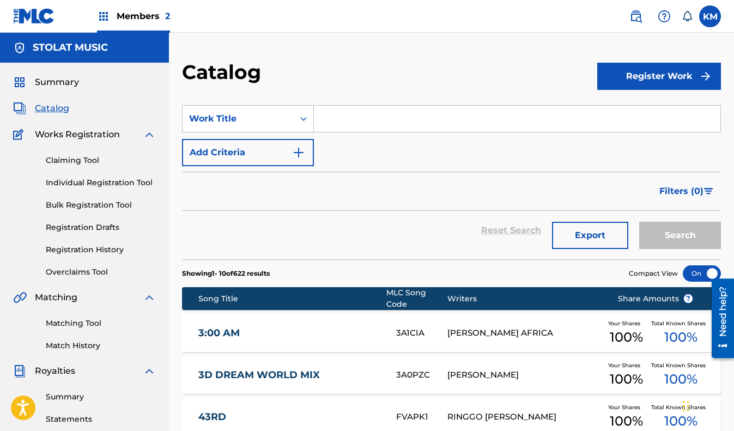
click at [96, 186] on link "Individual Registration Tool" at bounding box center [101, 182] width 110 height 11
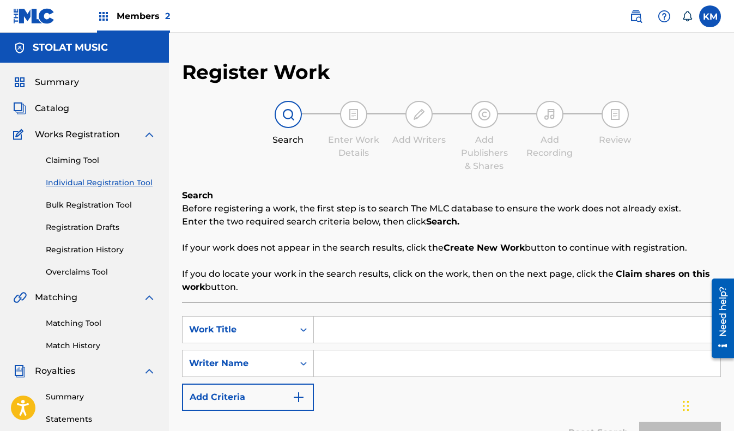
scroll to position [200, 0]
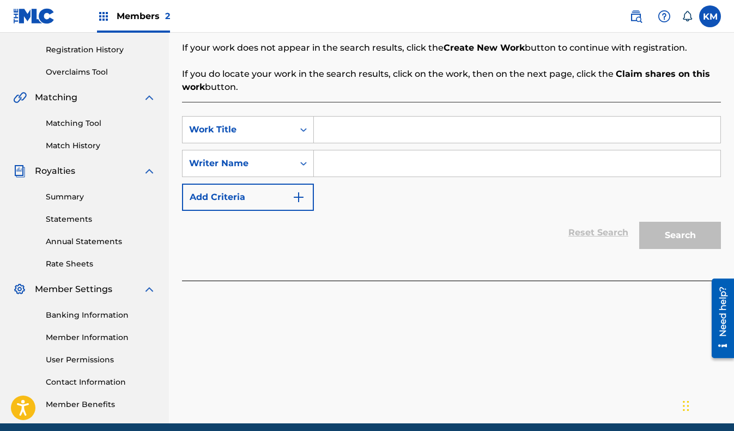
click at [404, 118] on input "Search Form" at bounding box center [517, 130] width 406 height 26
type input "Black Antique Flossin'"
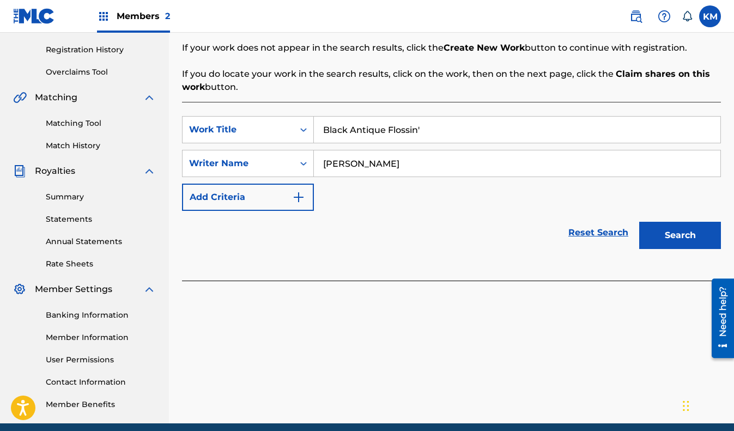
type input "Dominique Purdy"
click at [639, 222] on button "Search" at bounding box center [680, 235] width 82 height 27
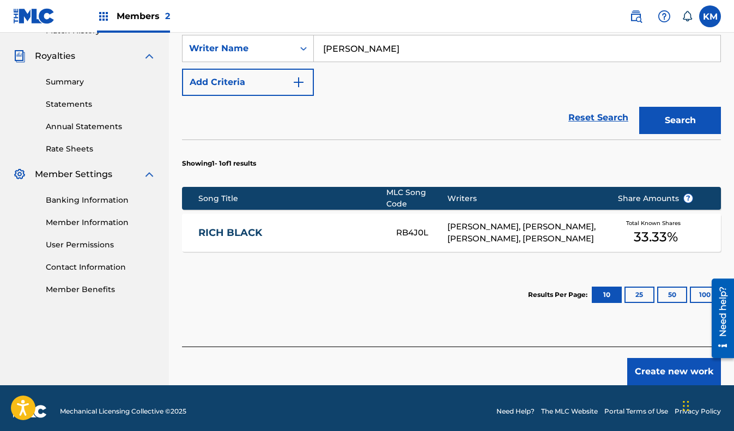
click at [665, 363] on button "Create new work" at bounding box center [674, 371] width 94 height 27
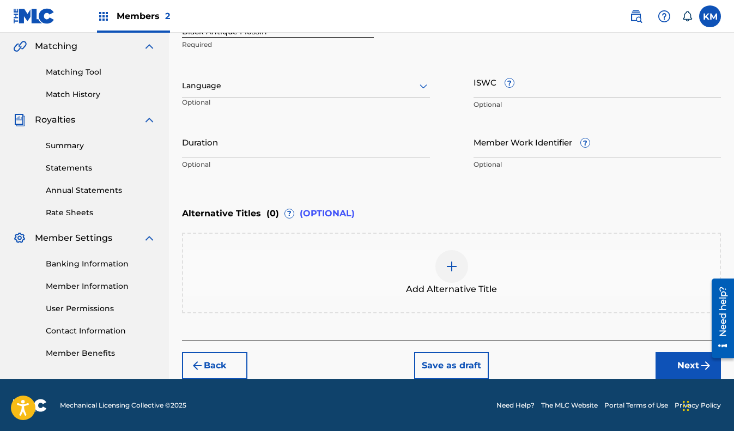
scroll to position [126, 0]
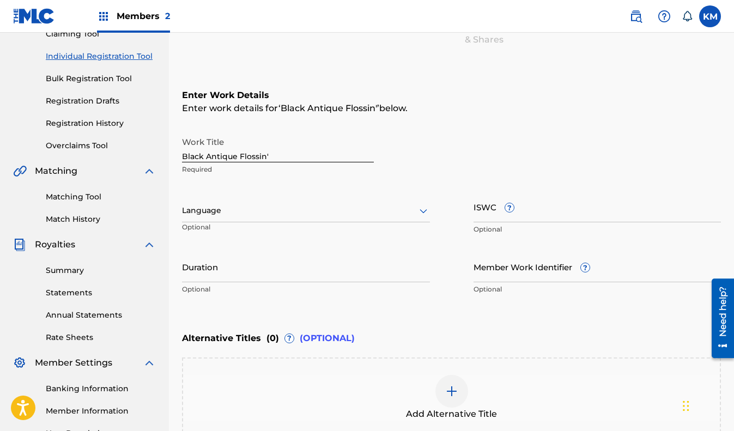
click at [302, 160] on input "Black Antique Flossin'" at bounding box center [278, 146] width 192 height 31
drag, startPoint x: 572, startPoint y: 212, endPoint x: 693, endPoint y: 190, distance: 123.0
click at [572, 212] on input "ISWC ?" at bounding box center [597, 206] width 248 height 31
click at [617, 205] on input "ISWC ?" at bounding box center [597, 206] width 248 height 31
paste input "T3238204741"
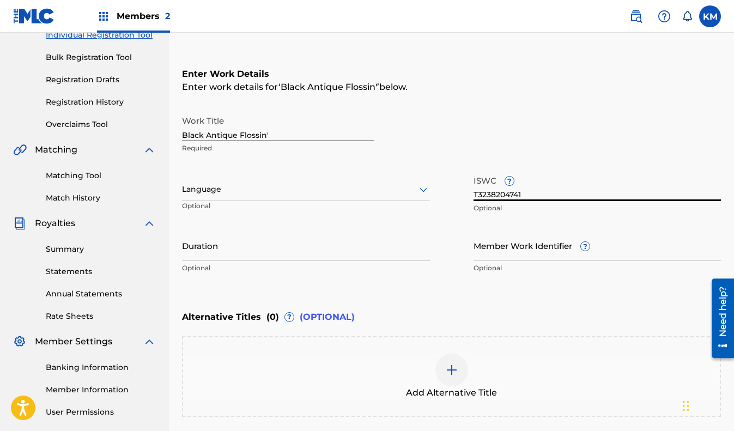
scroll to position [233, 0]
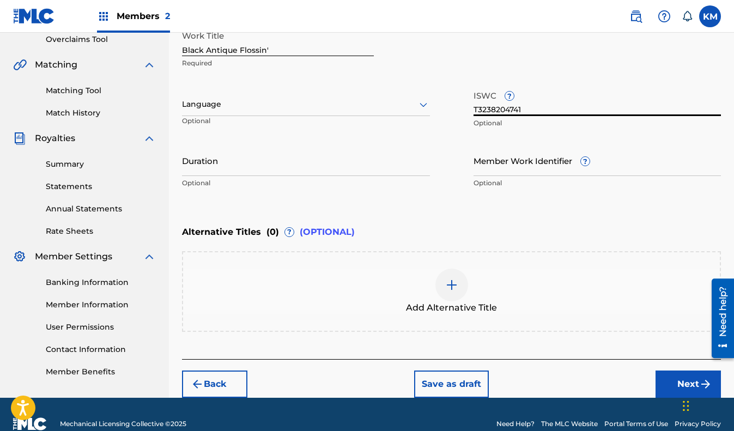
type input "T3238204741"
click at [579, 272] on div "Add Alternative Title" at bounding box center [451, 291] width 536 height 46
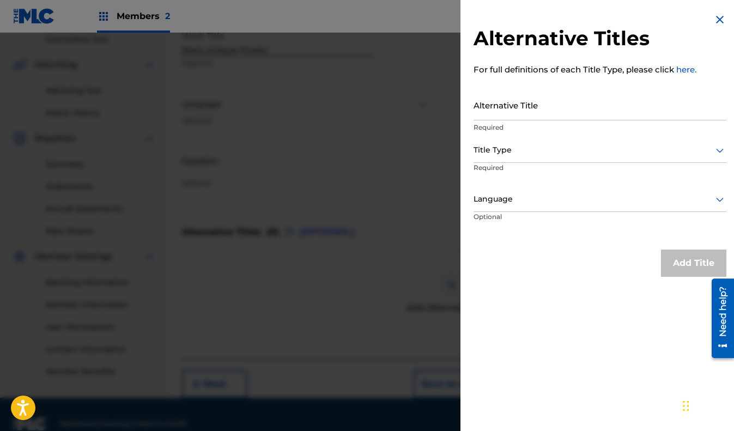
click at [714, 16] on img at bounding box center [719, 19] width 13 height 13
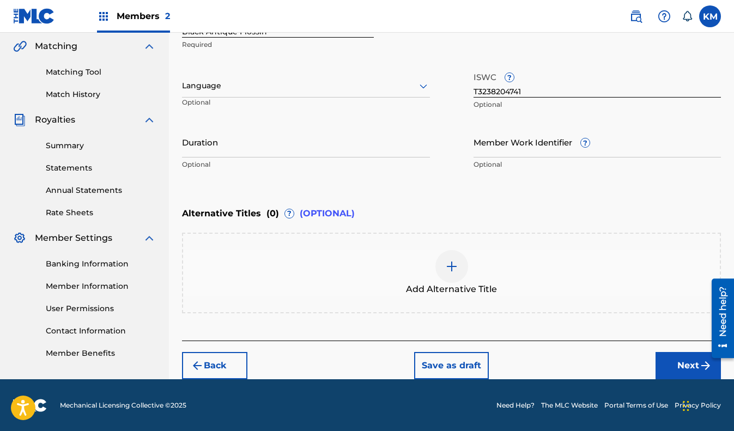
click at [668, 356] on button "Next" at bounding box center [687, 365] width 65 height 27
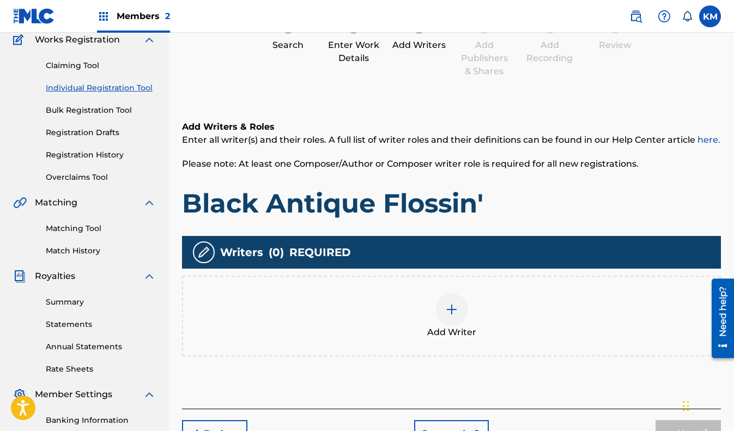
scroll to position [141, 0]
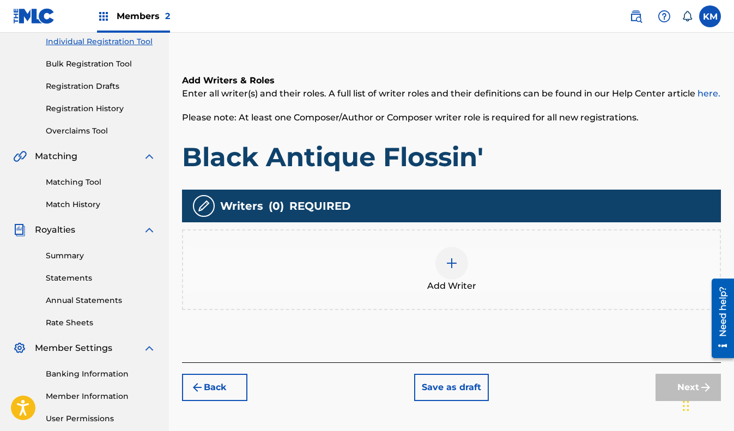
click at [455, 271] on div at bounding box center [451, 263] width 33 height 33
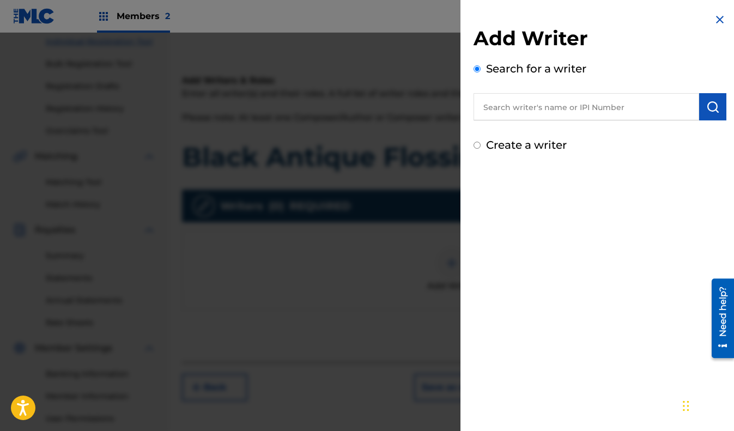
click at [583, 105] on input "text" at bounding box center [585, 106] width 225 height 27
click at [637, 103] on input "text" at bounding box center [585, 106] width 225 height 27
paste input "1101409619"
type input "1101409619"
click at [706, 107] on img "submit" at bounding box center [712, 106] width 13 height 13
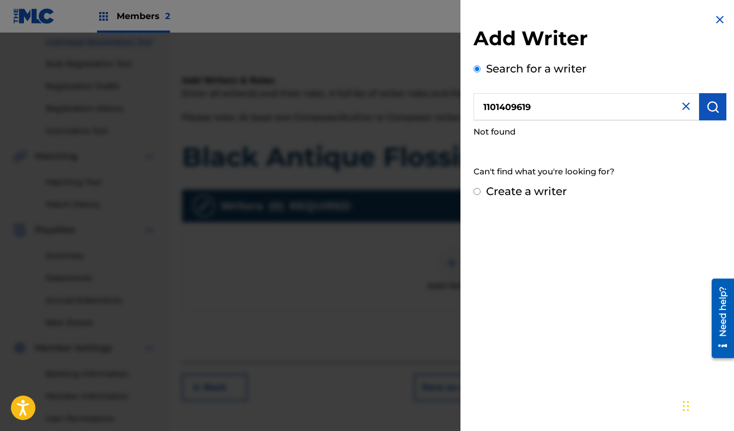
click at [534, 194] on label "Create a writer" at bounding box center [526, 191] width 81 height 13
radio input "true"
click at [480, 194] on input "Create a writer" at bounding box center [476, 191] width 7 height 7
radio input "false"
radio input "true"
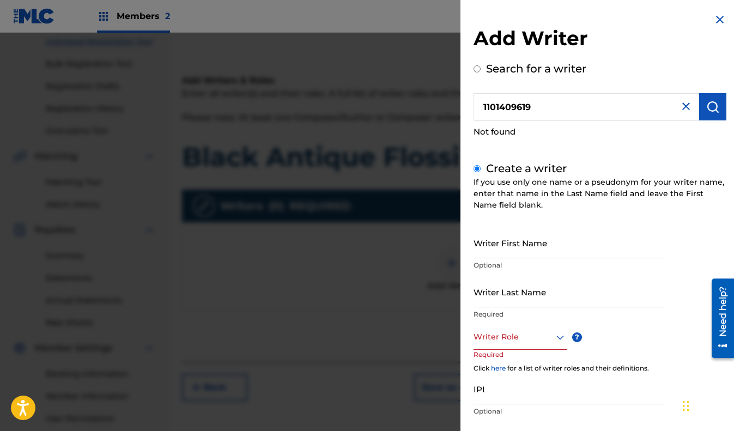
scroll to position [51, 0]
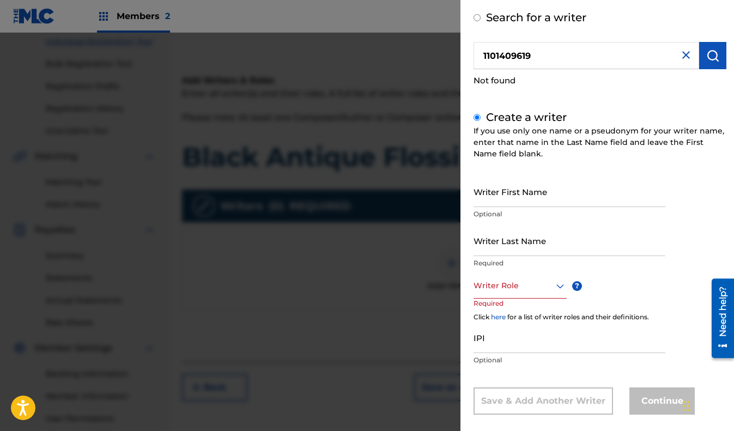
click at [536, 188] on input "Writer First Name" at bounding box center [569, 191] width 192 height 31
type input "Dominique"
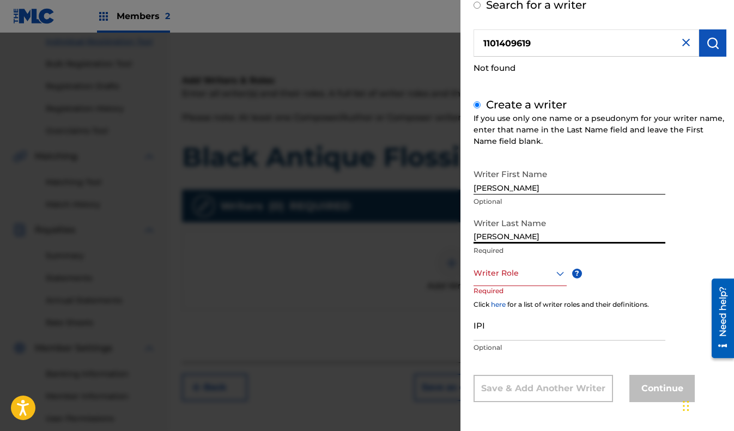
type input "Purdy"
click at [528, 281] on div "Writer Role" at bounding box center [519, 273] width 93 height 25
click at [528, 292] on div "Composer/Author" at bounding box center [520, 298] width 92 height 25
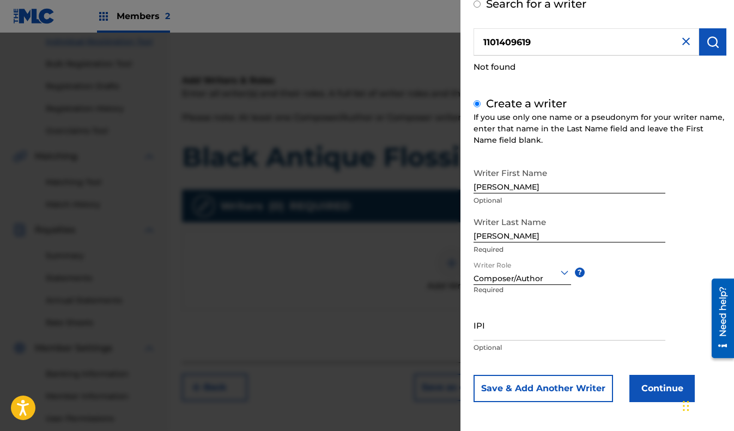
click at [527, 329] on input "IPI" at bounding box center [569, 324] width 192 height 31
paste input "1101409619"
type input "1101409619"
click at [696, 203] on div "Writer First Name Dominique Optional Writer Last Name Purdy Required Writer Rol…" at bounding box center [599, 282] width 253 height 240
click at [567, 180] on input "Dominique" at bounding box center [569, 177] width 192 height 31
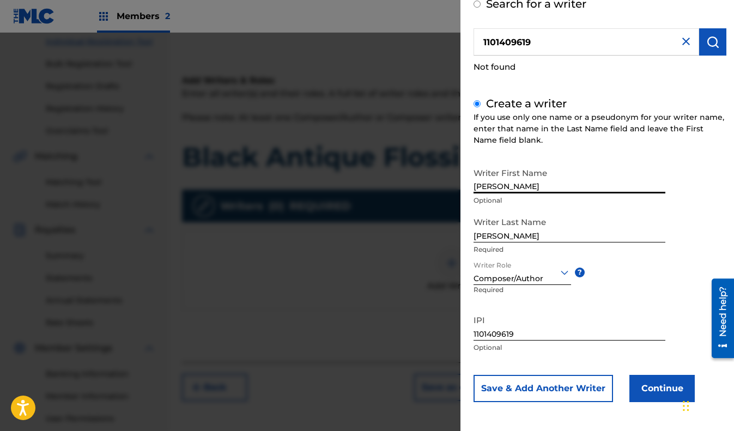
click at [574, 239] on input "Purdy" at bounding box center [569, 226] width 192 height 31
drag, startPoint x: 536, startPoint y: 237, endPoint x: 443, endPoint y: 234, distance: 93.7
click at [443, 234] on div "Add Writer Search for a writer 1101409619 Not found Create a writer If you use …" at bounding box center [367, 232] width 734 height 398
type input "Smith"
click at [570, 184] on input "Dominique" at bounding box center [569, 177] width 192 height 31
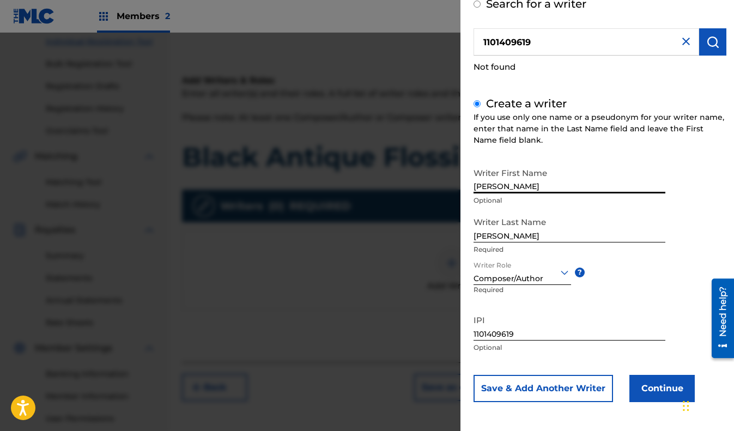
type input "Dominique"
click at [639, 297] on div "Writer First Name Dominique Optional Writer Last Name Smith Required Writer Rol…" at bounding box center [599, 282] width 253 height 240
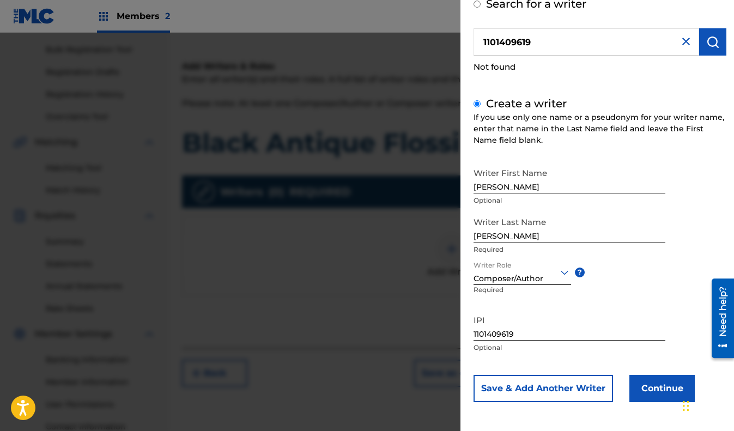
click at [643, 383] on button "Continue" at bounding box center [661, 388] width 65 height 27
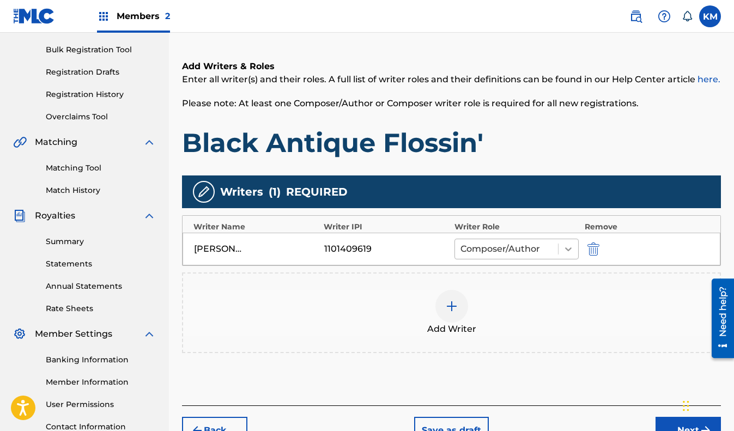
click at [563, 251] on icon at bounding box center [568, 248] width 11 height 11
click at [576, 159] on div "Add Writers & Roles Enter all writer(s) and their roles. A full list of writer …" at bounding box center [451, 219] width 539 height 371
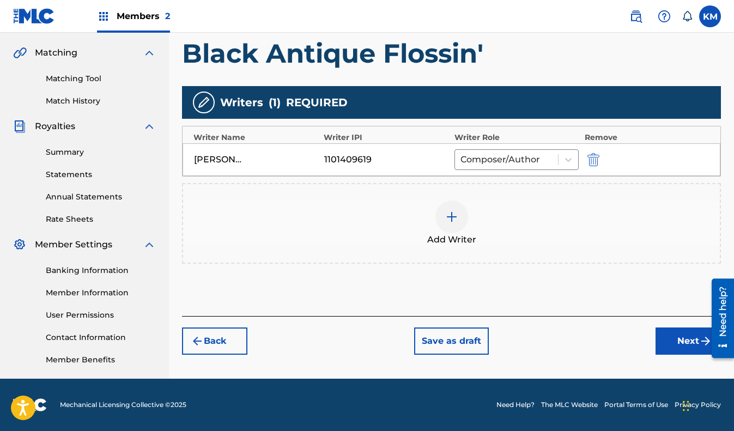
click at [682, 340] on button "Next" at bounding box center [687, 340] width 65 height 27
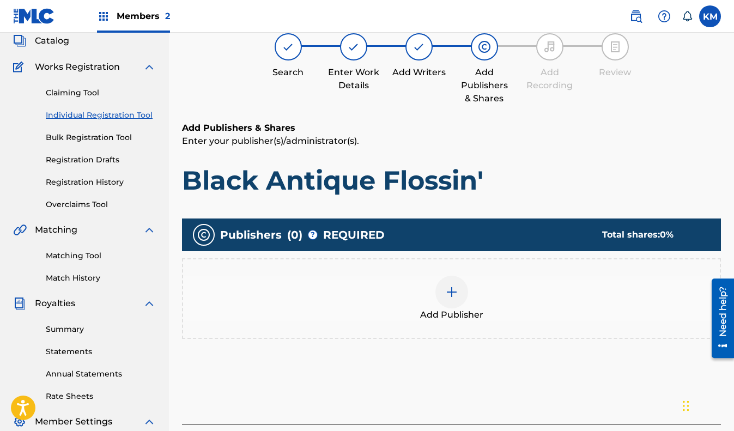
scroll to position [49, 0]
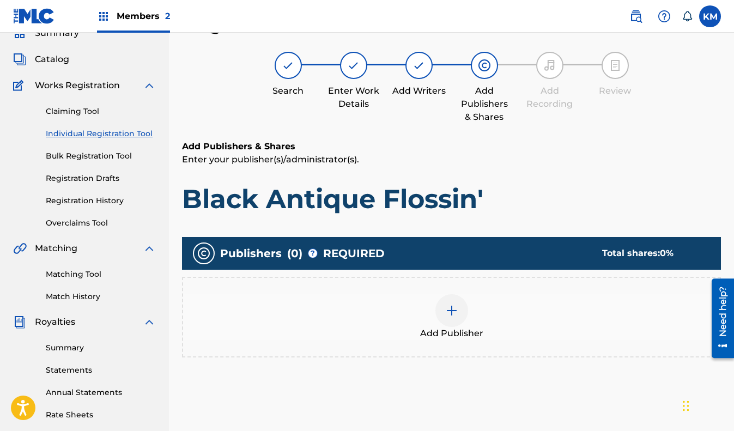
click at [459, 314] on div at bounding box center [451, 310] width 33 height 33
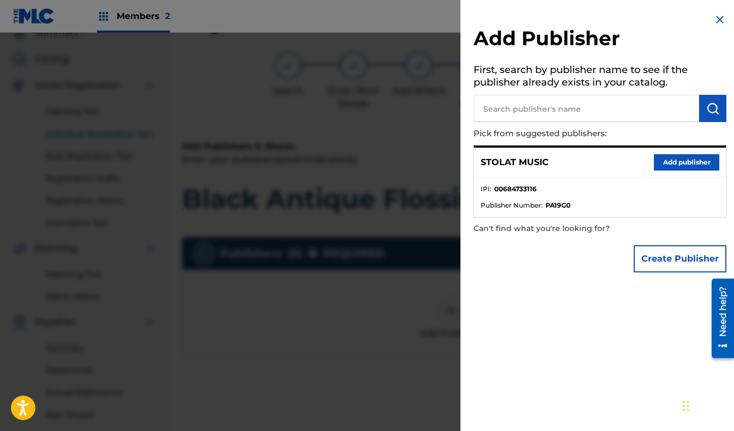
click at [675, 160] on button "Add publisher" at bounding box center [685, 162] width 65 height 16
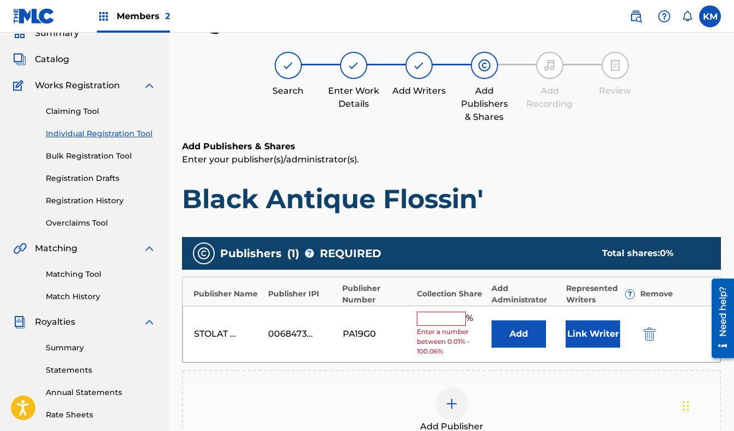
scroll to position [106, 0]
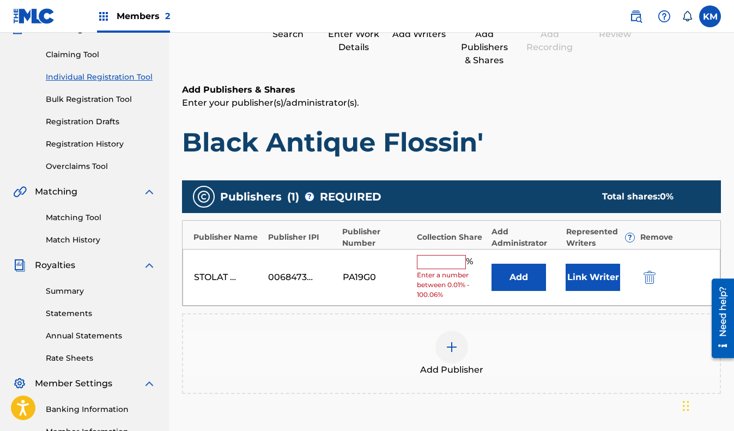
click at [460, 259] on input "text" at bounding box center [441, 262] width 49 height 14
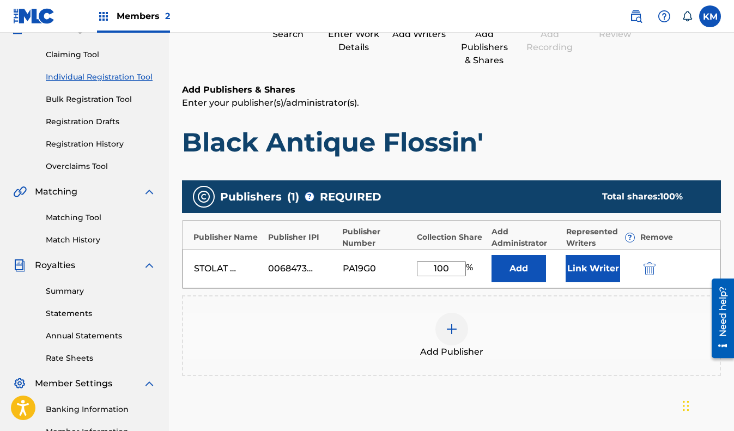
type input "100"
click at [587, 139] on h1 "Black Antique Flossin'" at bounding box center [451, 142] width 539 height 33
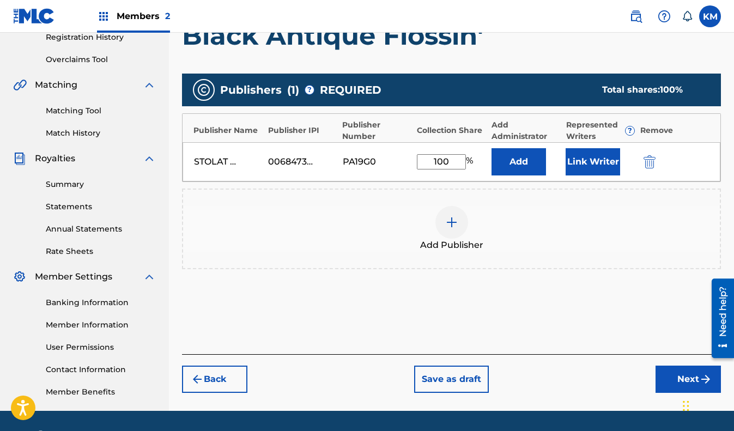
click at [673, 381] on button "Next" at bounding box center [687, 378] width 65 height 27
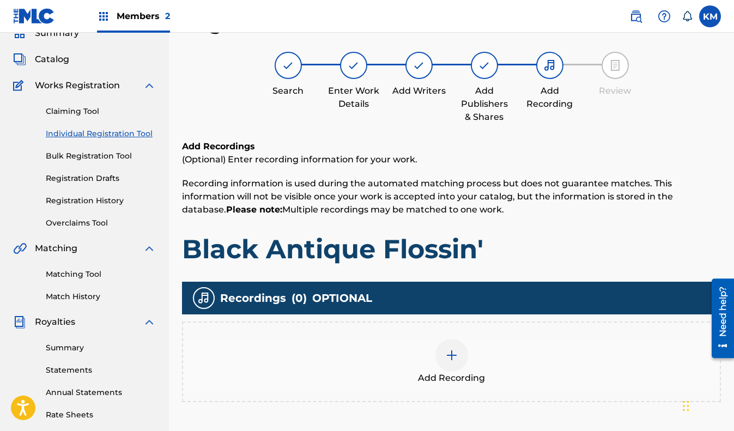
scroll to position [167, 0]
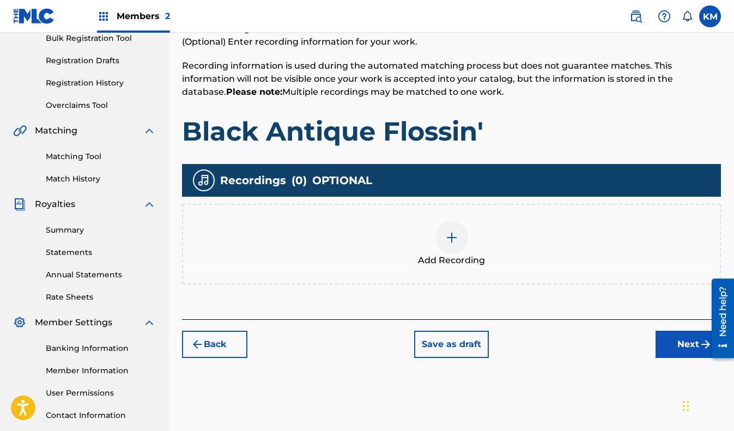
click at [445, 244] on div at bounding box center [451, 237] width 33 height 33
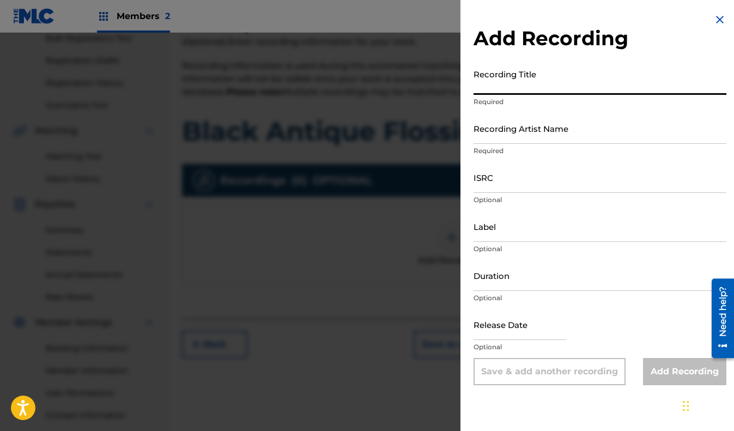
click at [566, 76] on input "Recording Title" at bounding box center [599, 79] width 253 height 31
type input "Black Antique Flossin'"
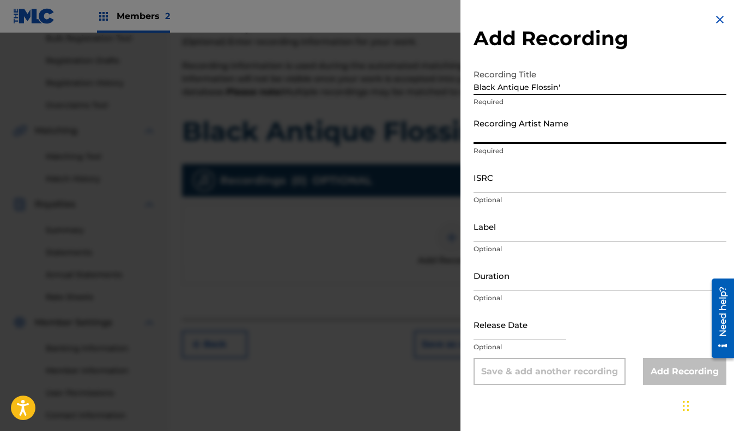
click at [544, 134] on input "Recording Artist Name" at bounding box center [599, 128] width 253 height 31
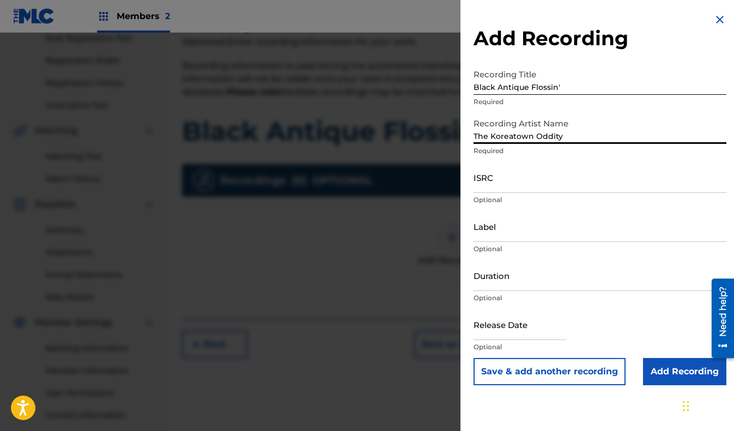
type input "The Koreatown Oddity"
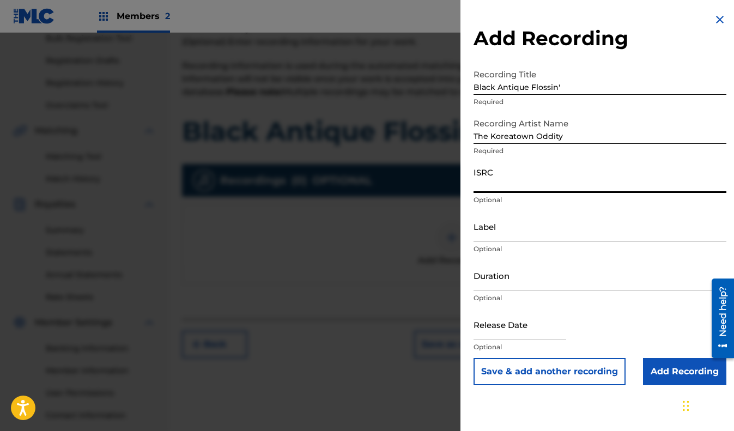
click at [713, 20] on img at bounding box center [719, 19] width 13 height 13
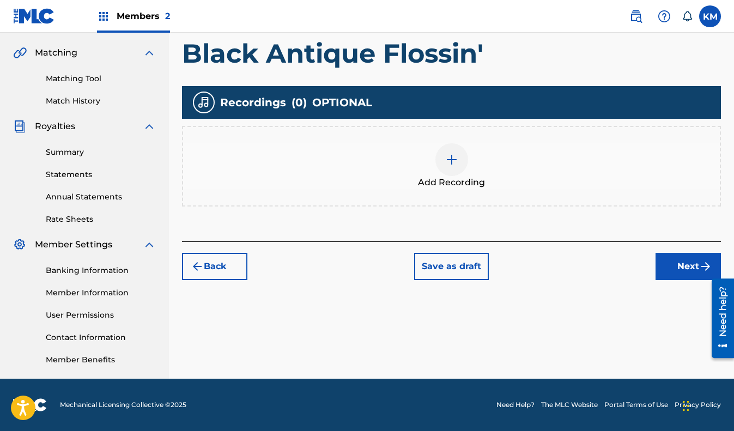
click at [679, 267] on button "Next" at bounding box center [687, 266] width 65 height 27
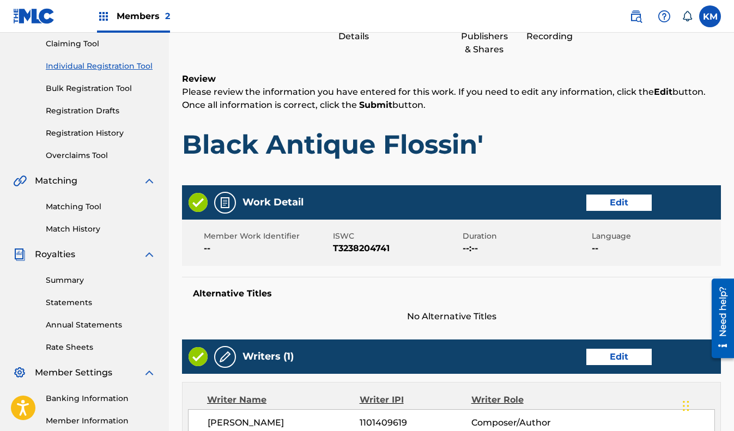
click at [374, 237] on span "ISWC" at bounding box center [396, 235] width 126 height 11
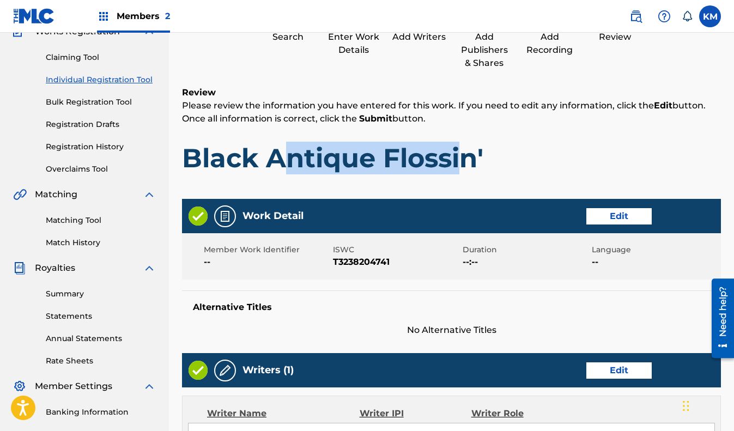
drag, startPoint x: 299, startPoint y: 153, endPoint x: 457, endPoint y: 156, distance: 158.0
click at [457, 156] on h1 "Black Antique Flossin'" at bounding box center [451, 158] width 539 height 33
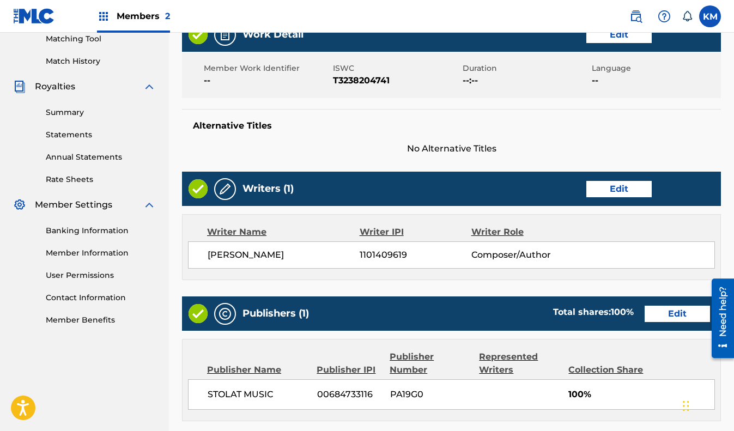
drag, startPoint x: 276, startPoint y: 258, endPoint x: 392, endPoint y: 266, distance: 115.8
click at [276, 258] on span "Dominique Smith" at bounding box center [283, 254] width 152 height 13
click at [392, 266] on div "Dominique Smith 1101409619 Composer/Author" at bounding box center [451, 254] width 527 height 27
drag, startPoint x: 380, startPoint y: 250, endPoint x: 429, endPoint y: 252, distance: 48.5
click at [380, 250] on span "1101409619" at bounding box center [415, 254] width 112 height 13
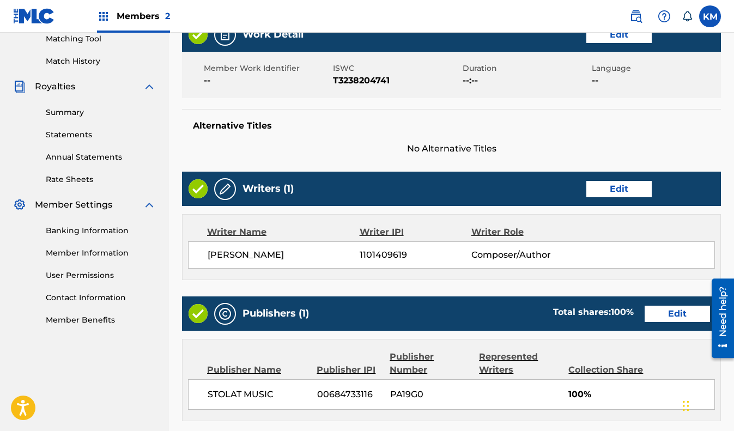
click at [509, 253] on span "Composer/Author" at bounding box center [521, 254] width 101 height 13
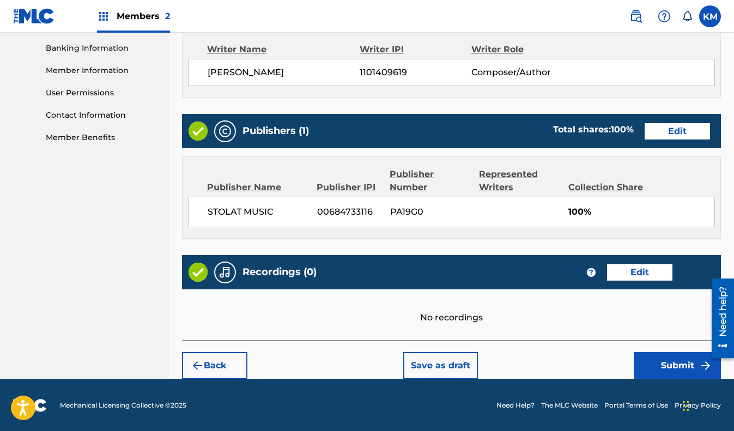
drag, startPoint x: 276, startPoint y: 207, endPoint x: 529, endPoint y: 209, distance: 253.8
click at [276, 207] on span "STOLAT MUSIC" at bounding box center [257, 211] width 101 height 13
click at [530, 209] on div "STOLAT MUSIC 00684733116 PA19G0 100%" at bounding box center [451, 212] width 527 height 30
click at [662, 357] on button "Submit" at bounding box center [676, 365] width 87 height 27
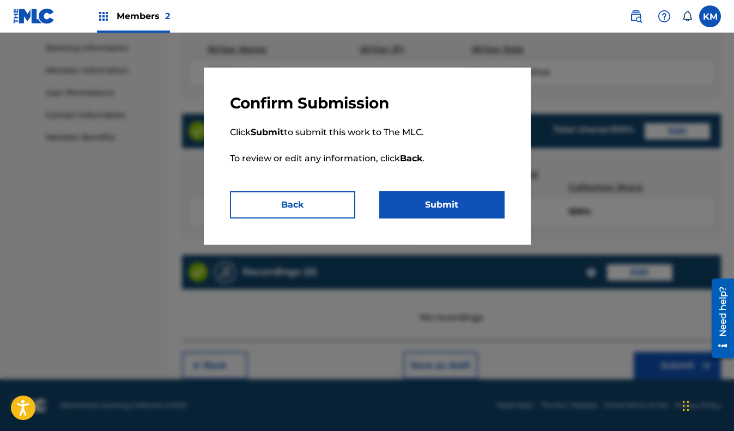
click at [464, 218] on button "Submit" at bounding box center [441, 204] width 125 height 27
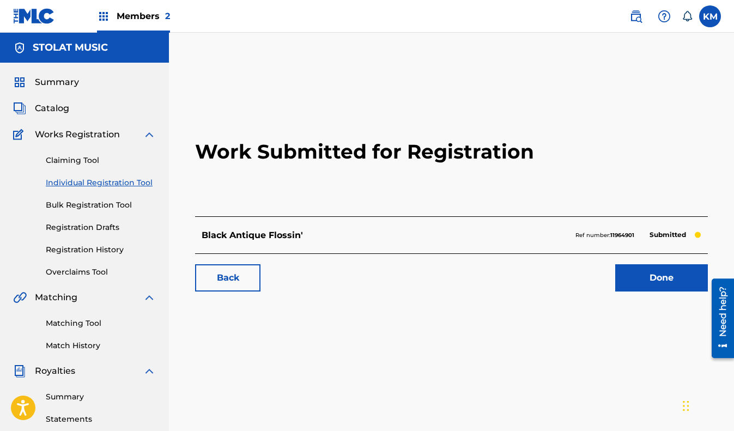
click at [137, 16] on span "Members 2" at bounding box center [143, 16] width 53 height 13
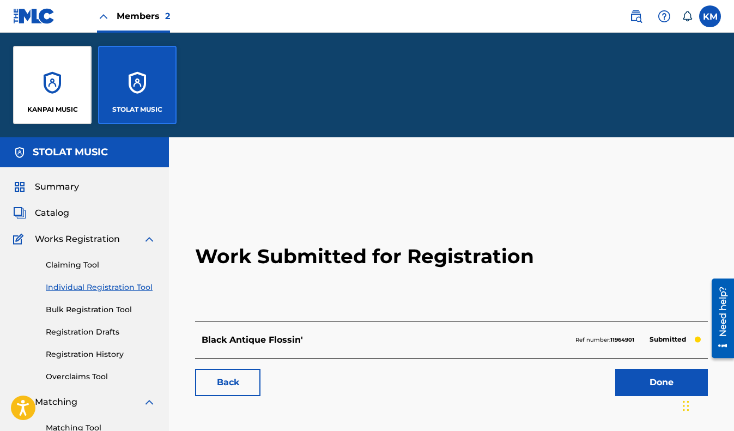
click at [70, 192] on span "Summary" at bounding box center [57, 186] width 44 height 13
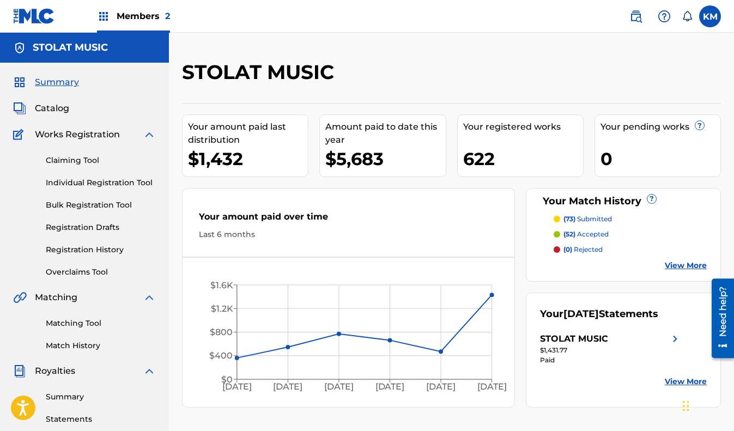
click at [46, 106] on span "Catalog" at bounding box center [52, 108] width 34 height 13
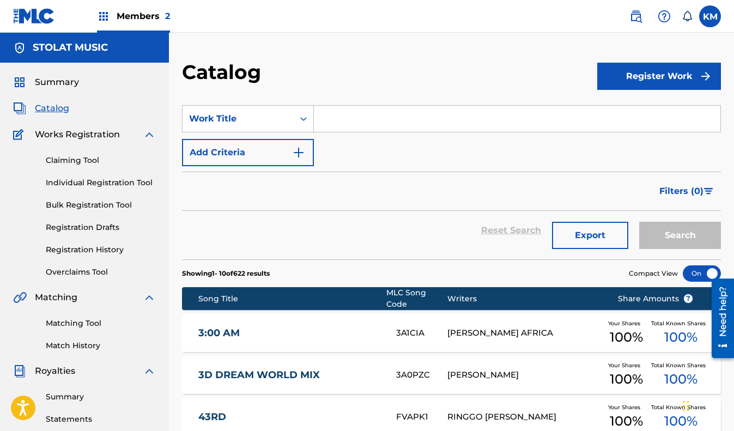
scroll to position [117, 0]
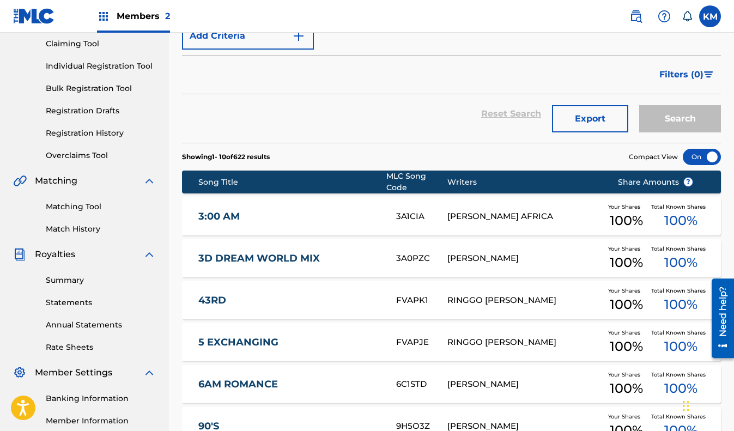
click at [529, 252] on div "[PERSON_NAME]" at bounding box center [524, 258] width 154 height 13
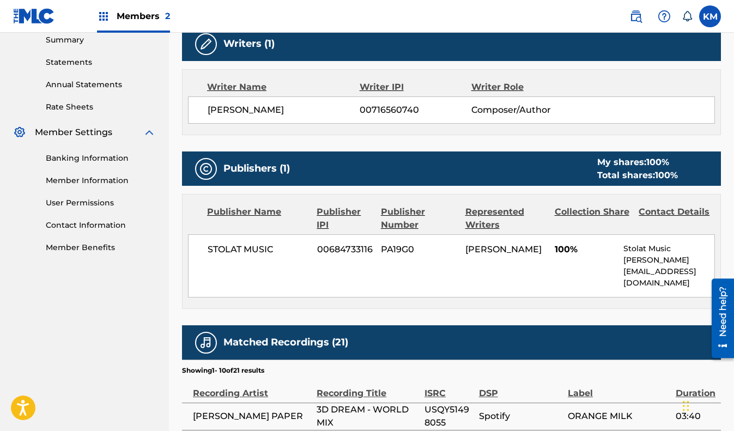
scroll to position [364, 0]
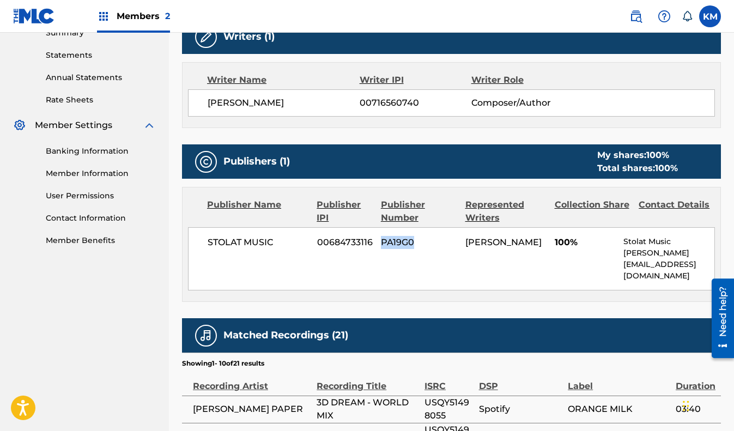
drag, startPoint x: 415, startPoint y: 245, endPoint x: 383, endPoint y: 248, distance: 32.2
click at [383, 248] on span "PA19G0" at bounding box center [419, 242] width 76 height 13
copy span "PA19G0"
drag, startPoint x: 463, startPoint y: 226, endPoint x: 473, endPoint y: 227, distance: 9.8
click at [463, 227] on div "Publisher Name Publisher IPI Publisher Number Represented Writers Collection Sh…" at bounding box center [450, 244] width 537 height 114
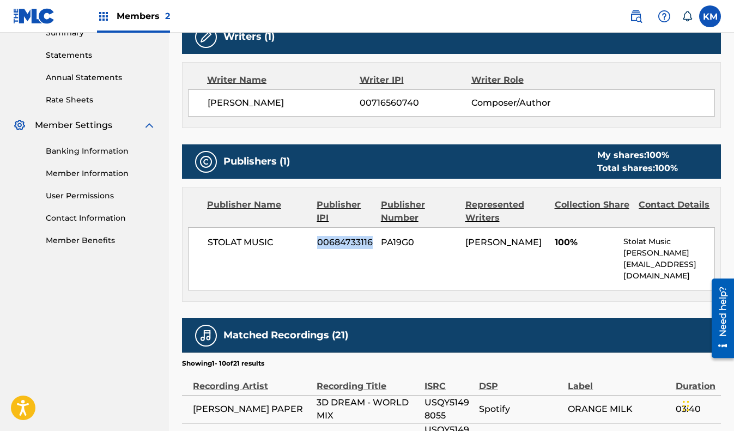
drag, startPoint x: 370, startPoint y: 243, endPoint x: 319, endPoint y: 243, distance: 51.2
click at [319, 243] on span "00684733116" at bounding box center [345, 242] width 56 height 13
copy span "00684733116"
